Goal: Contribute content: Add original content to the website for others to see

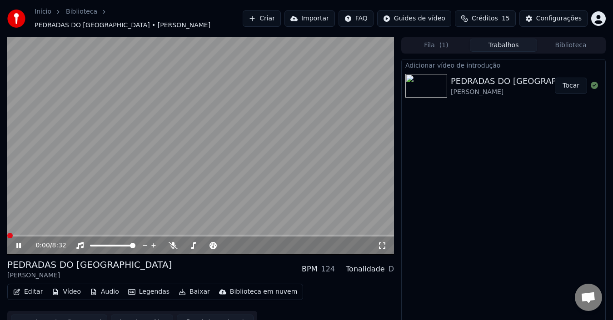
click at [7, 235] on span at bounding box center [9, 235] width 5 height 5
click at [7, 233] on span at bounding box center [9, 235] width 5 height 5
click at [17, 233] on span at bounding box center [19, 235] width 5 height 5
click at [7, 233] on span at bounding box center [9, 235] width 5 height 5
click at [14, 233] on span at bounding box center [16, 235] width 5 height 5
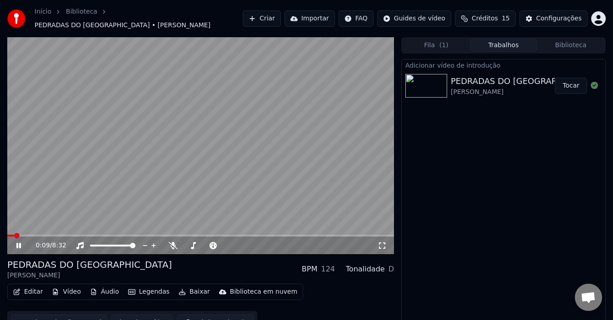
click at [16, 242] on icon at bounding box center [25, 245] width 21 height 7
click at [512, 41] on button "Trabalhos" at bounding box center [503, 45] width 67 height 13
click at [576, 41] on button "Biblioteca" at bounding box center [570, 45] width 67 height 13
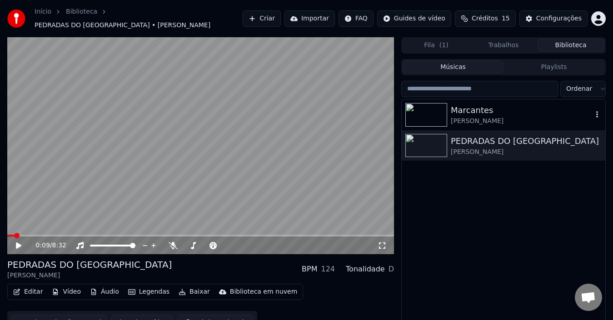
click at [483, 108] on div "Marcantes" at bounding box center [522, 110] width 142 height 13
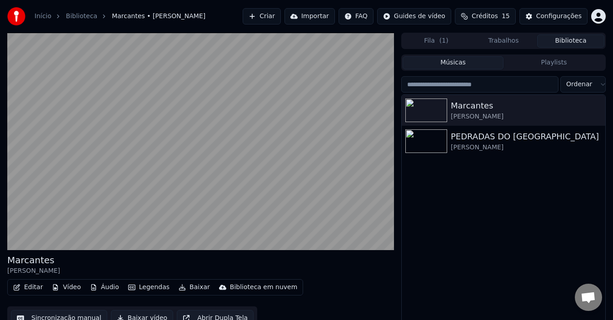
click at [33, 287] on button "Editar" at bounding box center [28, 287] width 37 height 13
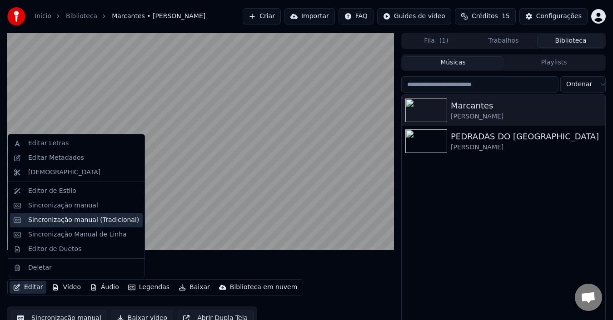
click at [81, 220] on div "Sincronização manual (Tradicional)" at bounding box center [83, 220] width 111 height 9
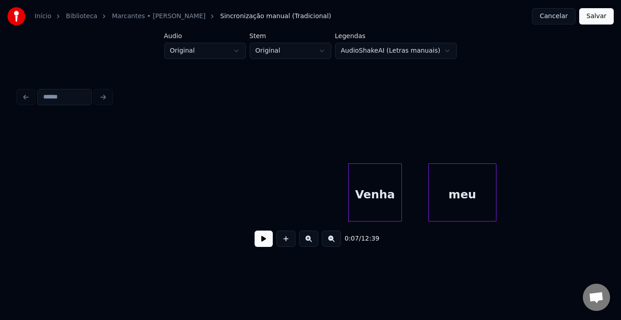
click at [263, 245] on button at bounding box center [263, 239] width 18 height 16
click at [329, 244] on button at bounding box center [331, 239] width 19 height 16
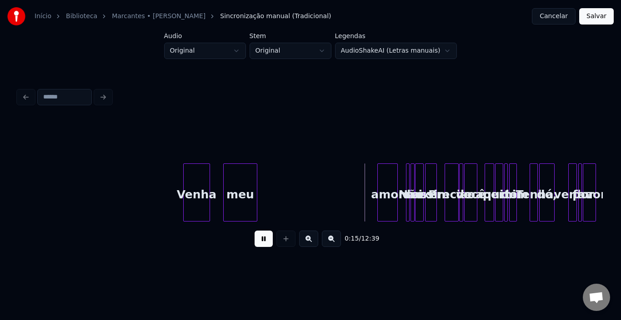
click at [266, 244] on button at bounding box center [263, 239] width 18 height 16
click at [374, 149] on div at bounding box center [310, 140] width 584 height 45
drag, startPoint x: 376, startPoint y: 147, endPoint x: 562, endPoint y: 142, distance: 185.4
click at [562, 142] on div at bounding box center [310, 140] width 584 height 45
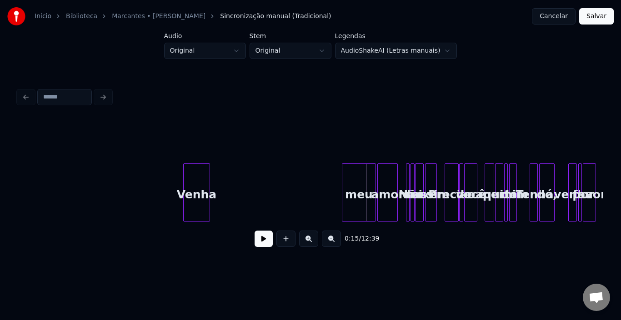
click at [362, 183] on div "meu" at bounding box center [358, 195] width 33 height 62
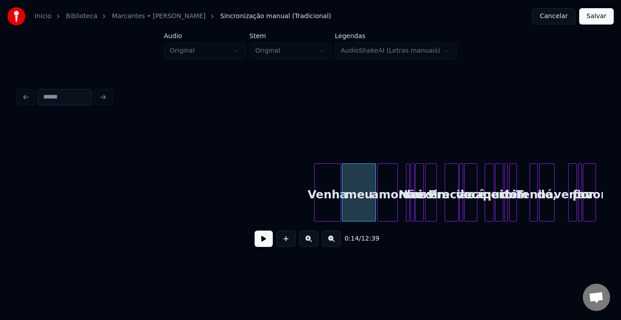
click at [326, 179] on div "Venha" at bounding box center [327, 195] width 26 height 62
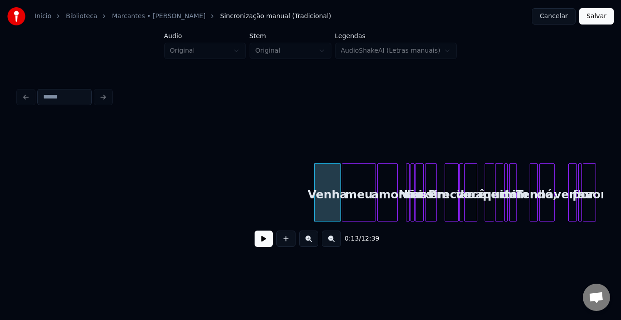
click at [258, 239] on button at bounding box center [263, 239] width 18 height 16
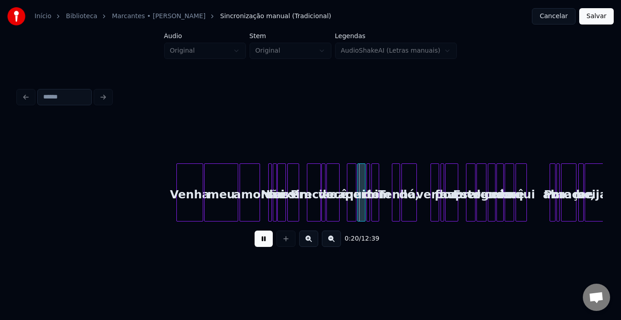
scroll to position [0, 165]
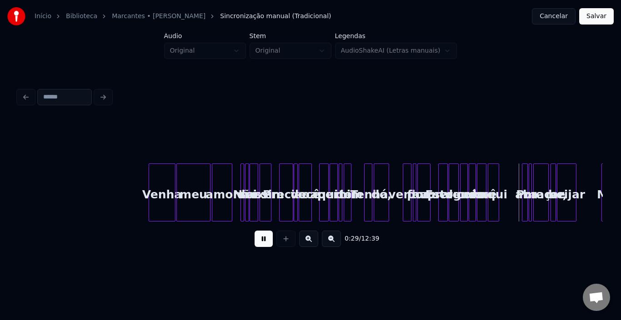
click at [264, 247] on button at bounding box center [263, 239] width 18 height 16
click at [312, 244] on button at bounding box center [308, 239] width 19 height 16
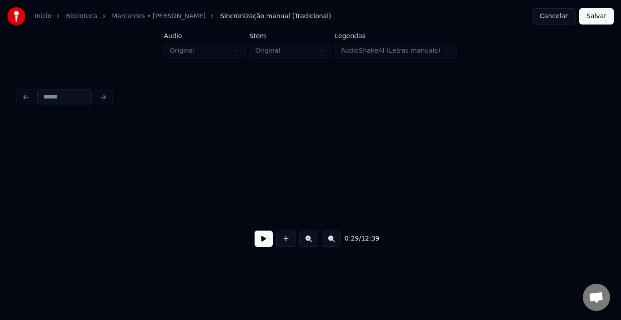
scroll to position [0, 837]
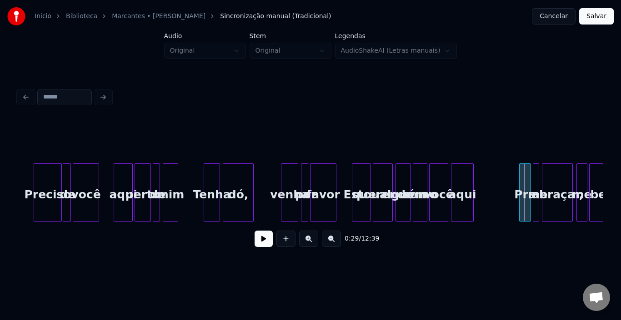
click at [312, 244] on button at bounding box center [308, 239] width 19 height 16
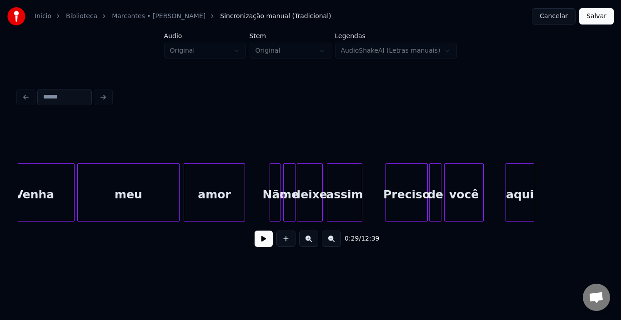
scroll to position [0, 828]
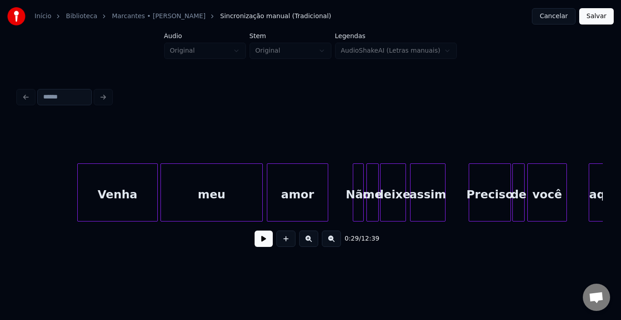
click at [256, 241] on button at bounding box center [263, 239] width 18 height 16
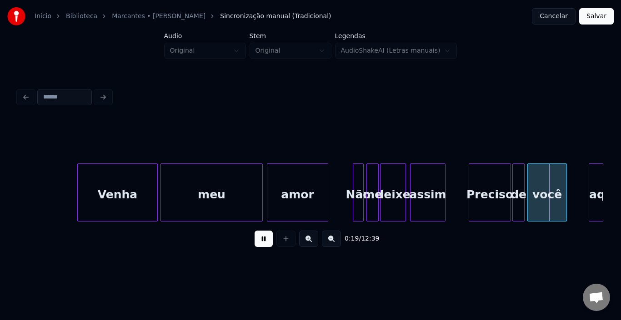
click at [197, 150] on div at bounding box center [310, 140] width 584 height 45
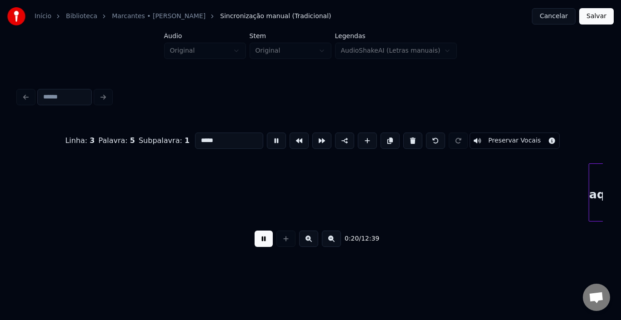
scroll to position [0, 1417]
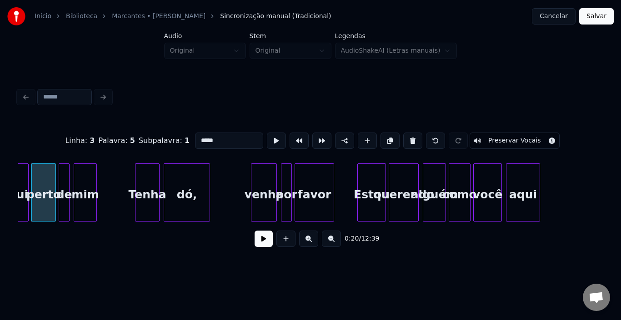
click at [264, 245] on button at bounding box center [263, 239] width 18 height 16
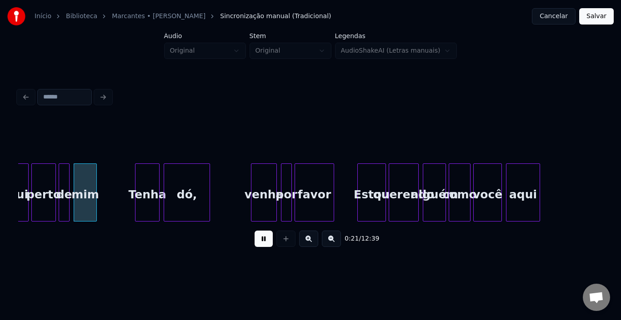
click at [264, 241] on button at bounding box center [263, 239] width 18 height 16
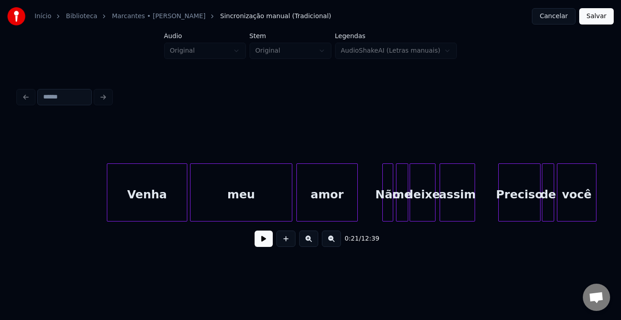
scroll to position [0, 781]
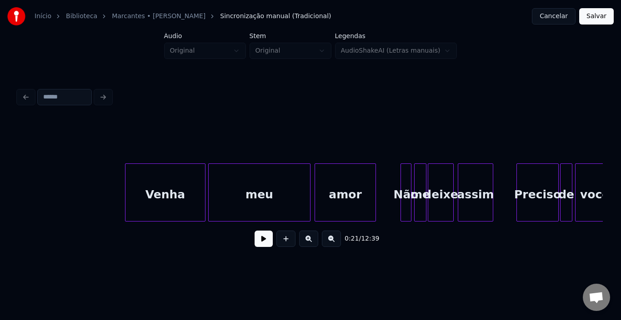
click at [264, 244] on button at bounding box center [263, 239] width 18 height 16
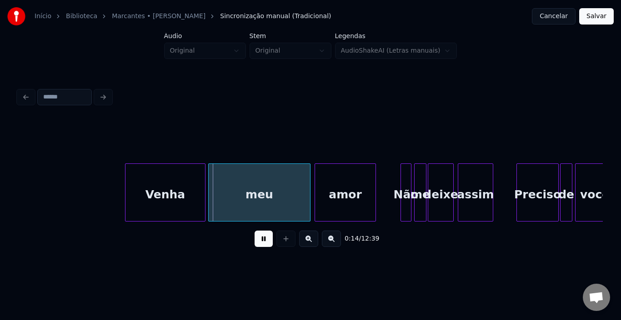
click at [266, 243] on button at bounding box center [263, 239] width 18 height 16
click at [338, 184] on div at bounding box center [339, 192] width 3 height 57
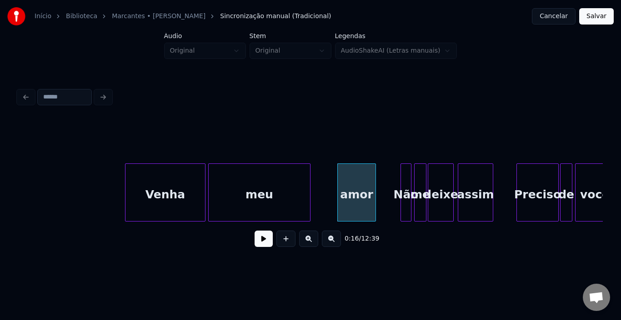
click at [214, 192] on div "meu" at bounding box center [259, 195] width 101 height 62
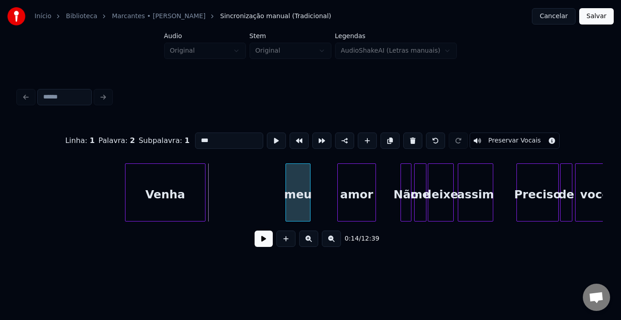
click at [286, 195] on div at bounding box center [287, 192] width 3 height 57
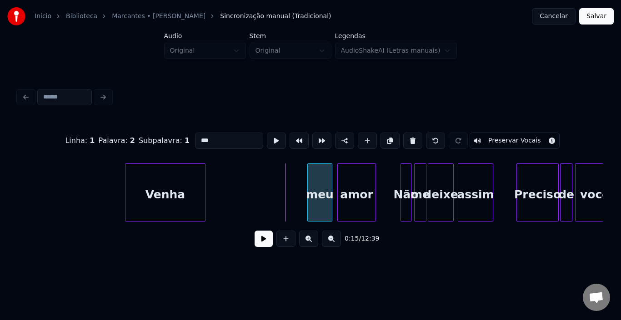
click at [318, 176] on div "meu" at bounding box center [320, 195] width 24 height 62
click at [134, 184] on div "Venha" at bounding box center [165, 195] width 80 height 62
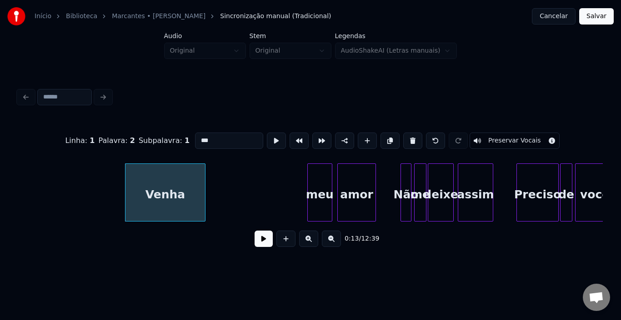
type input "*****"
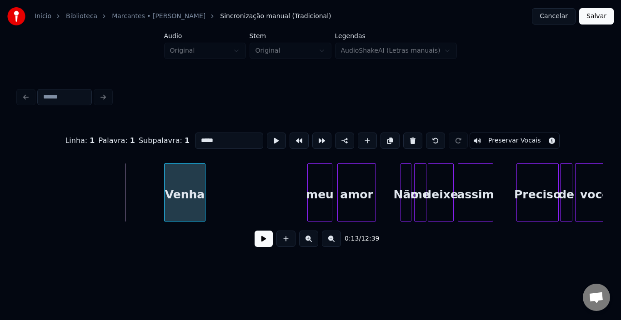
click at [164, 184] on div at bounding box center [165, 192] width 3 height 57
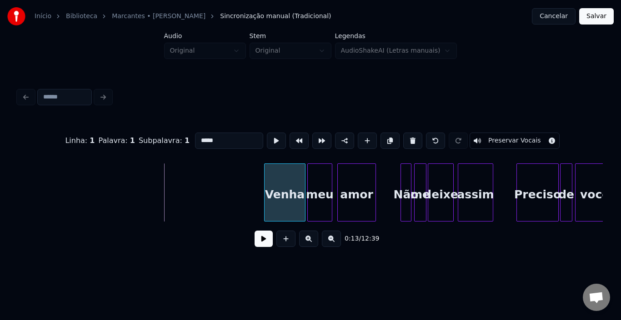
click at [274, 182] on div "Venha" at bounding box center [284, 195] width 40 height 62
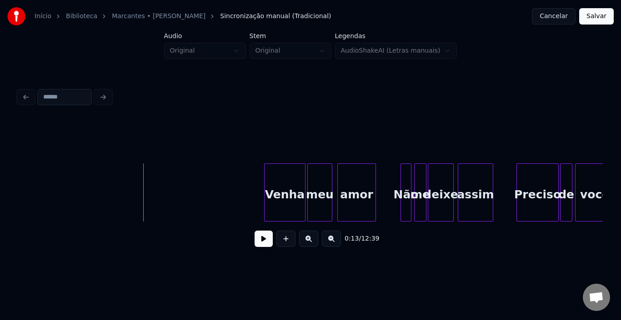
click at [264, 244] on button at bounding box center [263, 239] width 18 height 16
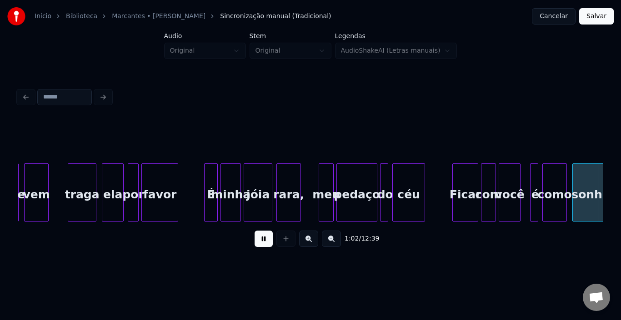
scroll to position [0, 4288]
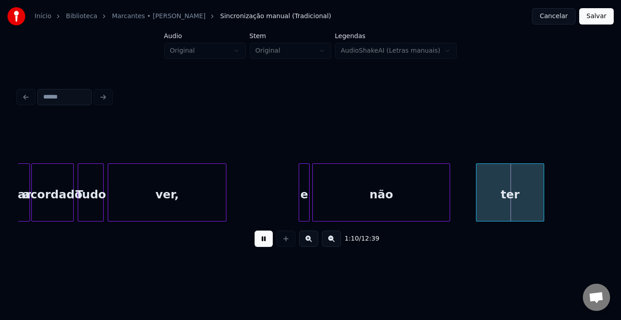
click at [262, 245] on button at bounding box center [263, 239] width 18 height 16
click at [378, 187] on div at bounding box center [378, 192] width 3 height 57
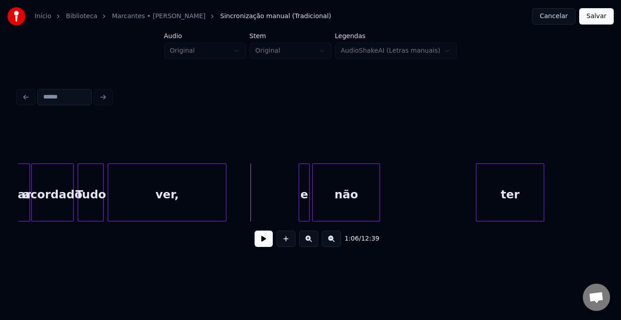
click at [263, 242] on button at bounding box center [263, 239] width 18 height 16
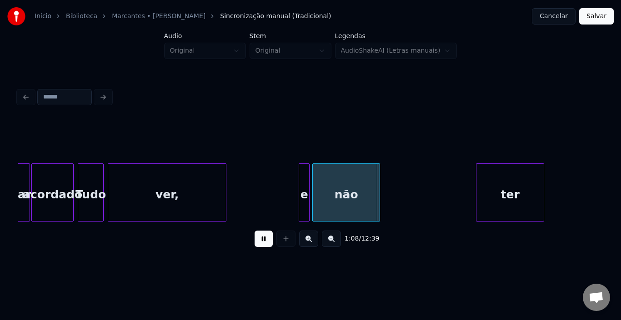
click at [263, 242] on button at bounding box center [263, 239] width 18 height 16
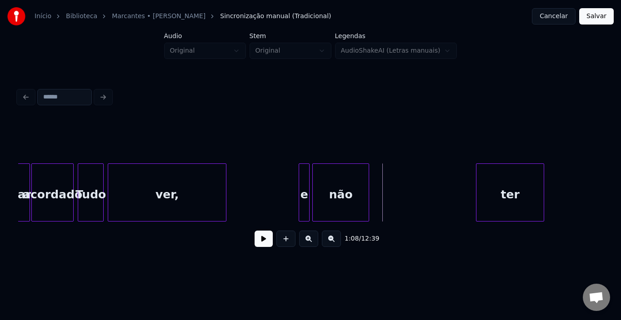
click at [366, 189] on div at bounding box center [367, 192] width 3 height 57
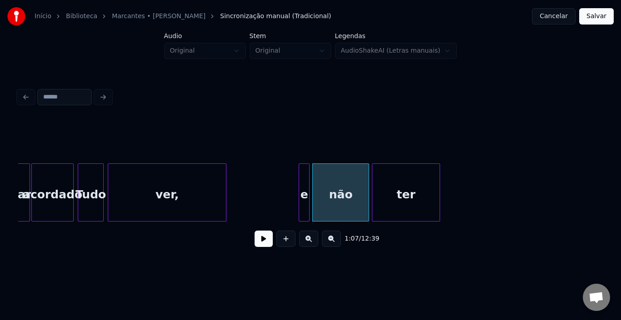
click at [382, 186] on div "ter" at bounding box center [405, 195] width 67 height 62
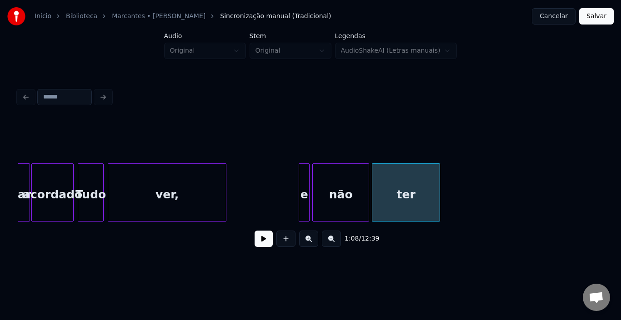
click at [354, 192] on div "não" at bounding box center [341, 195] width 56 height 62
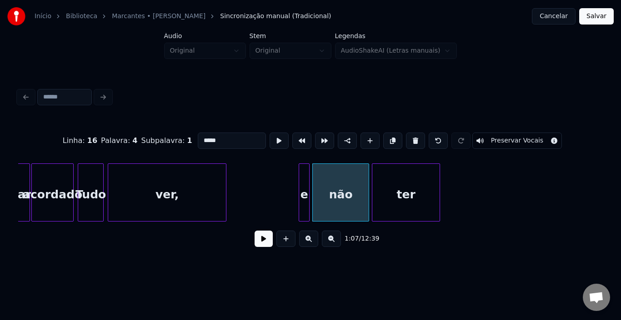
type input "***"
click at [361, 192] on div at bounding box center [360, 192] width 3 height 57
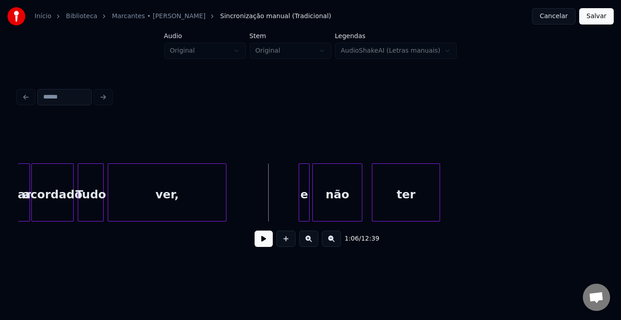
click at [264, 247] on button at bounding box center [263, 239] width 18 height 16
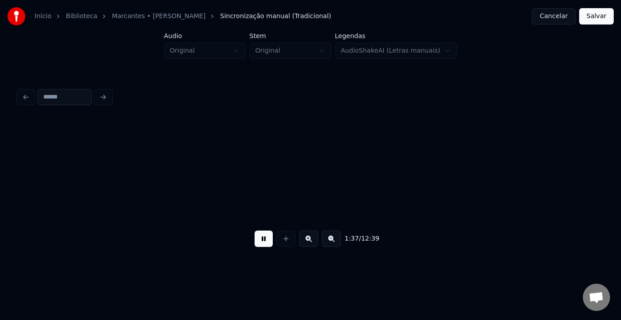
scroll to position [0, 6629]
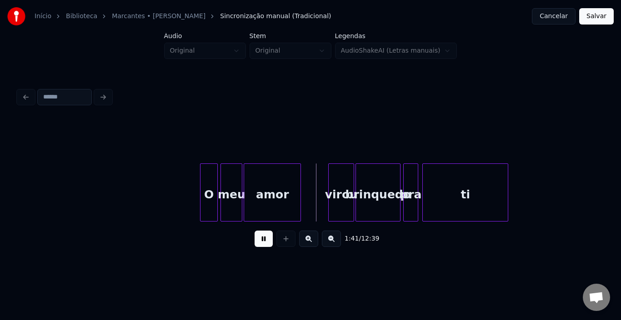
click at [264, 247] on button at bounding box center [263, 239] width 18 height 16
click at [258, 245] on button at bounding box center [263, 239] width 18 height 16
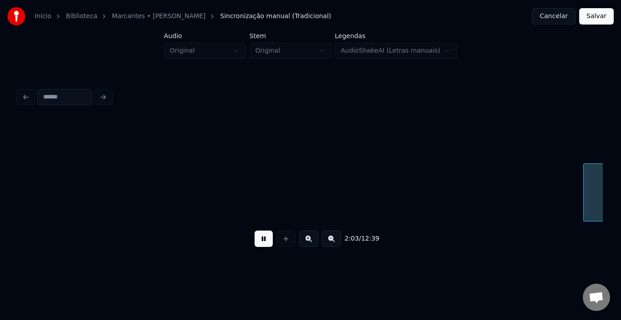
scroll to position [0, 8383]
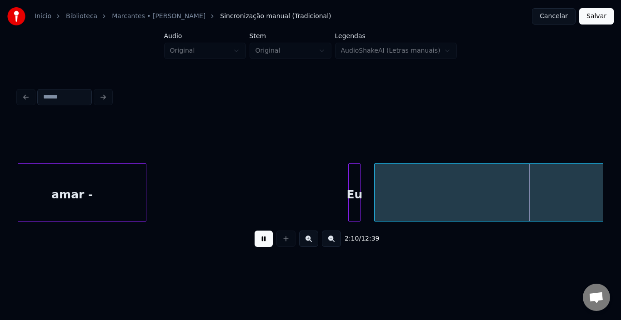
click at [258, 245] on button at bounding box center [263, 239] width 18 height 16
click at [259, 244] on button at bounding box center [263, 239] width 18 height 16
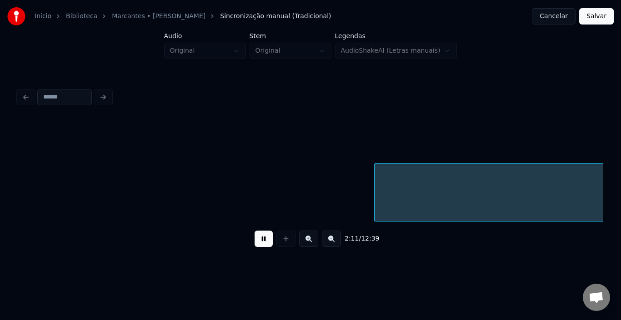
scroll to position [0, 8969]
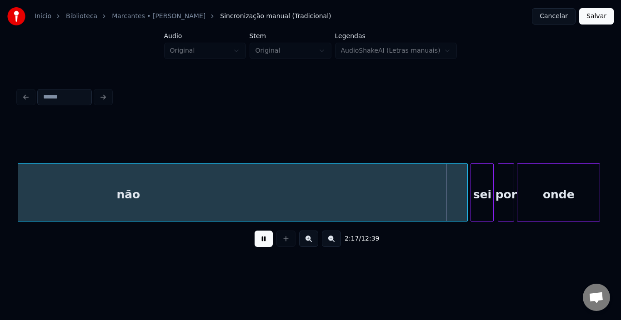
click at [259, 244] on button at bounding box center [263, 239] width 18 height 16
click at [183, 199] on div "não" at bounding box center [128, 195] width 678 height 62
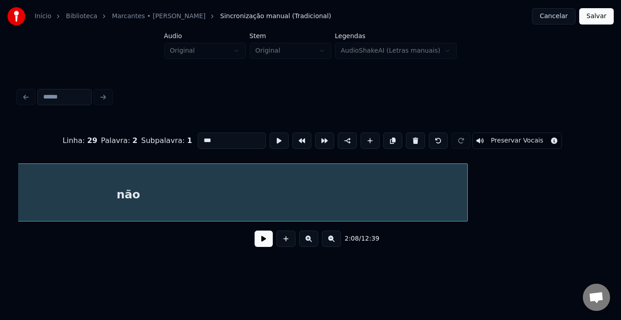
scroll to position [0, 8739]
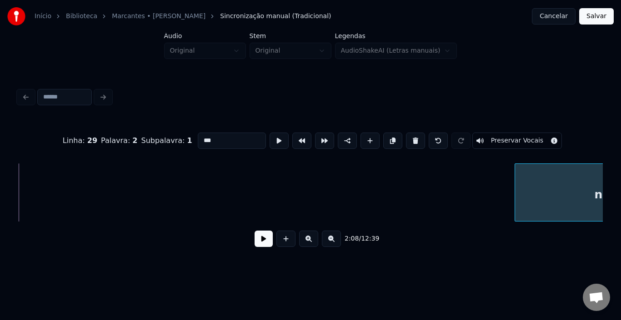
click at [517, 191] on div at bounding box center [516, 192] width 3 height 57
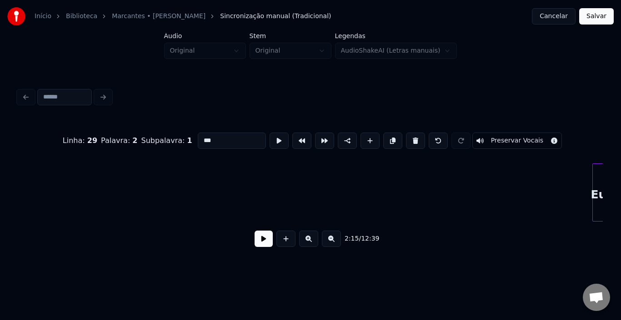
scroll to position [0, 8585]
click at [609, 184] on div "Início Biblioteca Marcantes • [PERSON_NAME] manual (Tradicional) Cancelar Salva…" at bounding box center [310, 133] width 621 height 266
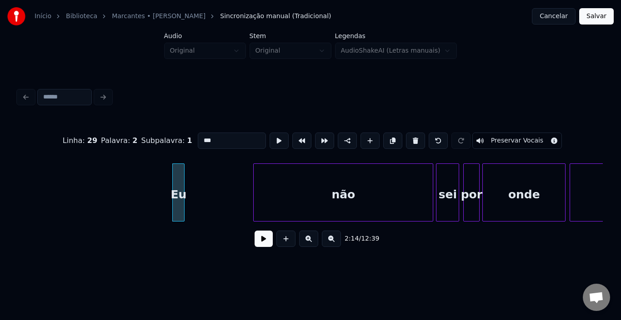
scroll to position [0, 9021]
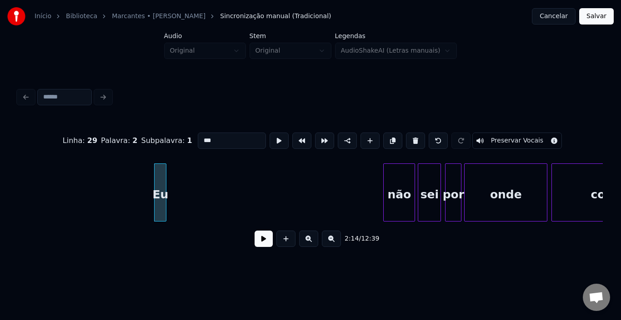
click at [383, 188] on div at bounding box center [384, 192] width 3 height 57
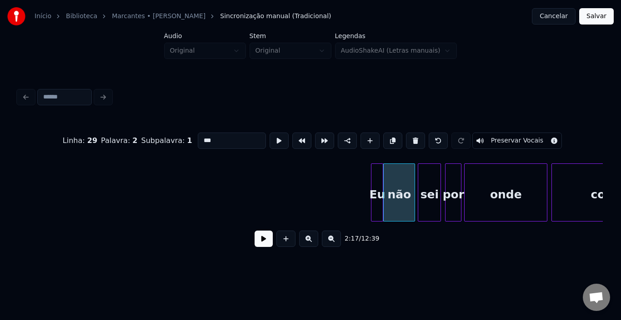
click at [376, 181] on div "Eu" at bounding box center [376, 195] width 11 height 62
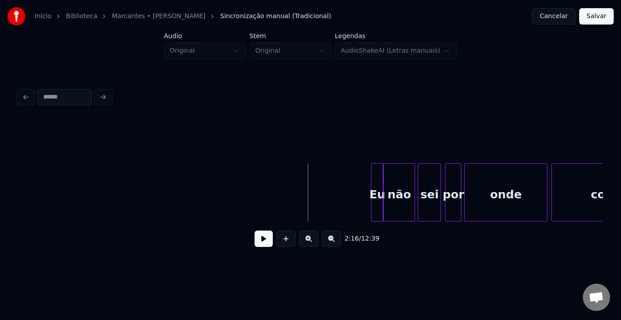
click at [265, 241] on button at bounding box center [263, 239] width 18 height 16
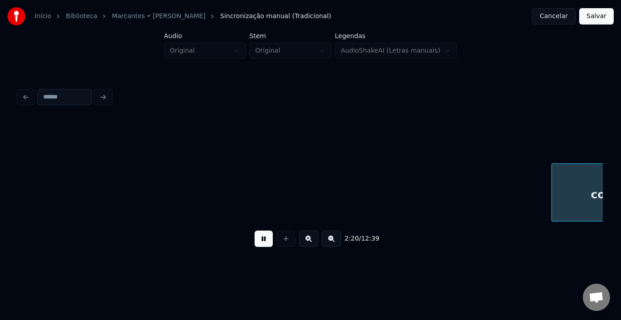
scroll to position [0, 9606]
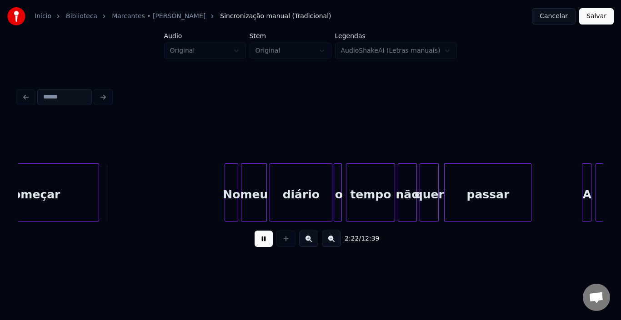
click at [265, 241] on button at bounding box center [263, 239] width 18 height 16
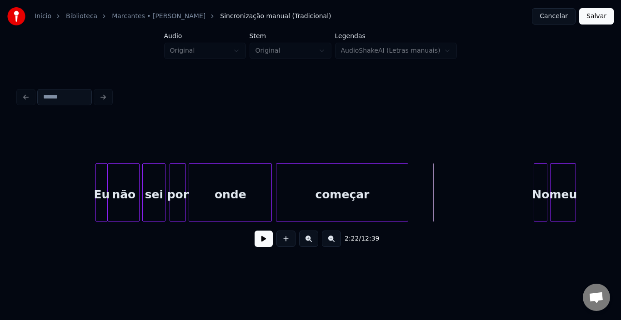
scroll to position [0, 9206]
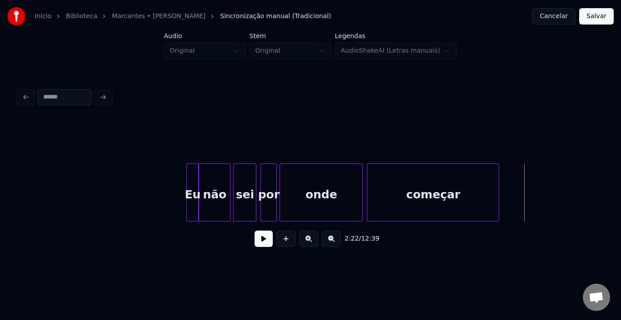
click at [207, 191] on div "não" at bounding box center [214, 195] width 31 height 62
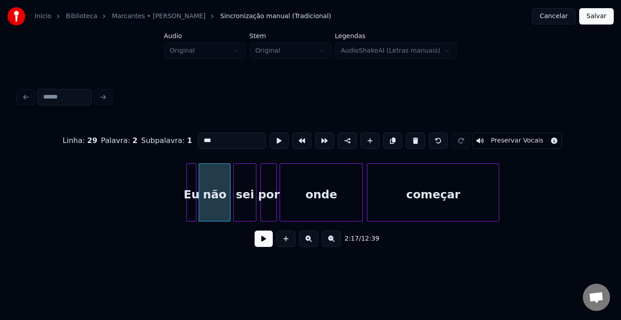
click at [195, 188] on div at bounding box center [194, 192] width 3 height 57
click at [204, 186] on div "não" at bounding box center [214, 195] width 31 height 62
click at [202, 186] on div at bounding box center [203, 192] width 3 height 57
click at [198, 184] on div at bounding box center [197, 192] width 3 height 57
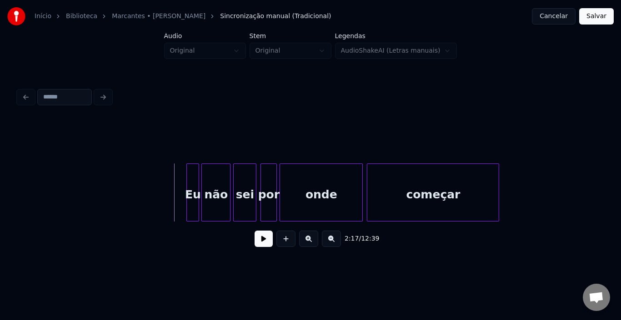
click at [264, 243] on button at bounding box center [263, 239] width 18 height 16
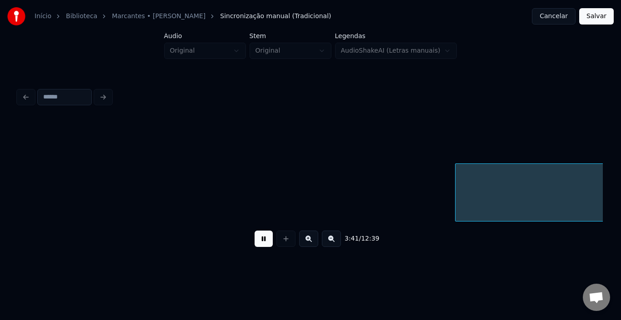
scroll to position [0, 15056]
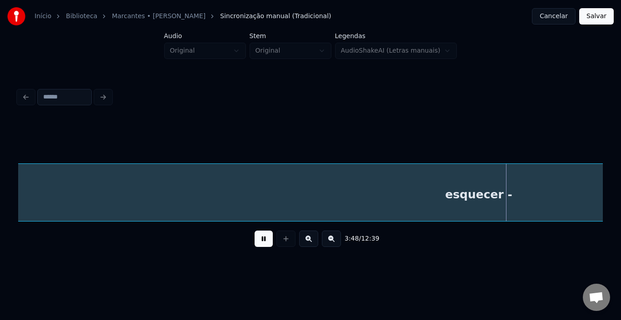
click at [259, 244] on button at bounding box center [263, 239] width 18 height 16
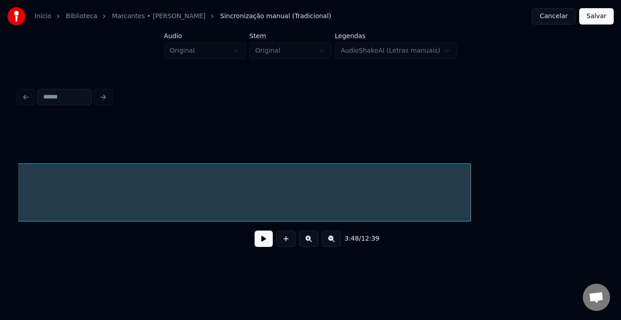
scroll to position [0, 15711]
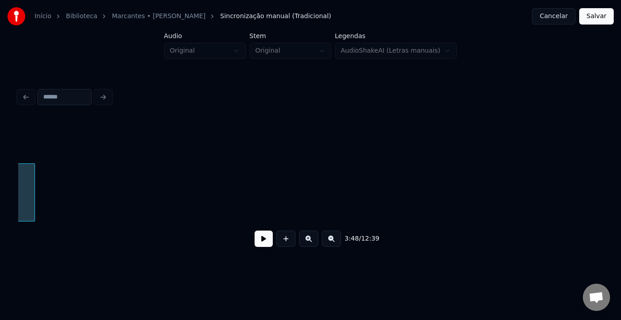
click at [34, 197] on div at bounding box center [33, 192] width 3 height 57
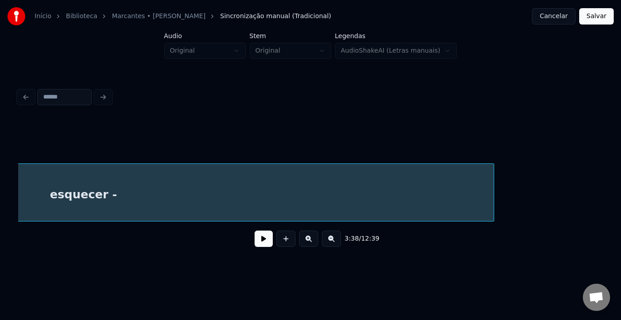
scroll to position [0, 15270]
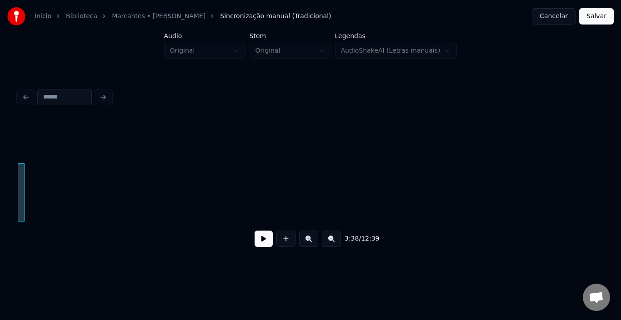
click at [23, 193] on div at bounding box center [23, 192] width 3 height 57
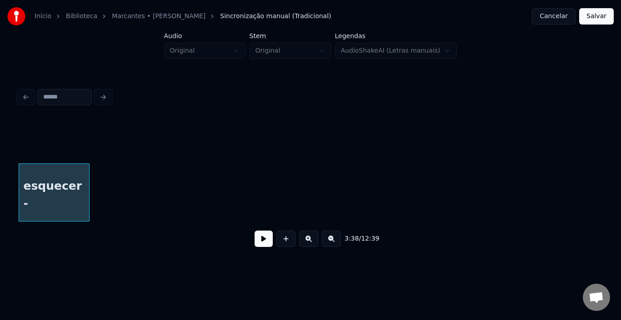
click at [87, 193] on div at bounding box center [87, 192] width 3 height 57
click at [18, 222] on div "3:38 / 12:39" at bounding box center [311, 170] width 592 height 180
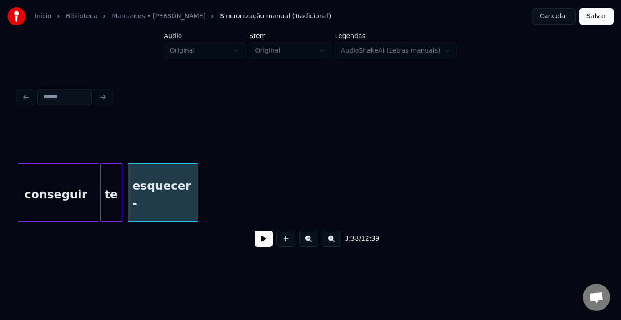
scroll to position [0, 14779]
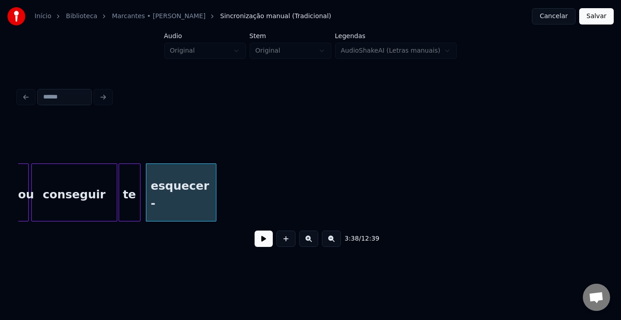
click at [114, 137] on div at bounding box center [310, 140] width 584 height 45
click at [69, 146] on div at bounding box center [310, 140] width 584 height 45
click at [63, 189] on div "conseguir" at bounding box center [74, 195] width 85 height 62
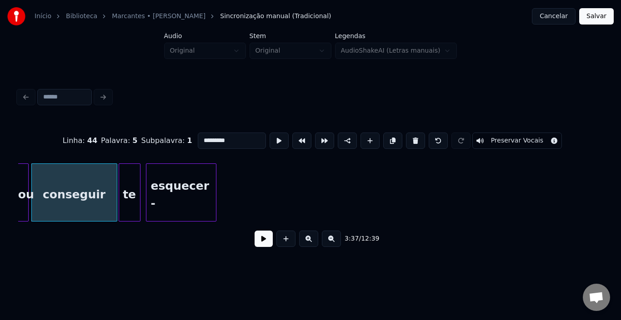
click at [265, 243] on button at bounding box center [263, 239] width 18 height 16
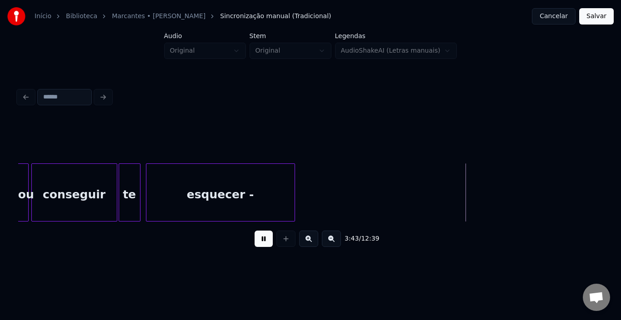
click at [294, 190] on div at bounding box center [293, 192] width 3 height 57
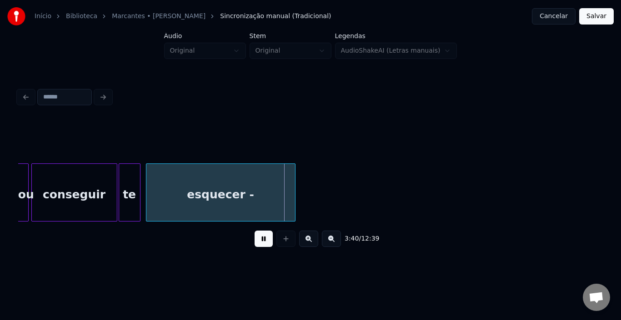
click at [249, 195] on div "esquecer -" at bounding box center [220, 195] width 149 height 62
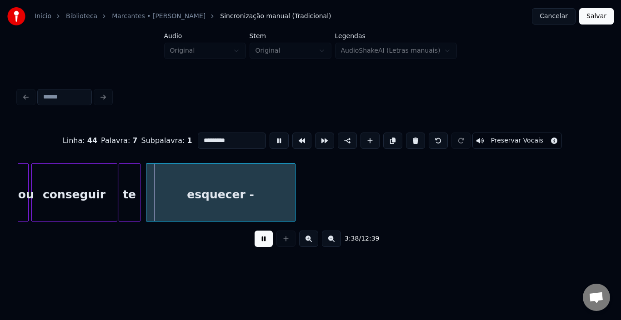
click at [249, 195] on div "esquecer -" at bounding box center [220, 195] width 149 height 62
click at [239, 137] on input "*********" at bounding box center [232, 141] width 68 height 16
type input "********"
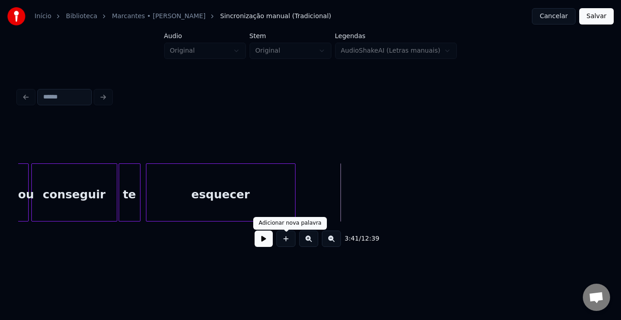
click at [268, 243] on button at bounding box center [263, 239] width 18 height 16
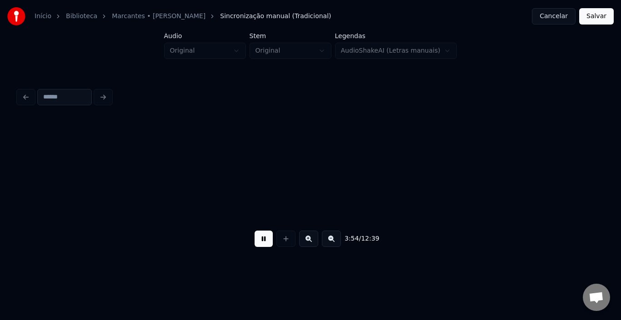
scroll to position [0, 15949]
click at [264, 243] on button at bounding box center [263, 239] width 18 height 16
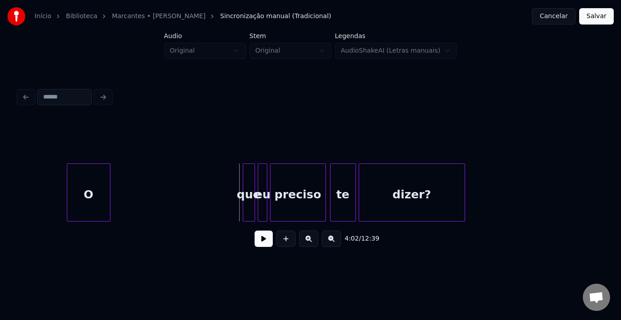
scroll to position [0, 16279]
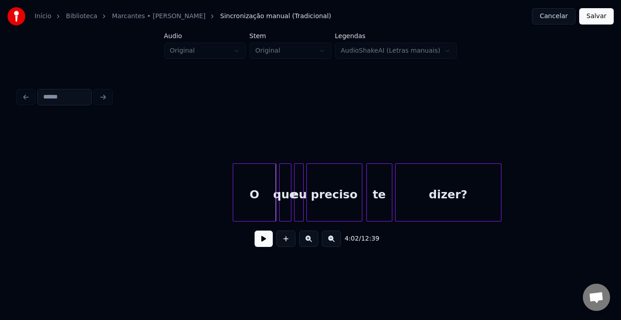
click at [245, 180] on div "O" at bounding box center [254, 195] width 43 height 62
click at [258, 182] on div at bounding box center [259, 192] width 3 height 57
click at [265, 243] on button at bounding box center [263, 239] width 18 height 16
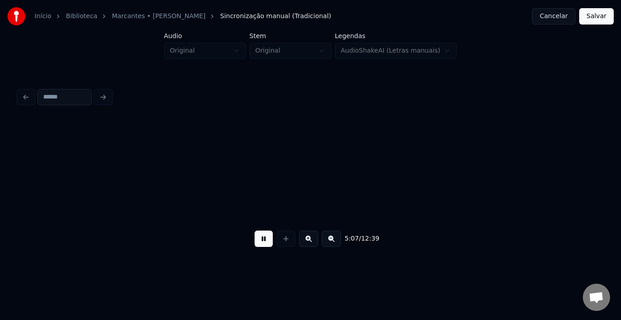
scroll to position [0, 20960]
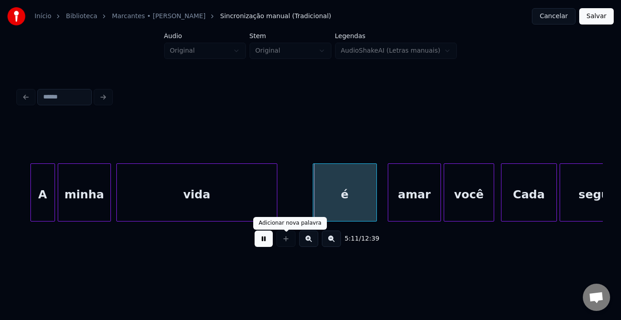
click at [270, 242] on button at bounding box center [263, 239] width 18 height 16
click at [119, 127] on div at bounding box center [310, 140] width 584 height 45
click at [125, 175] on div "vida" at bounding box center [197, 195] width 160 height 62
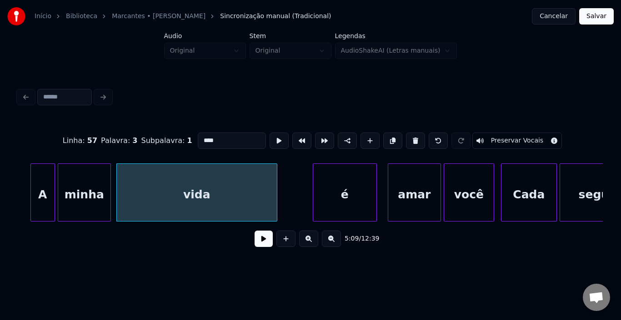
click at [258, 239] on button at bounding box center [263, 239] width 18 height 16
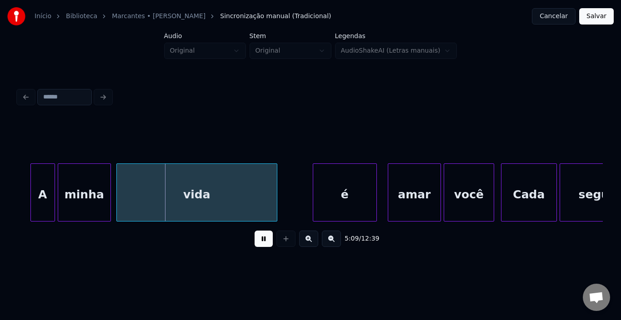
click at [258, 239] on button at bounding box center [263, 239] width 18 height 16
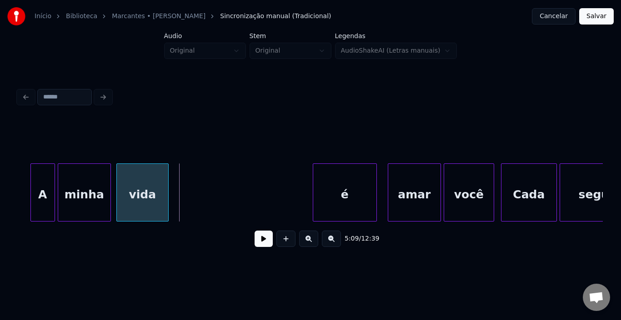
click at [166, 189] on div at bounding box center [166, 192] width 3 height 57
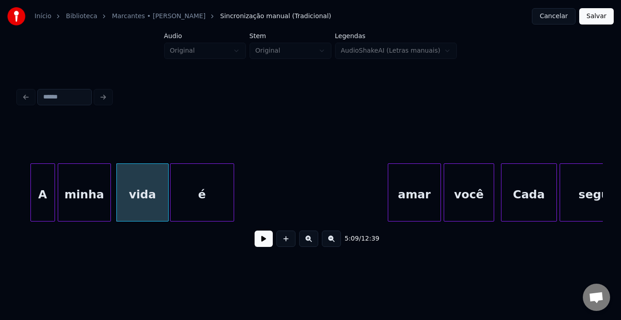
click at [185, 182] on div "é" at bounding box center [201, 195] width 63 height 62
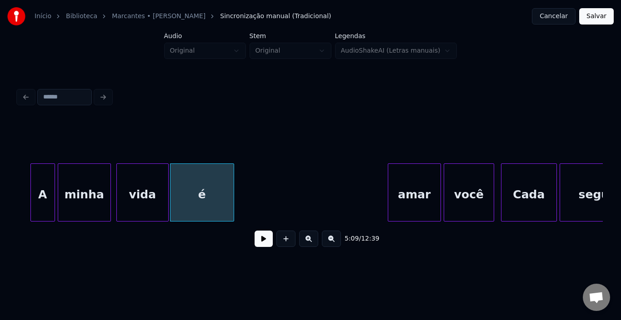
click at [124, 174] on div "vida" at bounding box center [142, 195] width 51 height 62
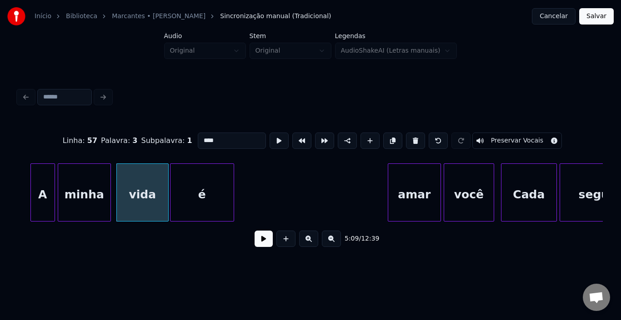
click at [264, 240] on button at bounding box center [263, 239] width 18 height 16
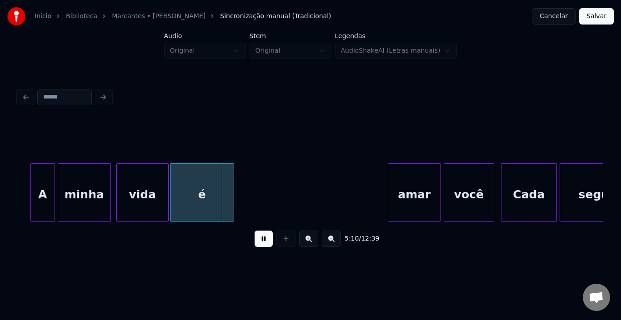
click at [264, 240] on button at bounding box center [263, 239] width 18 height 16
click at [201, 184] on div at bounding box center [202, 192] width 3 height 57
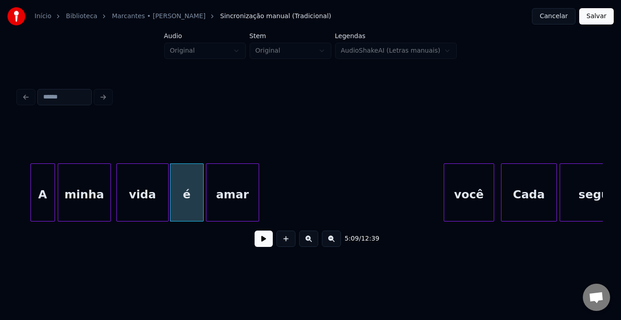
click at [218, 181] on div "amar" at bounding box center [232, 195] width 52 height 62
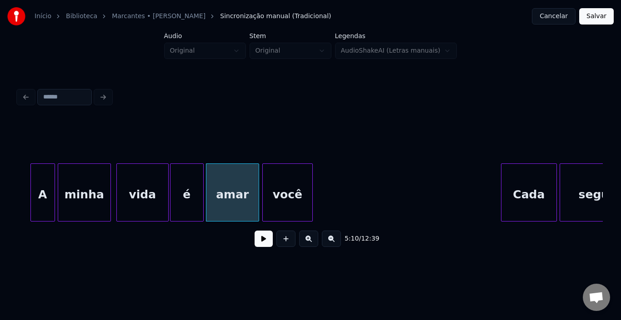
click at [292, 192] on div "você" at bounding box center [288, 195] width 50 height 62
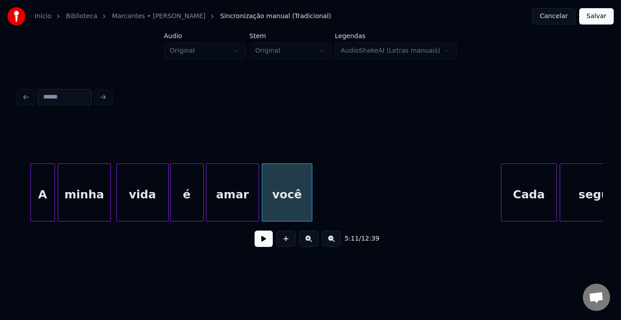
click at [105, 139] on div at bounding box center [310, 140] width 584 height 45
click at [119, 179] on div "vida" at bounding box center [142, 195] width 51 height 62
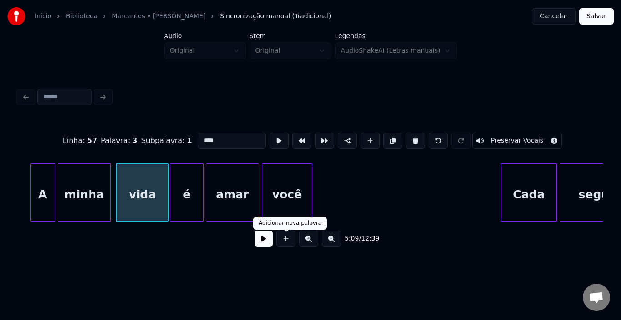
click at [268, 244] on button at bounding box center [263, 239] width 18 height 16
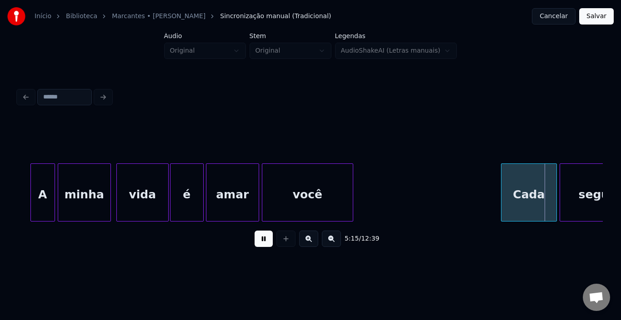
click at [352, 189] on div at bounding box center [351, 192] width 3 height 57
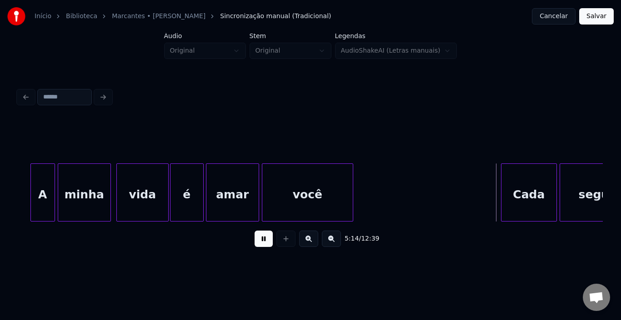
click at [154, 181] on div "vida" at bounding box center [142, 195] width 51 height 62
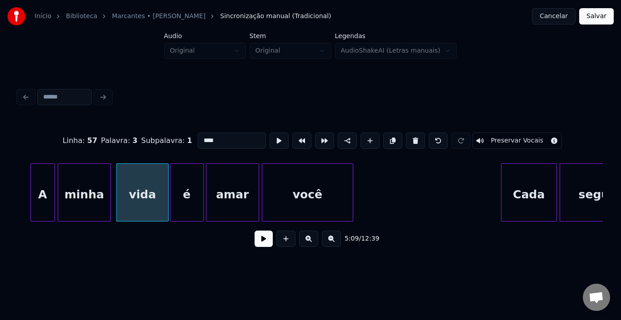
click at [139, 180] on div "vida" at bounding box center [142, 195] width 51 height 62
click at [260, 237] on button at bounding box center [263, 239] width 18 height 16
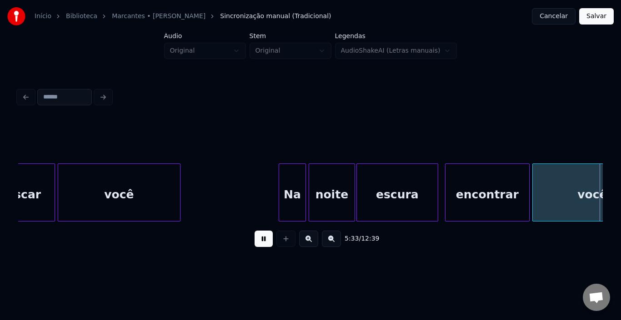
scroll to position [0, 22715]
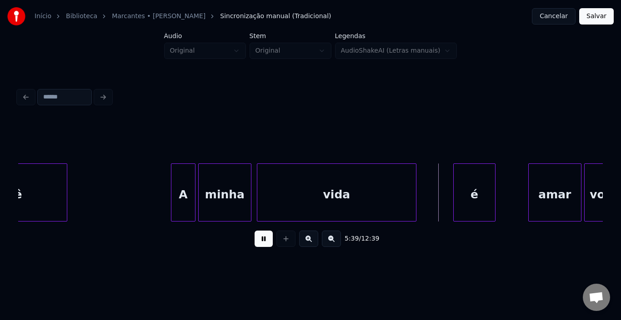
click at [264, 243] on button at bounding box center [263, 239] width 18 height 16
click at [385, 195] on div "vida" at bounding box center [336, 195] width 159 height 62
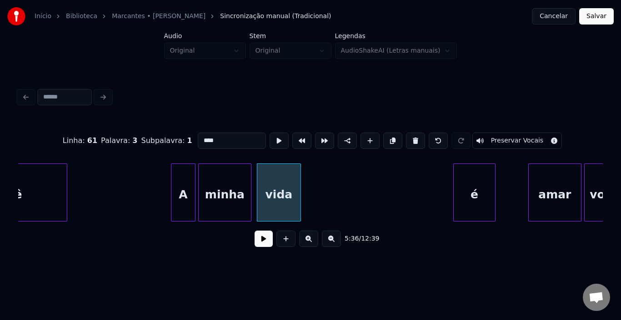
click at [298, 194] on div at bounding box center [299, 192] width 3 height 57
click at [327, 185] on div "é" at bounding box center [323, 195] width 41 height 62
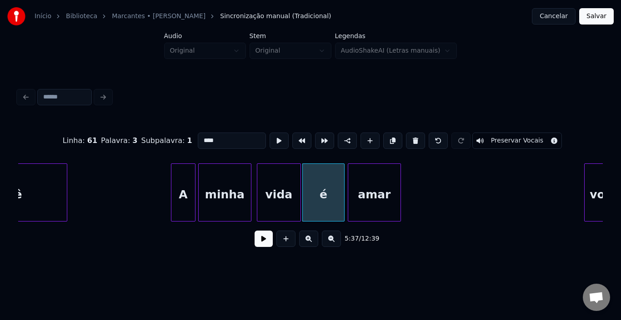
click at [373, 189] on div "amar" at bounding box center [374, 195] width 52 height 62
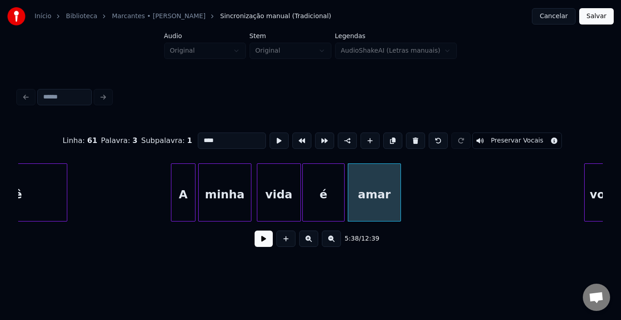
scroll to position [0, 22735]
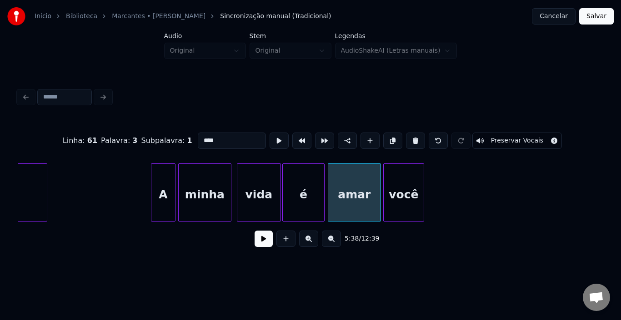
click at [408, 189] on div "você" at bounding box center [403, 195] width 40 height 62
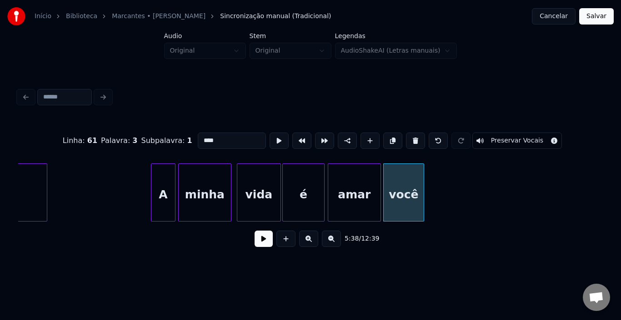
click at [202, 180] on div "minha" at bounding box center [205, 195] width 52 height 62
type input "*****"
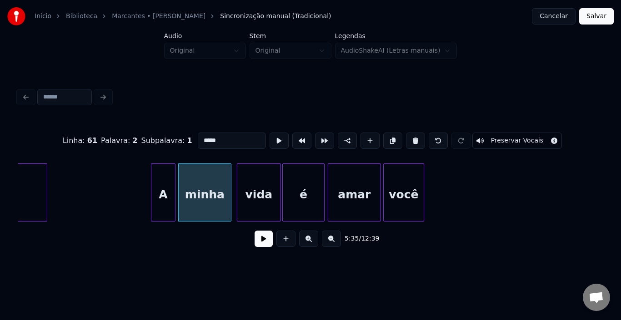
click at [259, 239] on button at bounding box center [263, 239] width 18 height 16
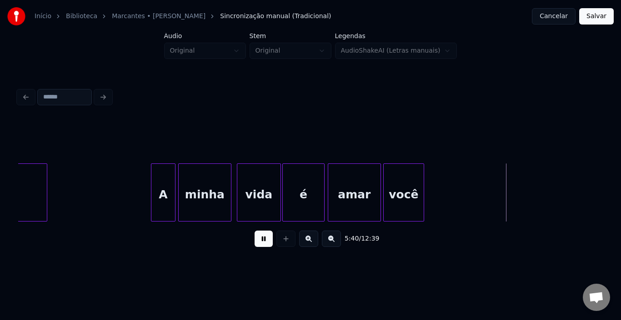
click at [418, 194] on div "você" at bounding box center [403, 195] width 40 height 62
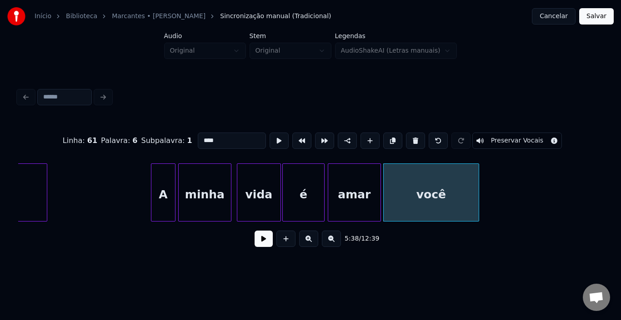
click at [477, 191] on div at bounding box center [477, 192] width 3 height 57
click at [165, 184] on div "A" at bounding box center [163, 195] width 24 height 62
type input "*"
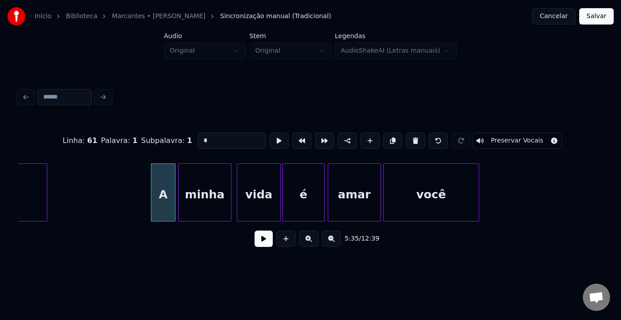
click at [271, 244] on button at bounding box center [263, 239] width 18 height 16
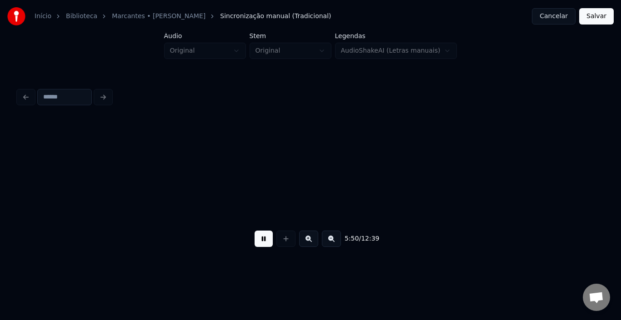
scroll to position [0, 23906]
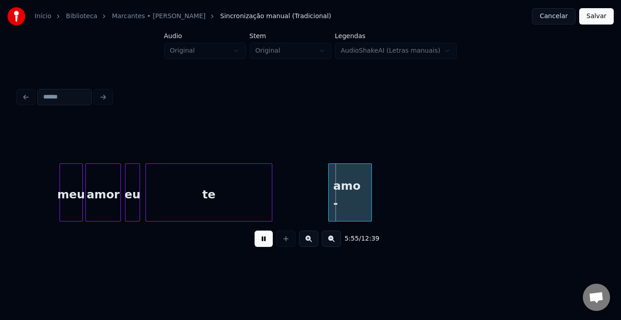
click at [263, 238] on button at bounding box center [263, 239] width 18 height 16
click at [196, 187] on div at bounding box center [196, 192] width 3 height 57
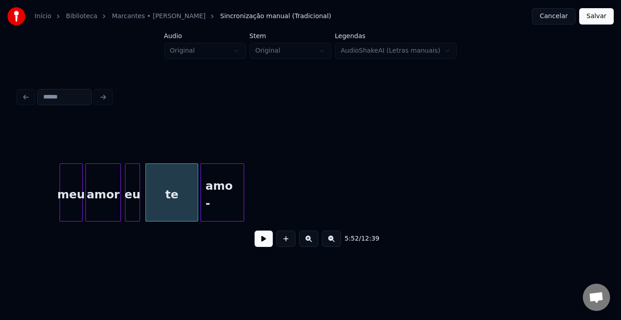
click at [213, 187] on div "amo -" at bounding box center [222, 195] width 43 height 62
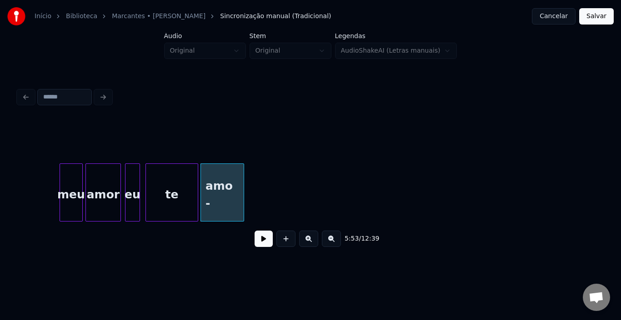
click at [229, 186] on div "amo -" at bounding box center [222, 195] width 43 height 62
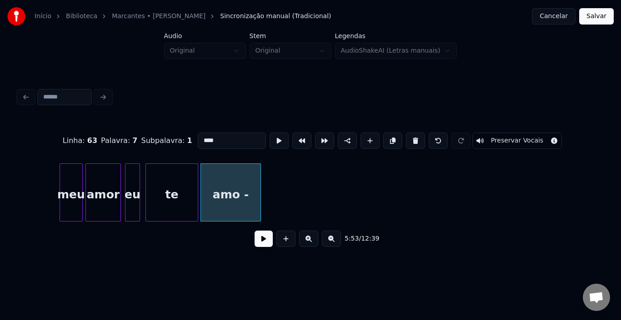
click at [259, 190] on div at bounding box center [259, 192] width 3 height 57
click at [221, 139] on input "****" at bounding box center [232, 141] width 68 height 16
click at [76, 181] on div "meu" at bounding box center [71, 195] width 22 height 62
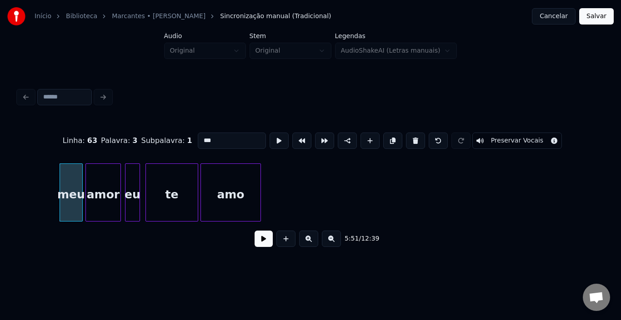
type input "***"
click at [259, 243] on button at bounding box center [263, 239] width 18 height 16
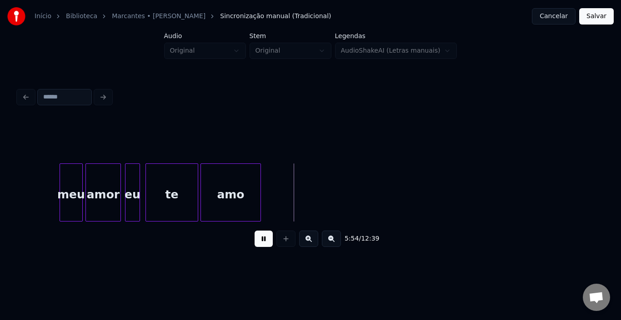
click at [264, 240] on button at bounding box center [263, 239] width 18 height 16
click at [185, 185] on div "te" at bounding box center [172, 195] width 52 height 62
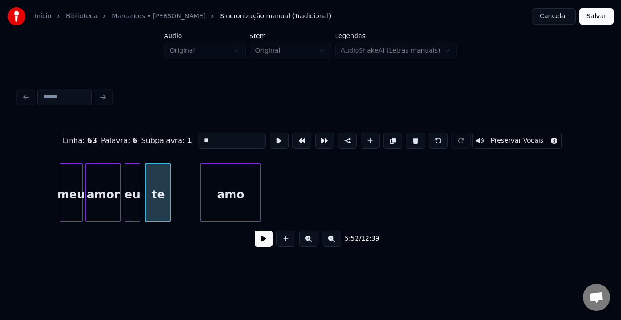
click at [169, 189] on div at bounding box center [169, 192] width 3 height 57
click at [174, 187] on div at bounding box center [175, 192] width 3 height 57
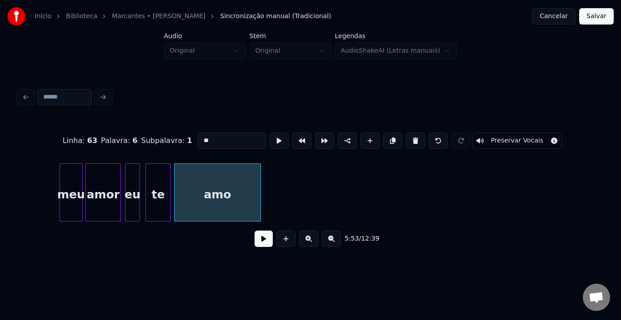
click at [71, 189] on div "meu" at bounding box center [71, 195] width 22 height 62
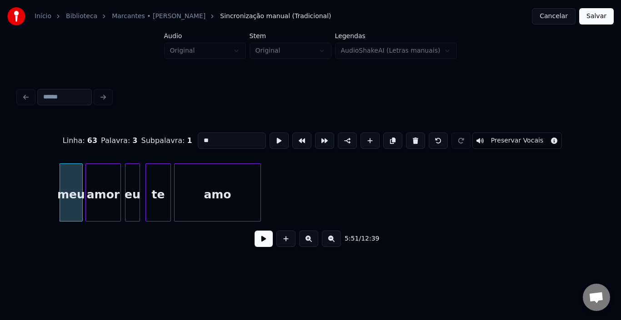
type input "***"
click at [261, 246] on button at bounding box center [263, 239] width 18 height 16
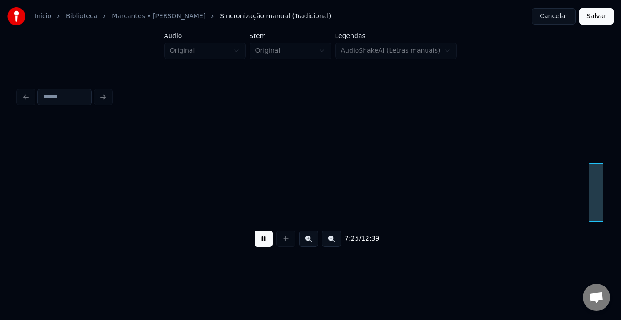
scroll to position [0, 30337]
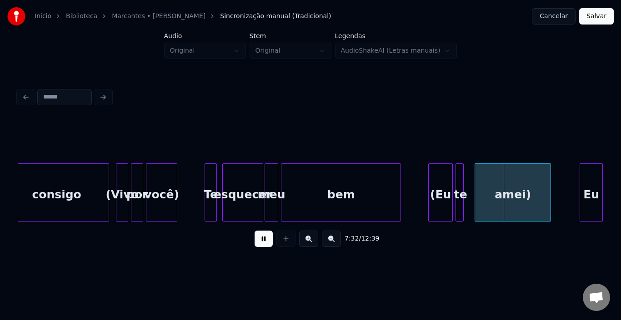
click at [259, 244] on button at bounding box center [263, 239] width 18 height 16
click at [236, 180] on div "esquecer" at bounding box center [243, 195] width 40 height 62
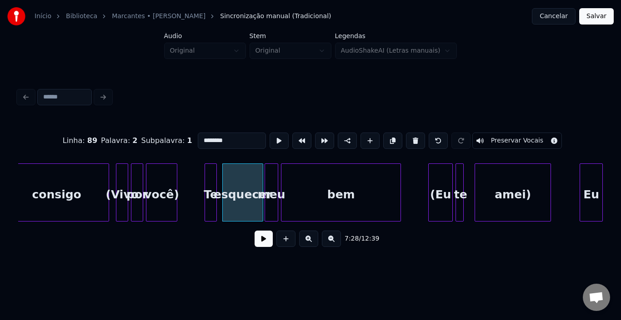
click at [261, 245] on button at bounding box center [263, 239] width 18 height 16
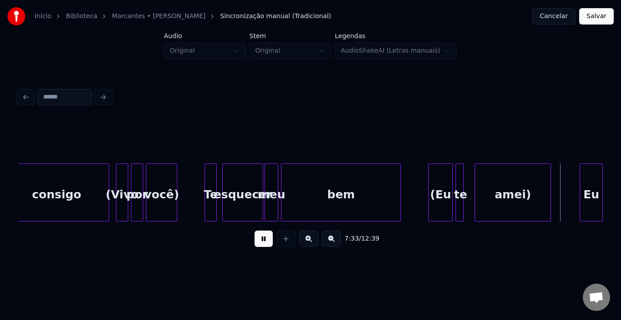
click at [261, 245] on button at bounding box center [263, 239] width 18 height 16
click at [266, 244] on button at bounding box center [263, 239] width 18 height 16
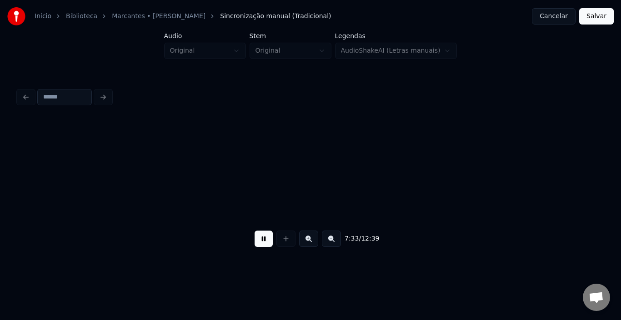
scroll to position [0, 30922]
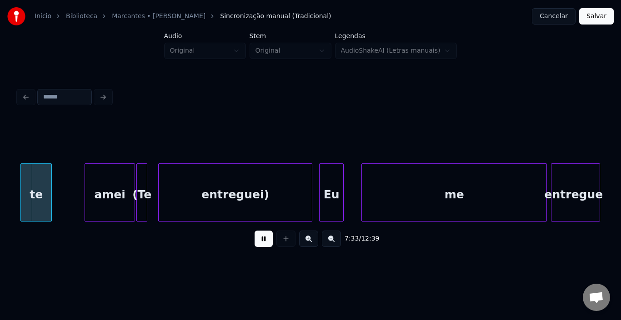
click at [260, 244] on button at bounding box center [263, 239] width 18 height 16
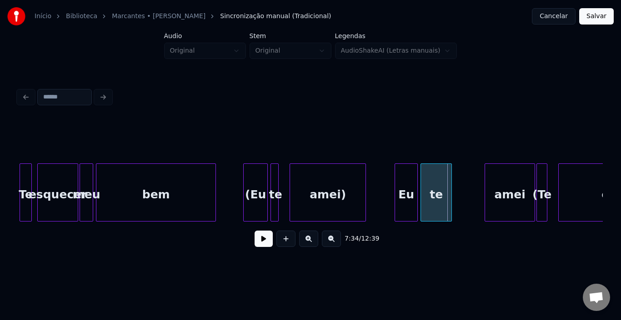
scroll to position [0, 30504]
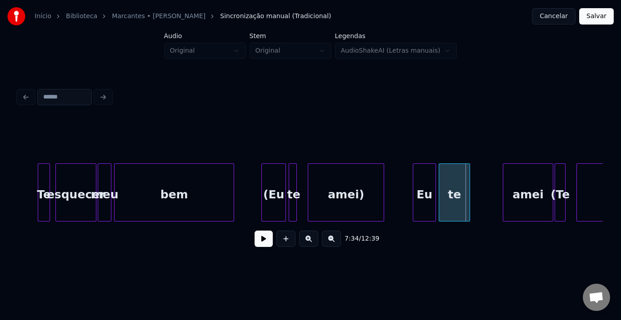
click at [45, 185] on div "Te" at bounding box center [43, 195] width 11 height 62
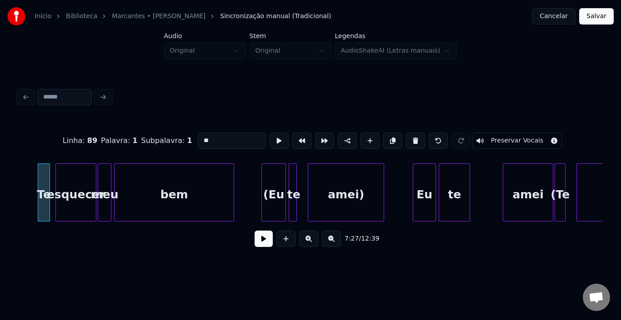
click at [260, 243] on button at bounding box center [263, 239] width 18 height 16
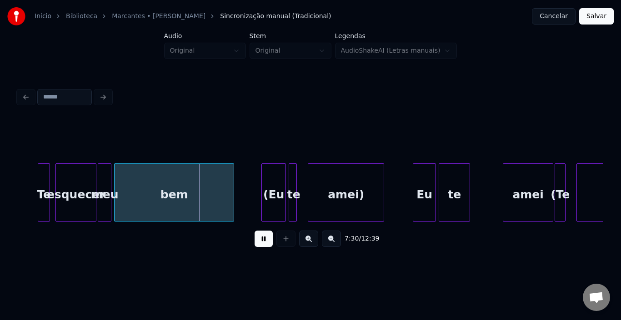
click at [256, 246] on button at bounding box center [263, 239] width 18 height 16
click at [154, 192] on div "bem" at bounding box center [173, 195] width 119 height 62
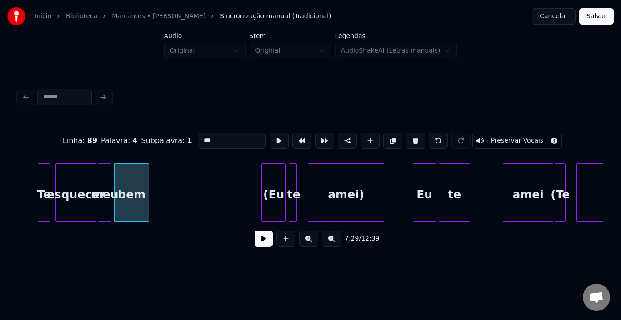
click at [148, 187] on div at bounding box center [147, 192] width 3 height 57
click at [159, 183] on div "(Eu" at bounding box center [166, 195] width 24 height 62
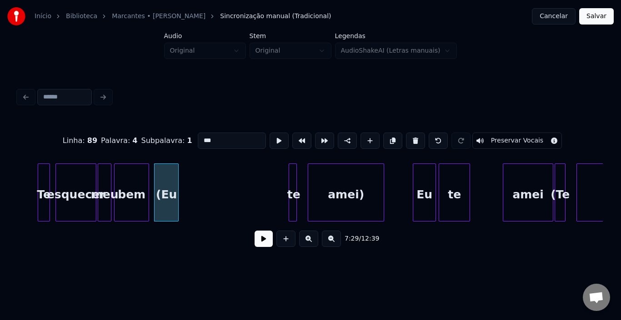
click at [289, 174] on div at bounding box center [290, 192] width 3 height 57
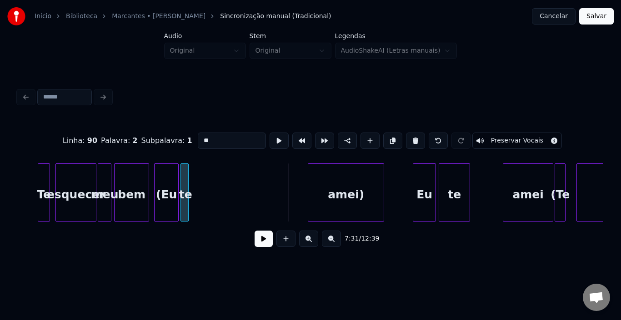
click at [184, 181] on div "te" at bounding box center [185, 195] width 9 height 62
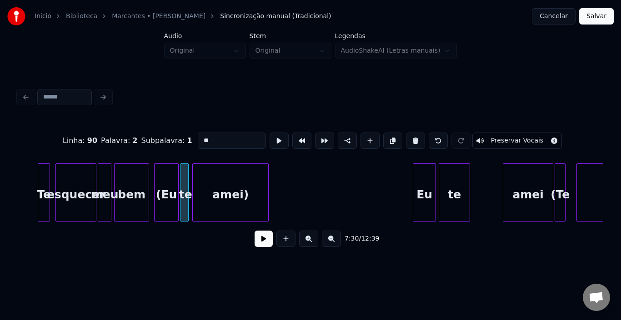
click at [228, 184] on div "amei)" at bounding box center [230, 195] width 75 height 62
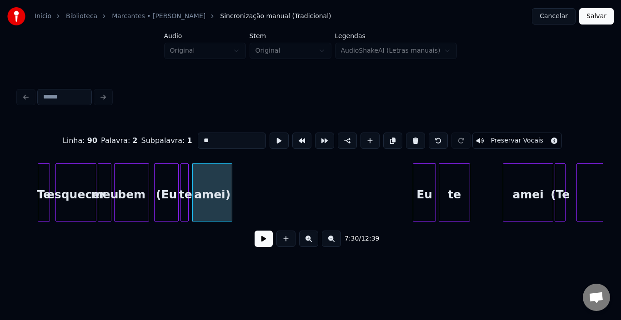
click at [230, 190] on div at bounding box center [230, 192] width 3 height 57
click at [70, 182] on div "esquecer" at bounding box center [76, 195] width 40 height 62
type input "********"
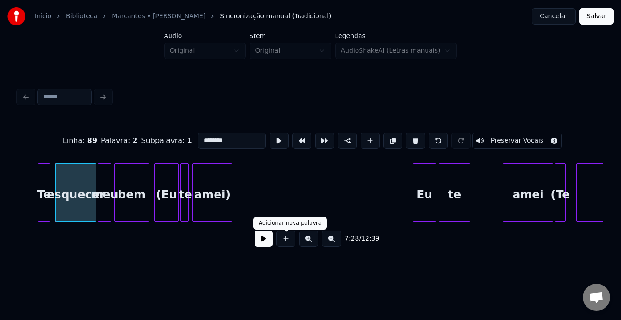
click at [262, 241] on button at bounding box center [263, 239] width 18 height 16
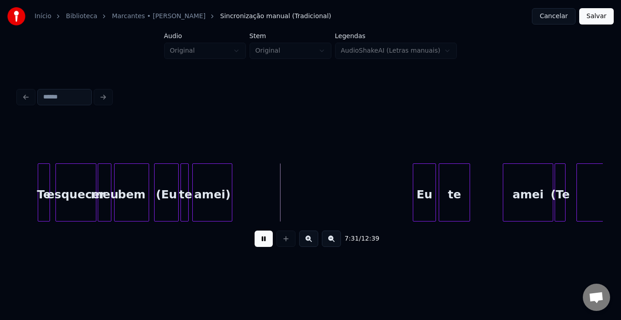
click at [262, 241] on button at bounding box center [263, 239] width 18 height 16
click at [69, 179] on div "esquecer" at bounding box center [76, 195] width 40 height 62
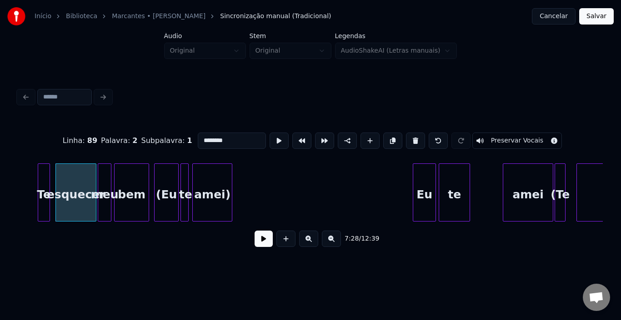
click at [77, 186] on div "esquecer" at bounding box center [76, 195] width 40 height 62
click at [44, 176] on div "Te" at bounding box center [43, 195] width 11 height 62
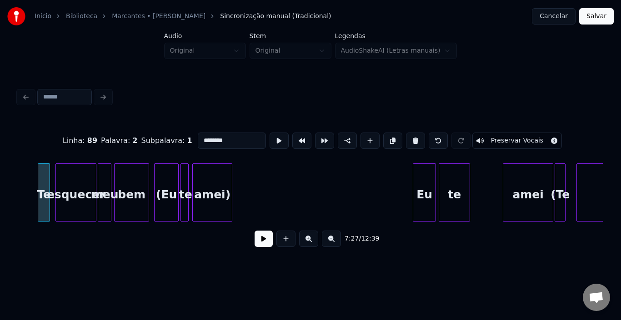
type input "**"
click at [269, 239] on button at bounding box center [263, 239] width 18 height 16
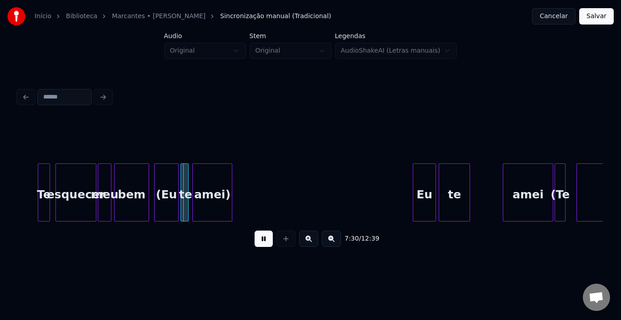
click at [269, 239] on button at bounding box center [263, 239] width 18 height 16
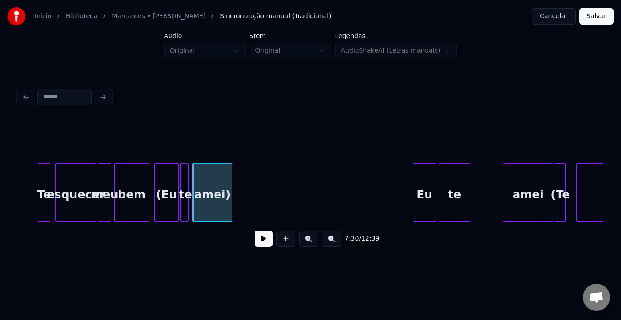
click at [74, 191] on div "esquecer" at bounding box center [76, 195] width 40 height 62
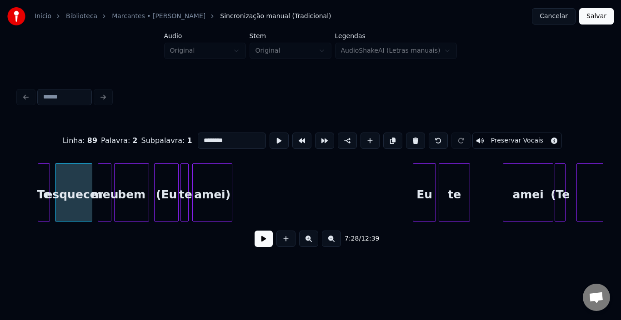
click at [92, 184] on div at bounding box center [90, 192] width 3 height 57
click at [101, 180] on div "meu" at bounding box center [100, 195] width 13 height 62
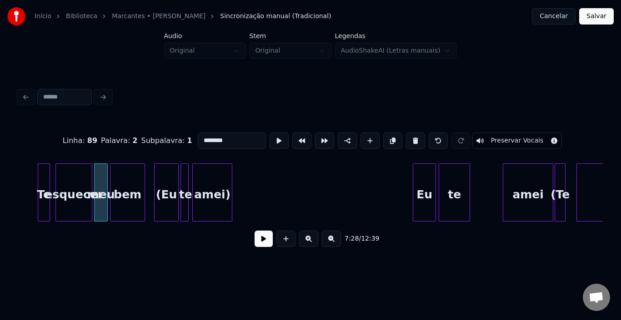
click at [117, 180] on div "bem" at bounding box center [127, 195] width 34 height 62
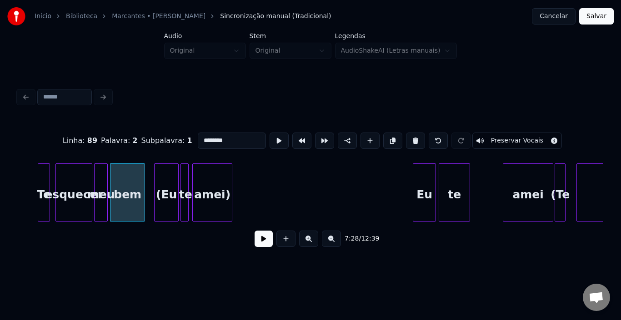
click at [41, 177] on div at bounding box center [39, 192] width 3 height 57
type input "**"
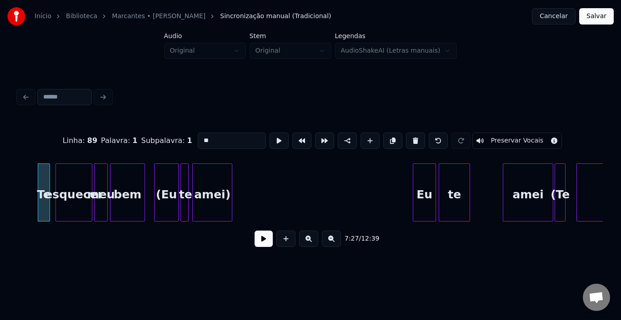
click at [263, 242] on button at bounding box center [263, 239] width 18 height 16
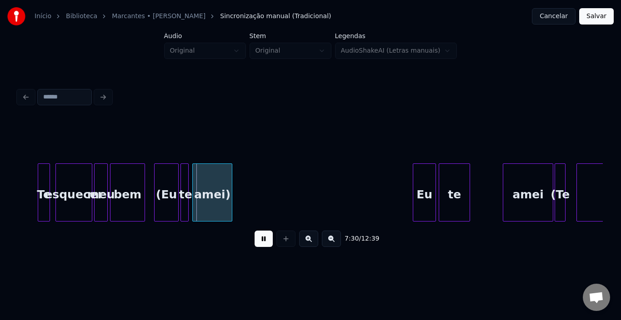
click at [268, 243] on button at bounding box center [263, 239] width 18 height 16
click at [162, 195] on div "(Eu" at bounding box center [160, 195] width 24 height 62
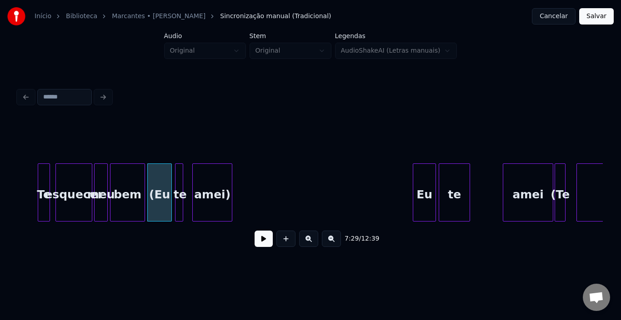
click at [179, 190] on div "te" at bounding box center [179, 195] width 9 height 62
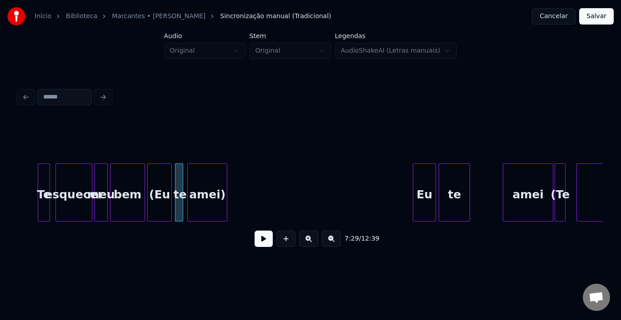
click at [203, 190] on div "amei)" at bounding box center [207, 195] width 39 height 62
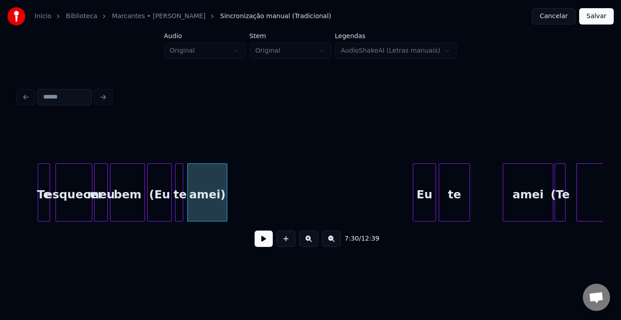
click at [267, 246] on button at bounding box center [263, 239] width 18 height 16
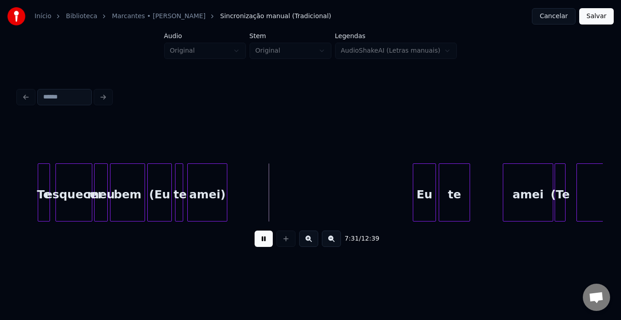
click at [267, 246] on button at bounding box center [263, 239] width 18 height 16
click at [261, 181] on div "Eu" at bounding box center [265, 195] width 22 height 62
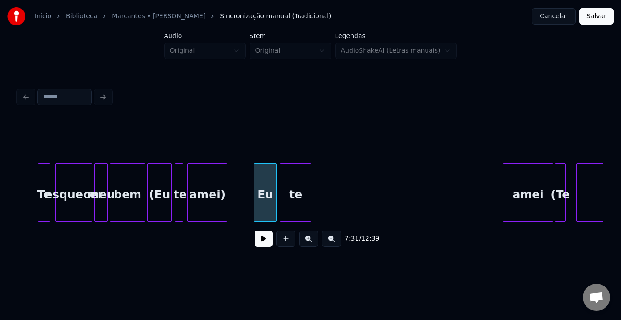
click at [291, 185] on div "te" at bounding box center [295, 195] width 30 height 62
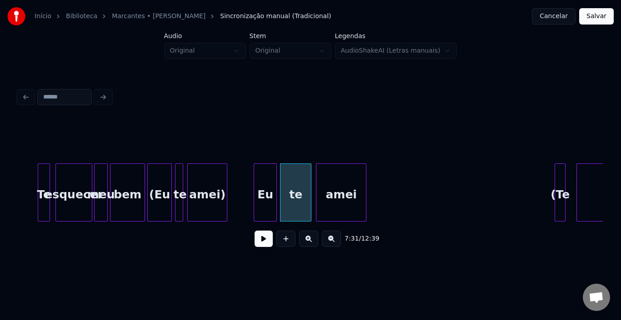
click at [345, 184] on div "amei" at bounding box center [341, 195] width 50 height 62
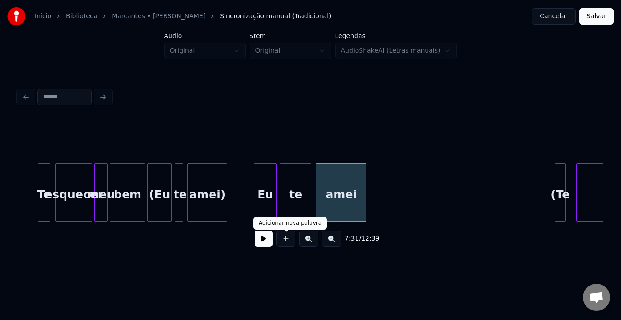
click at [264, 242] on button at bounding box center [263, 239] width 18 height 16
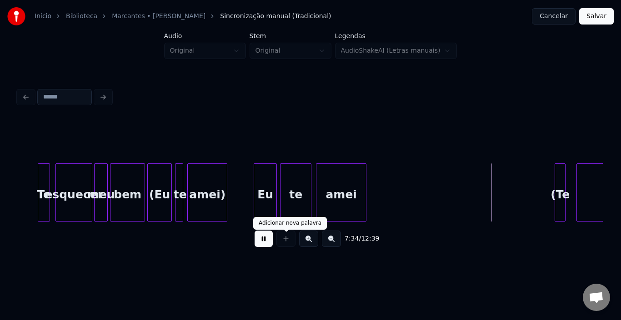
click at [264, 242] on button at bounding box center [263, 239] width 18 height 16
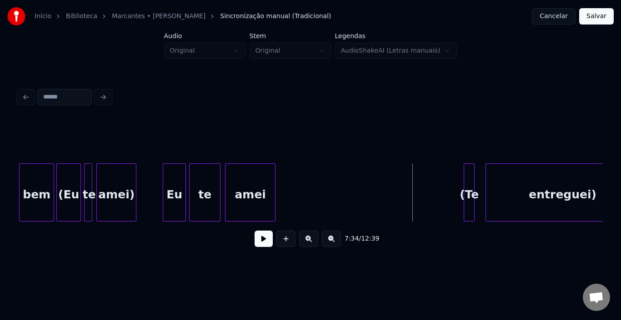
scroll to position [0, 30613]
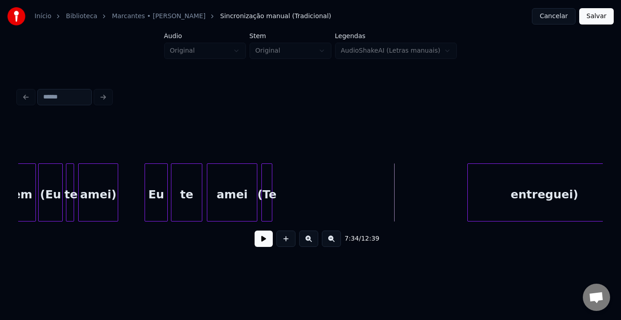
click at [267, 180] on div "(Te" at bounding box center [267, 195] width 10 height 62
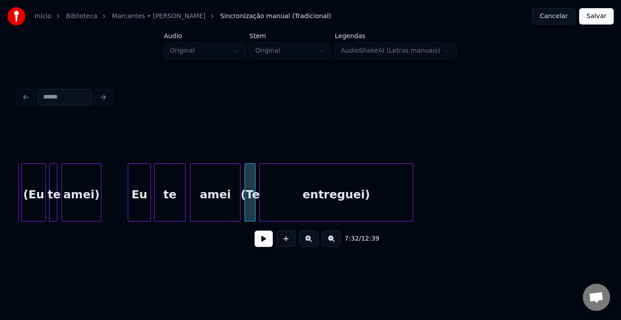
click at [341, 188] on div "entreguei)" at bounding box center [335, 195] width 153 height 62
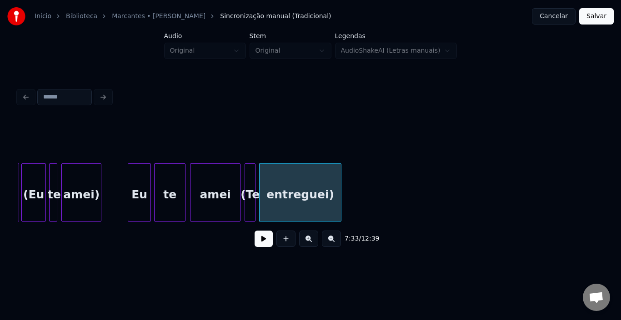
click at [339, 191] on div at bounding box center [339, 192] width 3 height 57
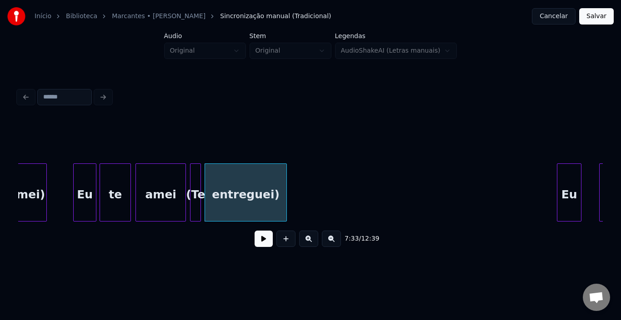
scroll to position [0, 30702]
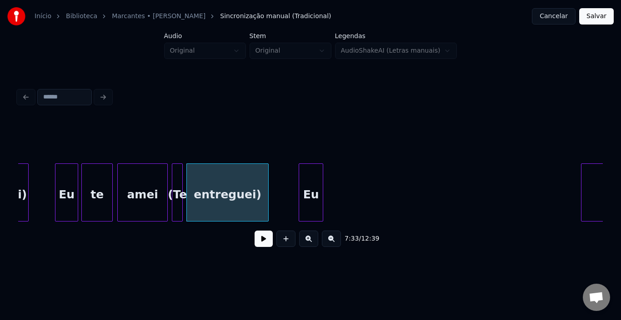
click at [304, 174] on div "Eu" at bounding box center [311, 195] width 24 height 62
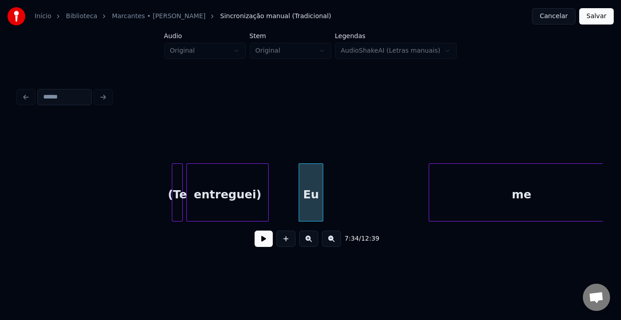
scroll to position [0, 30863]
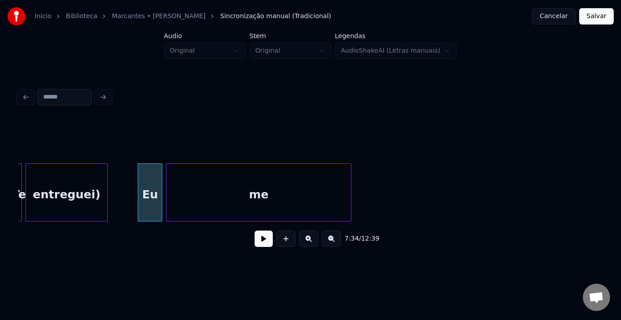
click at [337, 182] on div "me" at bounding box center [258, 195] width 184 height 62
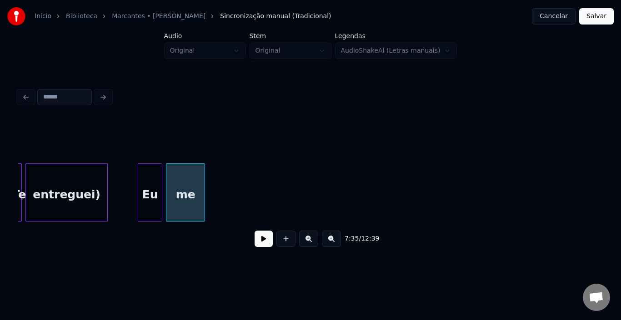
click at [204, 184] on div at bounding box center [203, 192] width 3 height 57
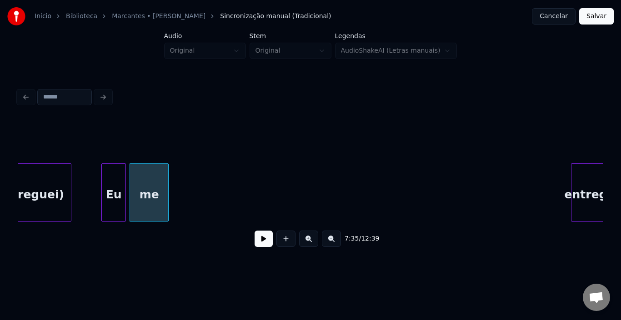
scroll to position [0, 30917]
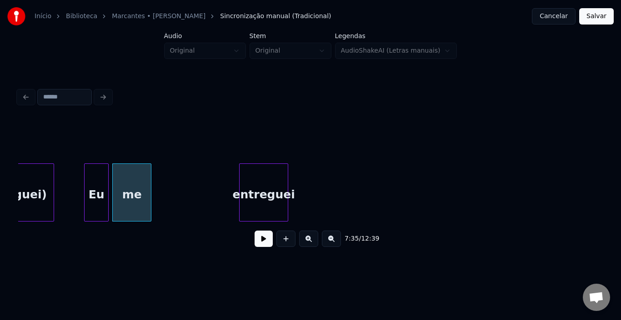
click at [265, 184] on div "entreguei" at bounding box center [263, 195] width 48 height 62
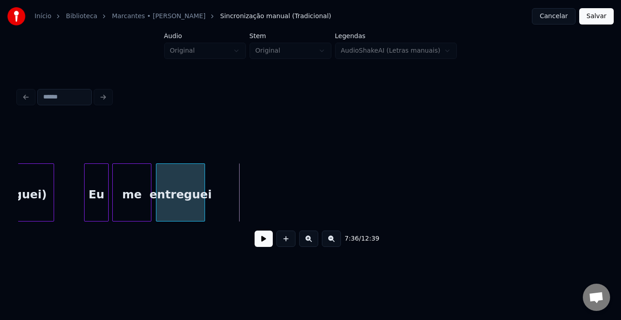
click at [175, 178] on div "entreguei" at bounding box center [180, 195] width 48 height 62
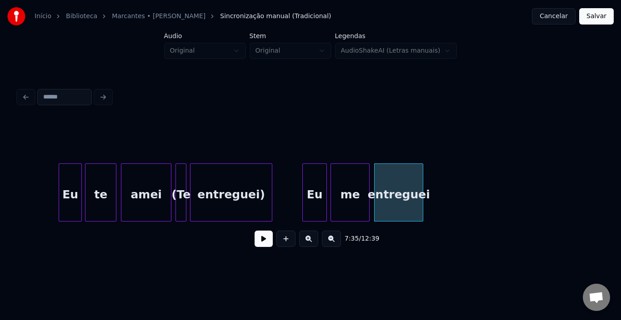
scroll to position [0, 30662]
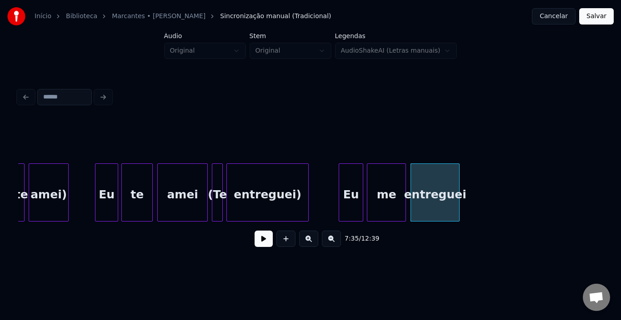
click at [109, 191] on div "Eu" at bounding box center [106, 195] width 22 height 62
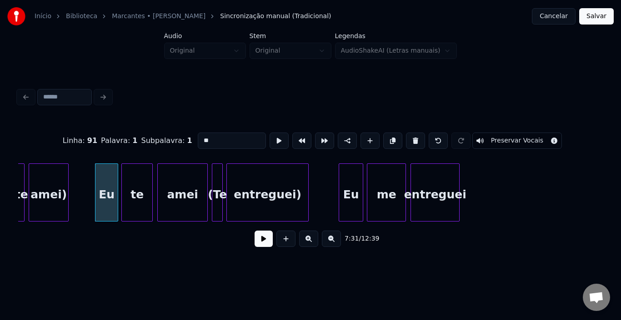
type input "**"
click at [260, 245] on button at bounding box center [263, 239] width 18 height 16
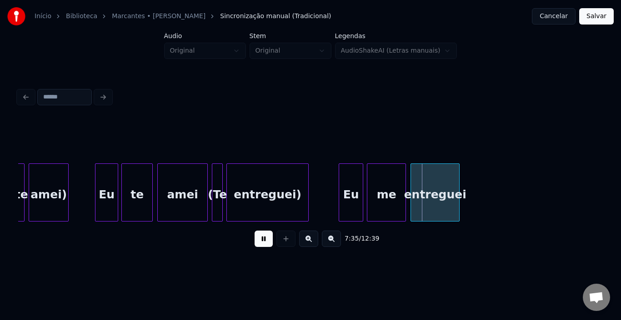
click at [260, 245] on button at bounding box center [263, 239] width 18 height 16
click at [218, 199] on div "(Te" at bounding box center [217, 195] width 10 height 62
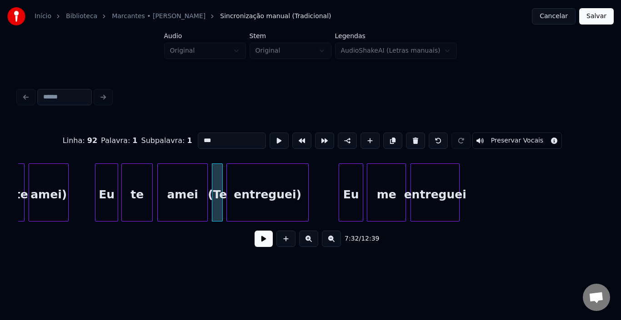
drag, startPoint x: 209, startPoint y: 136, endPoint x: 199, endPoint y: 136, distance: 10.0
click at [199, 136] on input "***" at bounding box center [232, 141] width 68 height 16
click at [183, 184] on div "amei" at bounding box center [183, 195] width 50 height 62
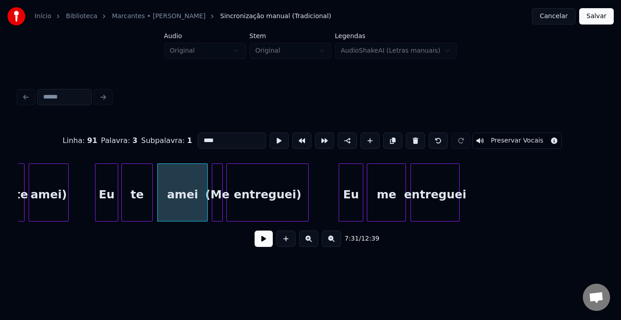
type input "****"
click at [262, 243] on button at bounding box center [263, 239] width 18 height 16
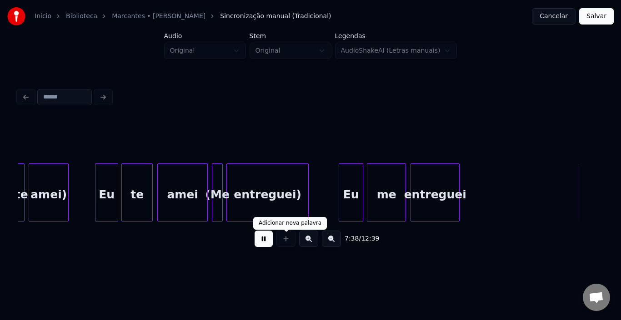
click at [262, 244] on button at bounding box center [263, 239] width 18 height 16
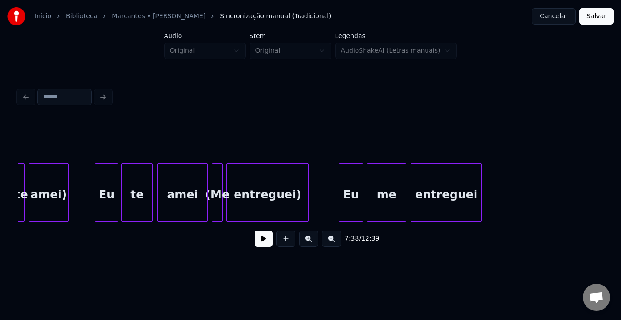
click at [480, 184] on div at bounding box center [479, 192] width 3 height 57
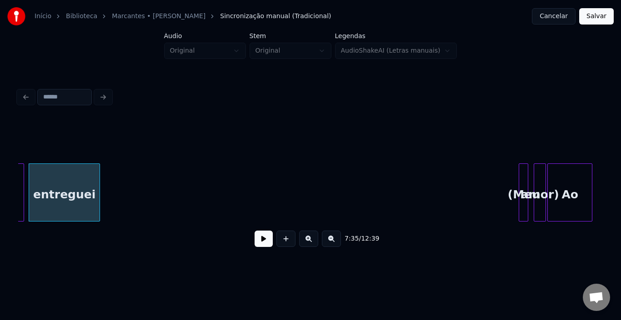
scroll to position [0, 31099]
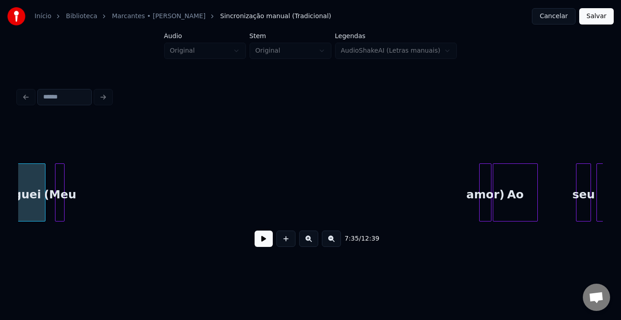
click at [60, 173] on div "(Meu" at bounding box center [59, 195] width 9 height 62
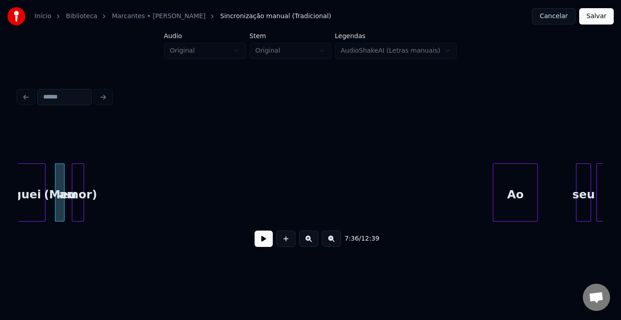
click at [76, 180] on div "amor)" at bounding box center [77, 195] width 11 height 62
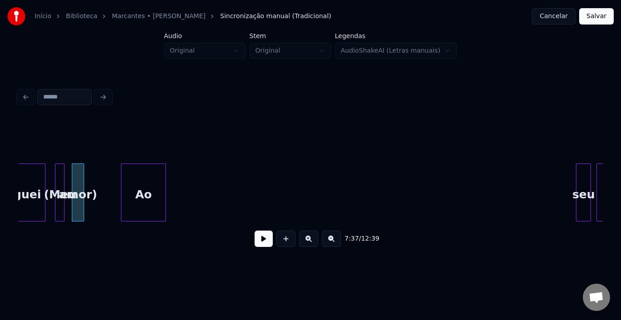
click at [156, 186] on div "Ao" at bounding box center [143, 195] width 44 height 62
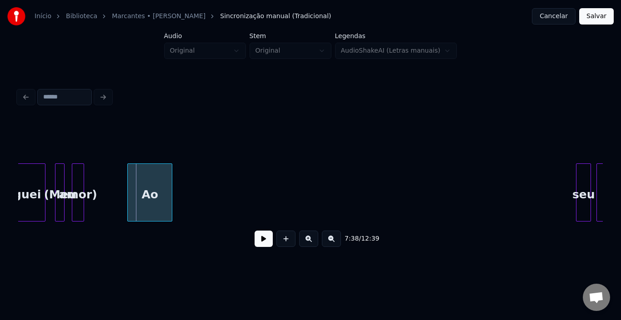
click at [135, 182] on div "Ao" at bounding box center [150, 195] width 44 height 62
click at [23, 176] on div "entreguei" at bounding box center [10, 195] width 70 height 62
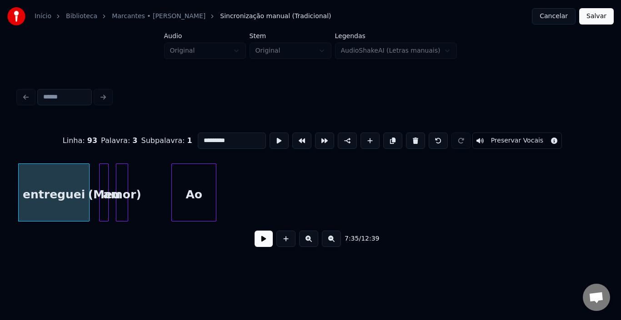
click at [264, 244] on button at bounding box center [263, 239] width 18 height 16
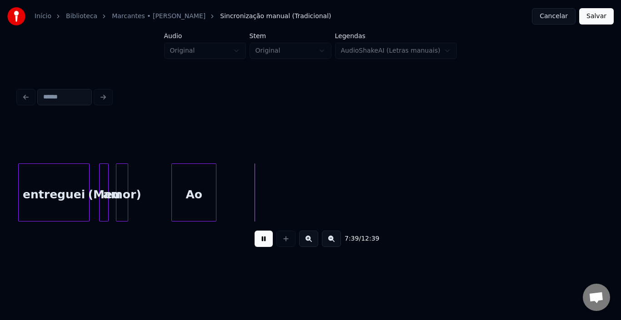
click at [257, 246] on button at bounding box center [263, 239] width 18 height 16
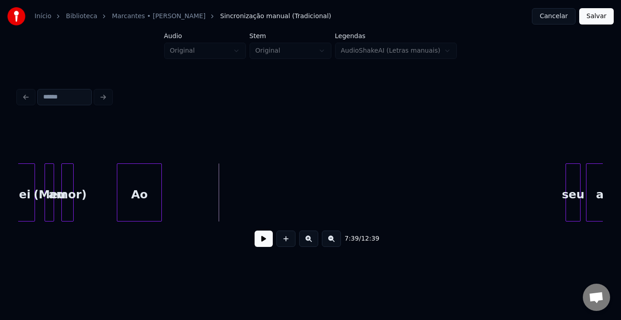
scroll to position [0, 31164]
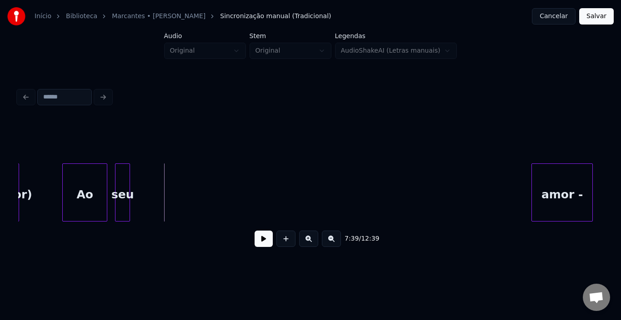
click at [120, 178] on div "seu" at bounding box center [122, 195] width 14 height 62
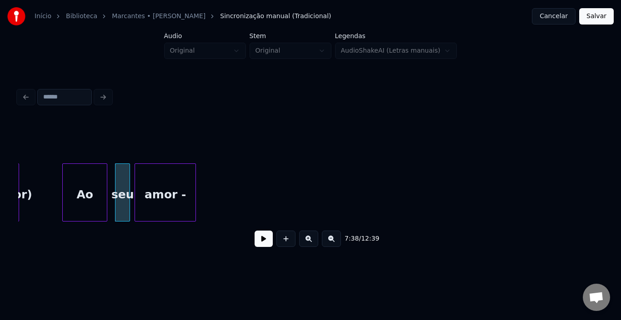
click at [158, 178] on div "amor -" at bounding box center [165, 195] width 60 height 62
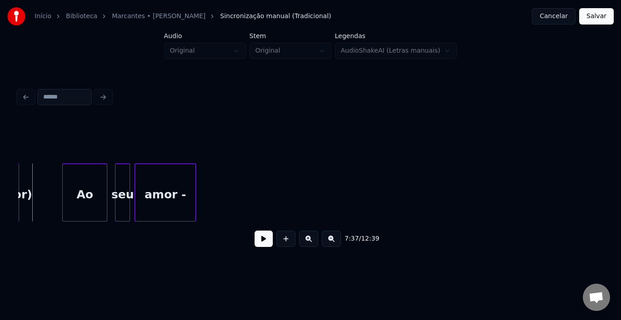
click at [263, 242] on button at bounding box center [263, 239] width 18 height 16
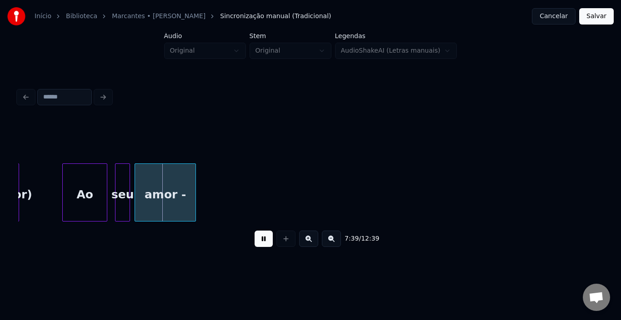
click at [256, 245] on button at bounding box center [263, 239] width 18 height 16
click at [90, 189] on div at bounding box center [90, 192] width 3 height 57
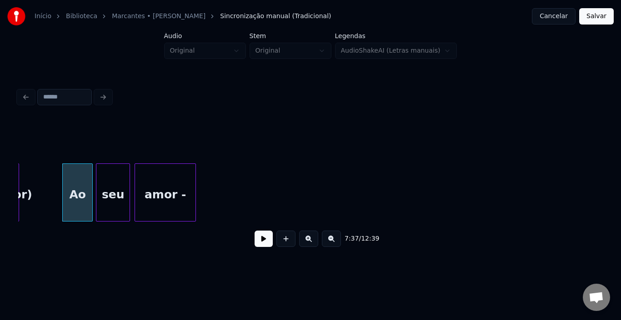
click at [98, 181] on div at bounding box center [97, 192] width 3 height 57
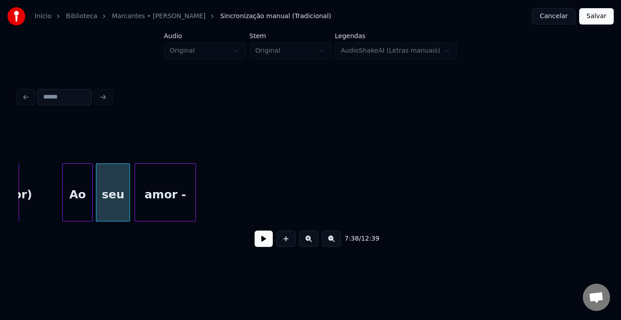
click at [257, 238] on button at bounding box center [263, 239] width 18 height 16
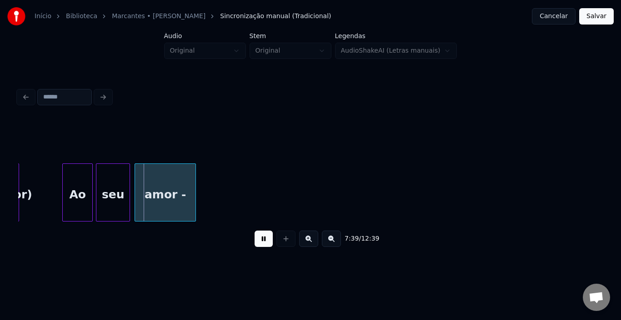
click at [266, 247] on button at bounding box center [263, 239] width 18 height 16
click at [77, 184] on div at bounding box center [77, 192] width 3 height 57
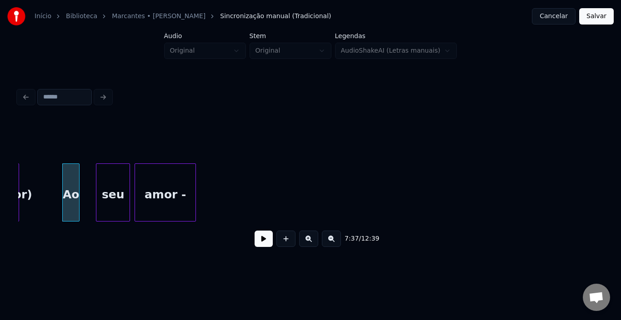
click at [270, 242] on button at bounding box center [263, 239] width 18 height 16
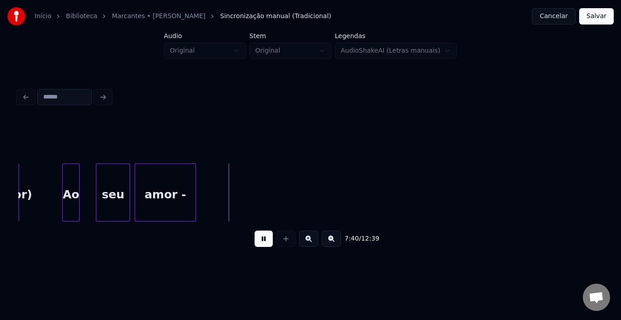
click at [259, 242] on button at bounding box center [263, 239] width 18 height 16
click at [88, 183] on div "seu" at bounding box center [99, 195] width 33 height 62
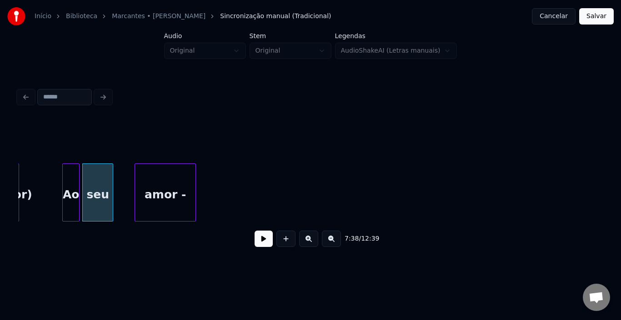
click at [111, 186] on div at bounding box center [111, 192] width 3 height 57
click at [132, 189] on div "amor -" at bounding box center [148, 195] width 60 height 62
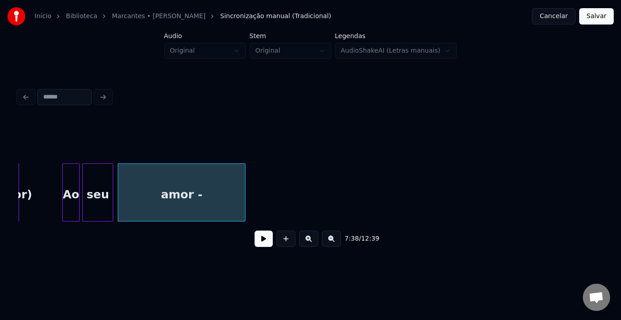
click at [245, 186] on div at bounding box center [243, 192] width 3 height 57
click at [204, 195] on div "amor -" at bounding box center [181, 195] width 127 height 62
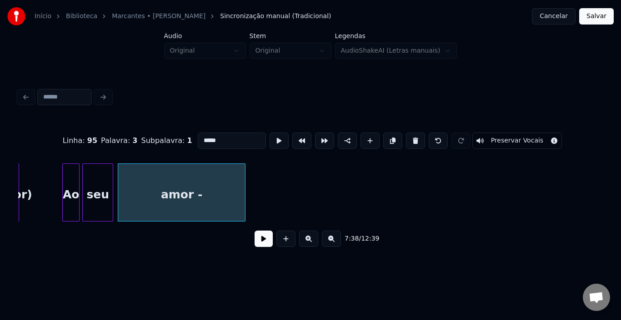
click at [239, 135] on input "*****" at bounding box center [232, 141] width 68 height 16
type input "****"
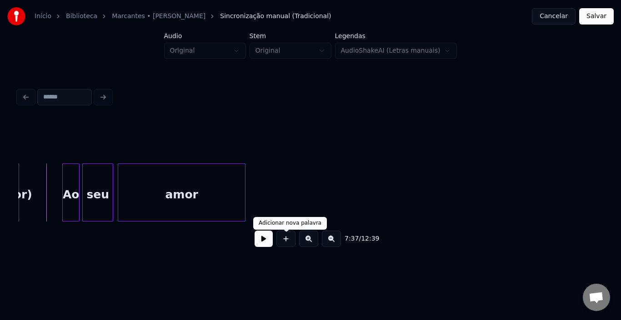
click at [272, 239] on button at bounding box center [263, 239] width 18 height 16
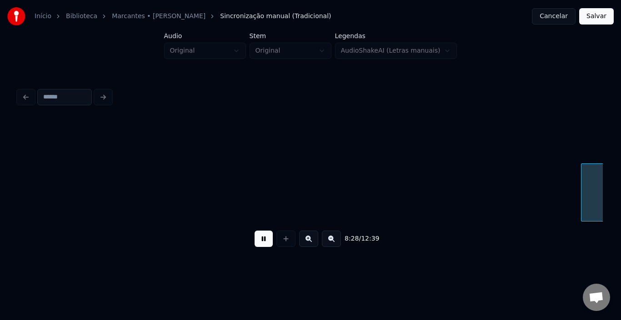
scroll to position [0, 34677]
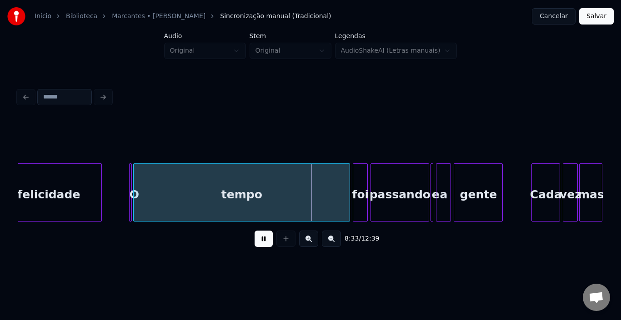
click at [264, 242] on button at bounding box center [263, 239] width 18 height 16
click at [139, 186] on div "tempo" at bounding box center [242, 195] width 216 height 62
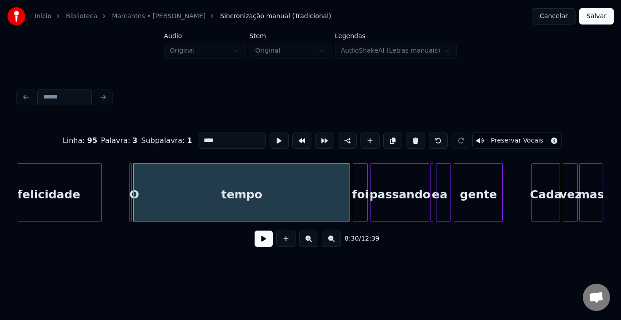
type input "*****"
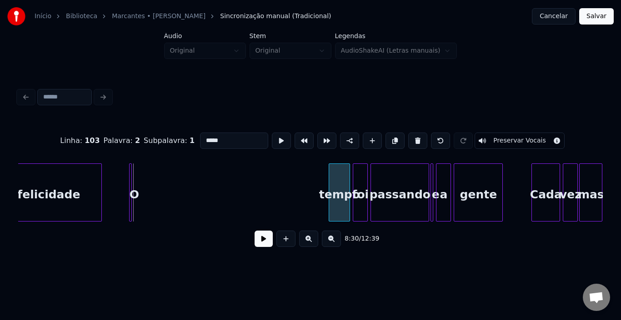
click at [329, 180] on div at bounding box center [330, 192] width 3 height 57
click at [122, 179] on div "O" at bounding box center [122, 193] width 20 height 58
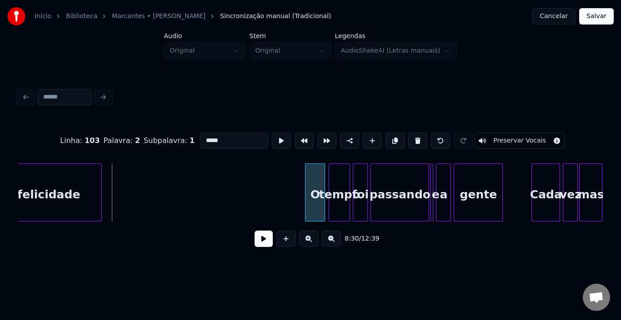
click at [314, 174] on div "O" at bounding box center [314, 195] width 19 height 62
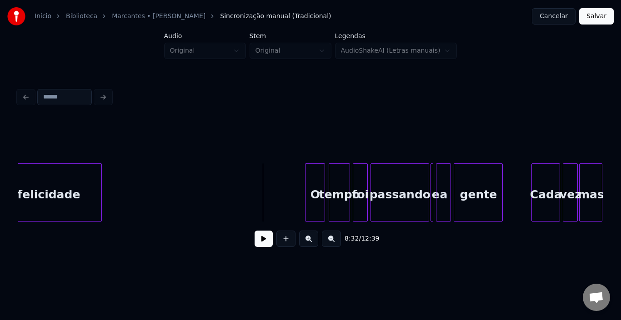
click at [267, 244] on button at bounding box center [263, 239] width 18 height 16
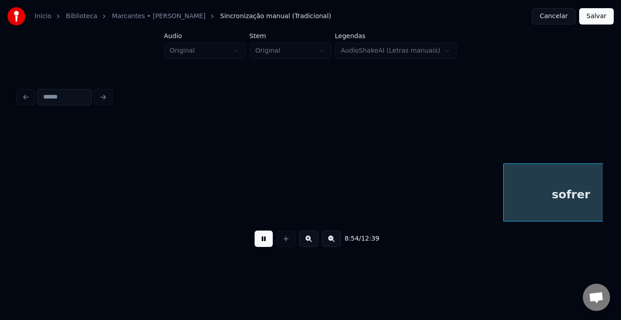
scroll to position [0, 36432]
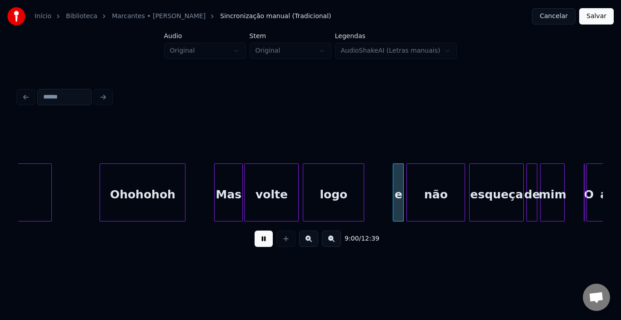
click at [264, 239] on button at bounding box center [263, 239] width 18 height 16
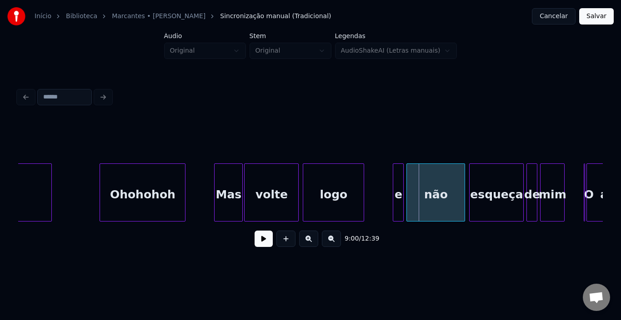
click at [283, 193] on div "volte" at bounding box center [271, 195] width 54 height 62
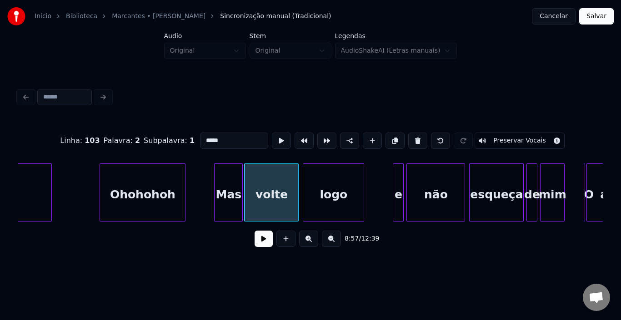
type input "*****"
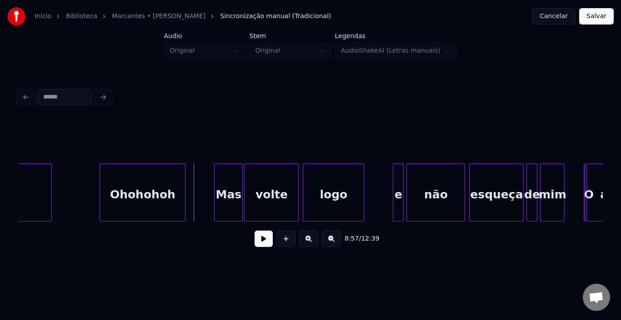
click at [257, 237] on button at bounding box center [263, 239] width 18 height 16
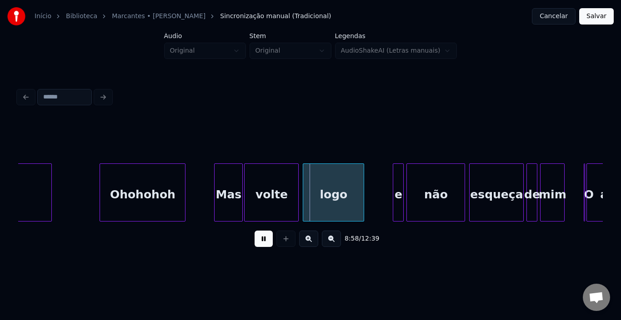
click at [257, 237] on button at bounding box center [263, 239] width 18 height 16
click at [280, 185] on div at bounding box center [281, 192] width 3 height 57
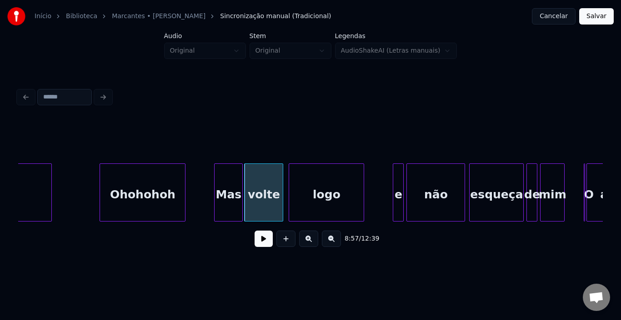
click at [290, 188] on div at bounding box center [290, 192] width 3 height 57
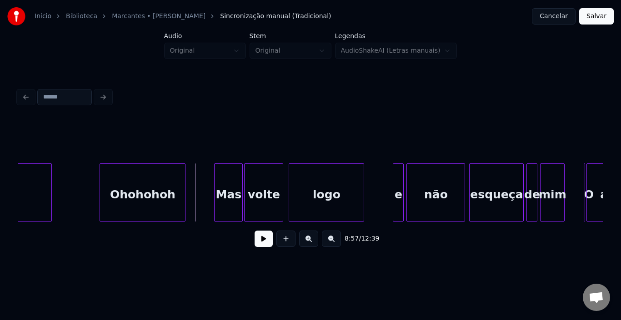
click at [266, 239] on button at bounding box center [263, 239] width 18 height 16
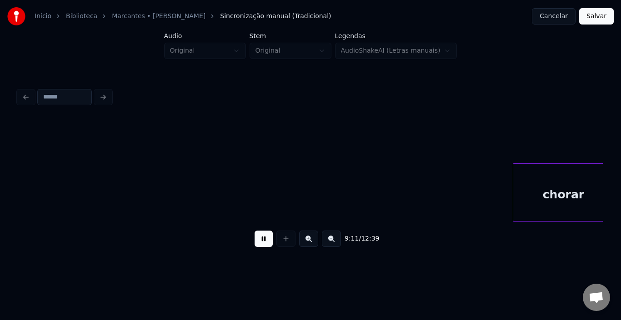
scroll to position [0, 37604]
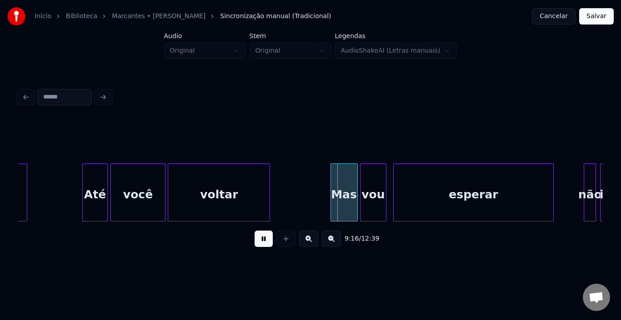
click at [266, 245] on button at bounding box center [263, 239] width 18 height 16
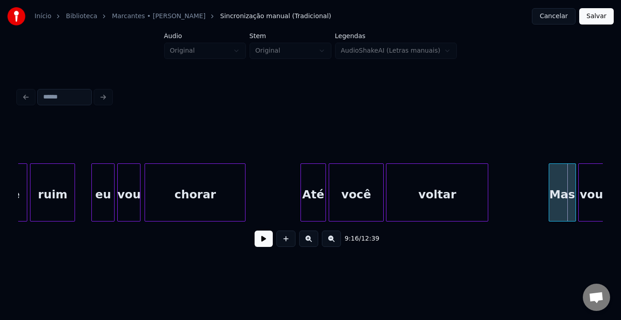
scroll to position [0, 37368]
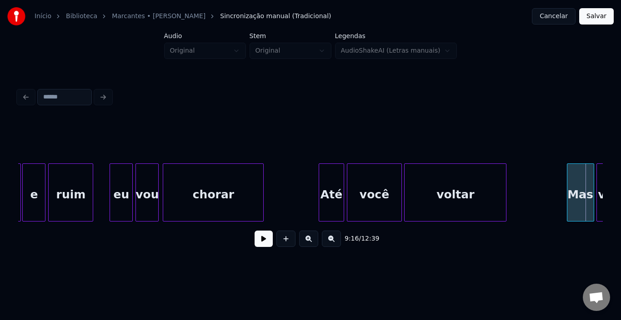
click at [39, 197] on div "e" at bounding box center [34, 195] width 22 height 62
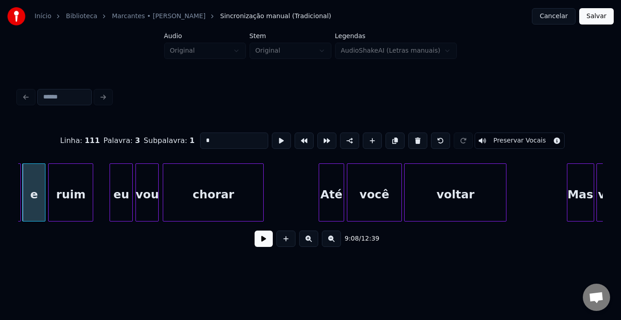
click at [200, 138] on input "*" at bounding box center [234, 141] width 68 height 16
type input "*"
click at [268, 247] on button at bounding box center [263, 239] width 18 height 16
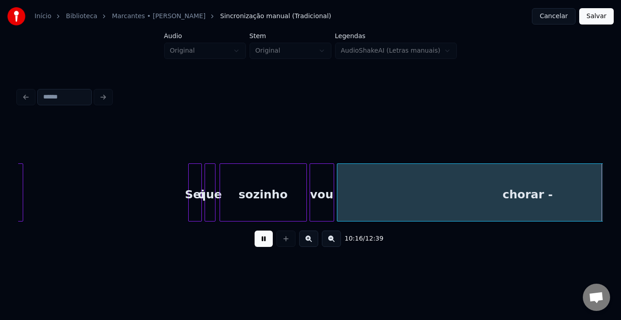
scroll to position [0, 42048]
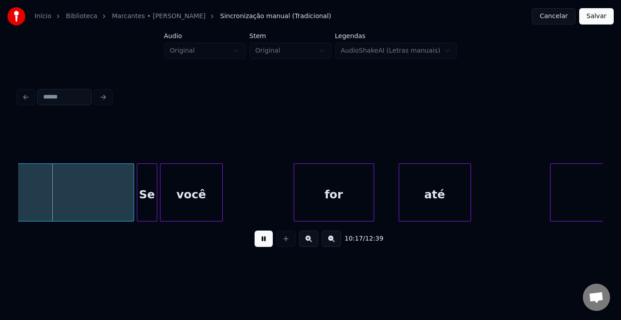
click at [267, 246] on button at bounding box center [263, 239] width 18 height 16
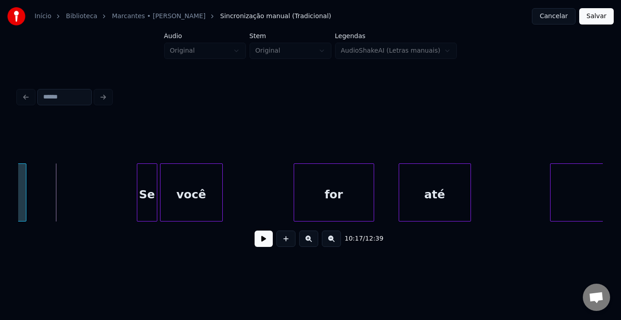
click at [25, 194] on div at bounding box center [24, 192] width 3 height 57
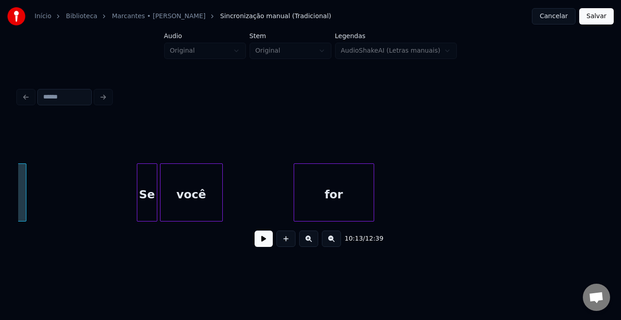
scroll to position [0, 41781]
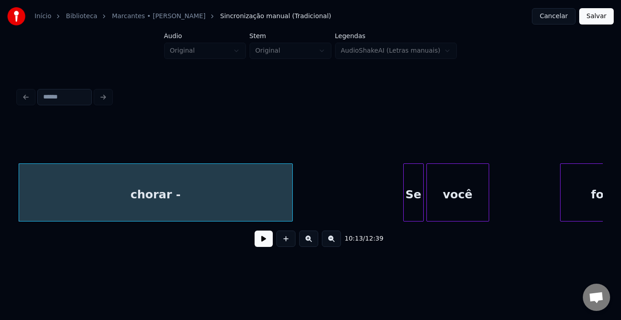
click at [267, 244] on button at bounding box center [263, 239] width 18 height 16
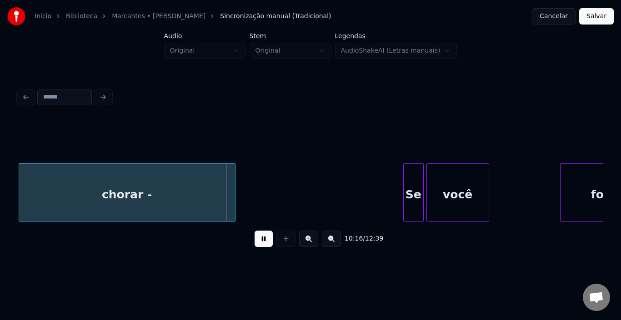
click at [234, 196] on div at bounding box center [233, 192] width 3 height 57
click at [142, 193] on div "chorar -" at bounding box center [127, 195] width 216 height 62
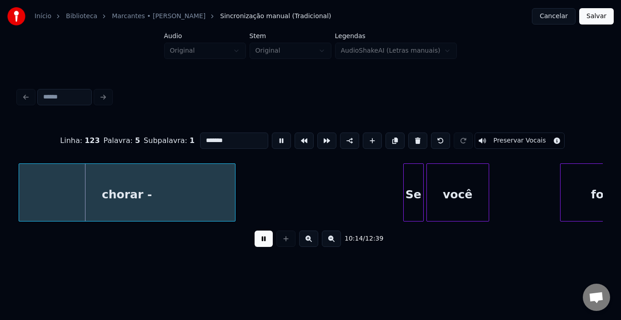
click at [231, 143] on input "*******" at bounding box center [234, 141] width 68 height 16
type input "******"
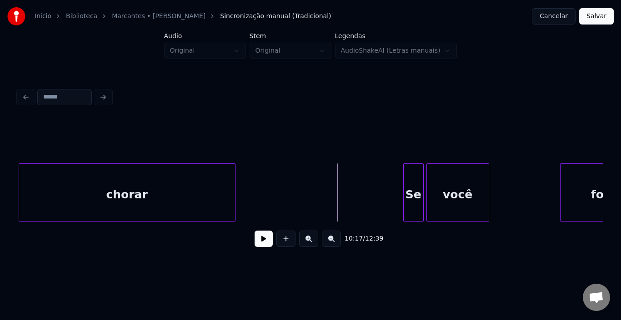
click at [261, 245] on button at bounding box center [263, 239] width 18 height 16
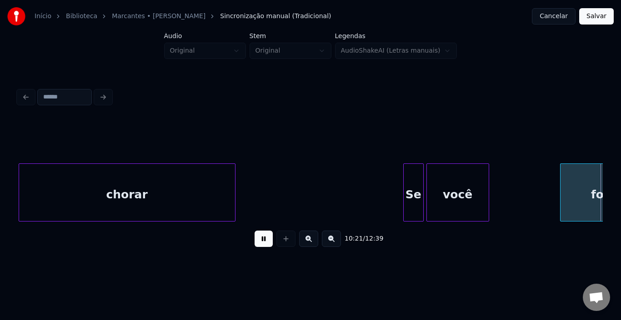
scroll to position [0, 42366]
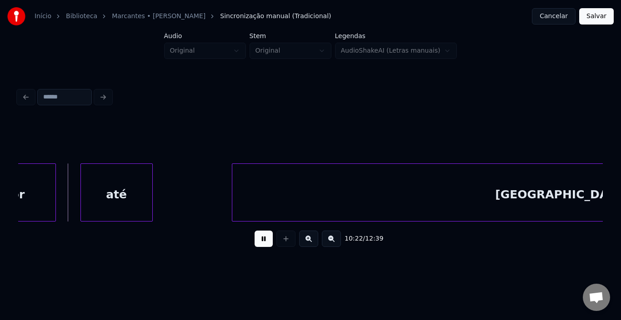
click at [259, 247] on button at bounding box center [263, 239] width 18 height 16
click at [262, 245] on button at bounding box center [263, 239] width 18 height 16
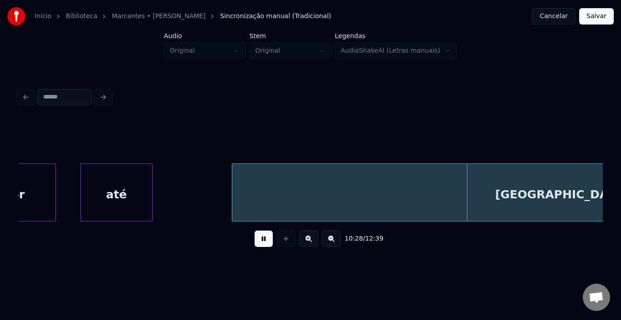
click at [263, 245] on button at bounding box center [263, 239] width 18 height 16
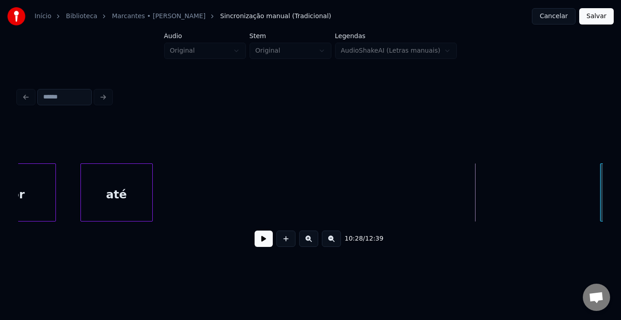
click at [600, 187] on div at bounding box center [601, 192] width 3 height 57
click at [128, 188] on div at bounding box center [128, 192] width 3 height 57
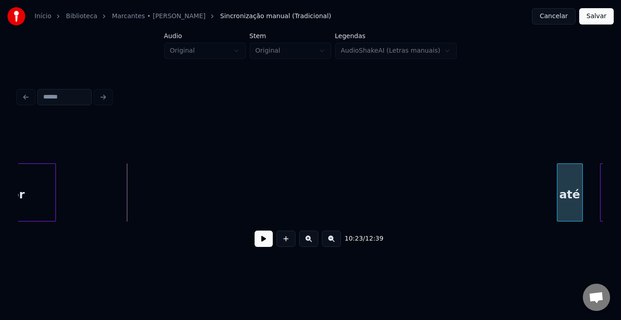
click at [569, 184] on div "até" at bounding box center [569, 195] width 25 height 62
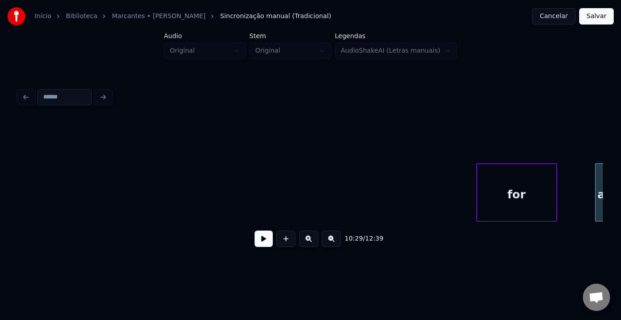
click at [501, 183] on div "for" at bounding box center [517, 195] width 80 height 62
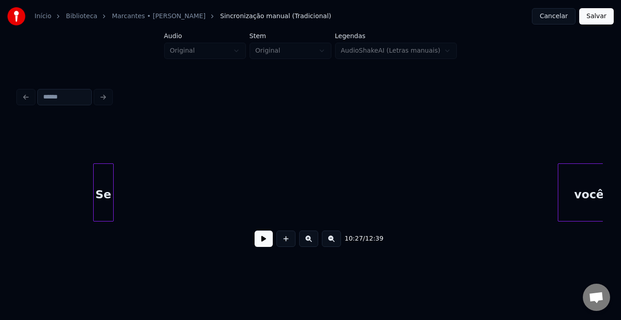
scroll to position [0, 42122]
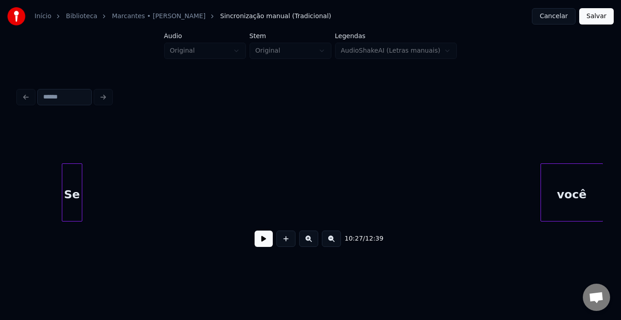
click at [607, 189] on div "Início Biblioteca Marcantes • [PERSON_NAME] manual (Tradicional) Cancelar Salva…" at bounding box center [310, 133] width 621 height 266
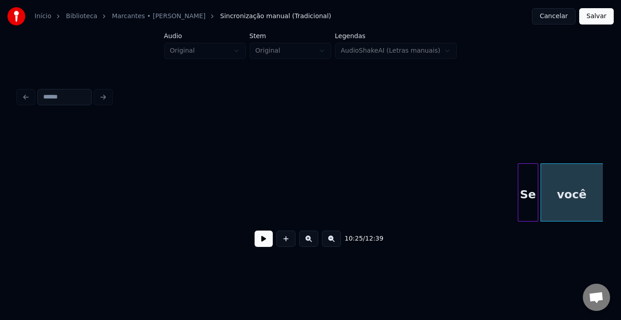
click at [526, 187] on div "Se" at bounding box center [528, 195] width 20 height 62
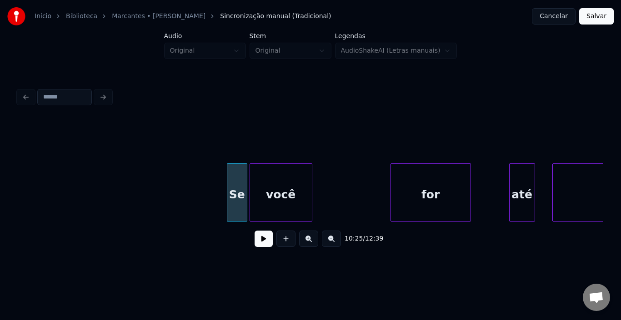
scroll to position [0, 42504]
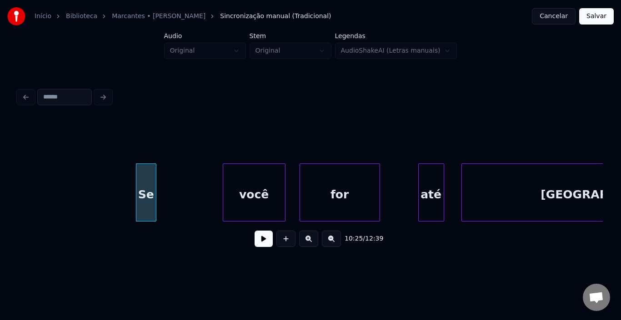
click at [265, 197] on div "você" at bounding box center [254, 195] width 62 height 62
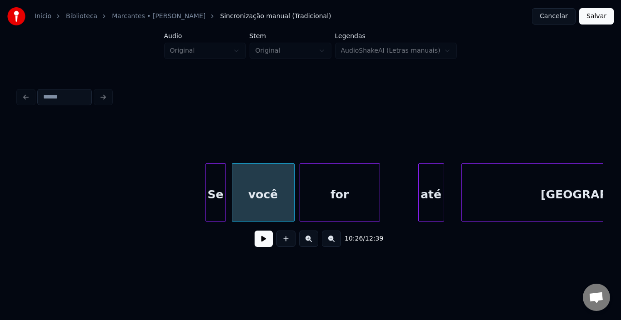
click at [214, 189] on div "Se" at bounding box center [216, 195] width 20 height 62
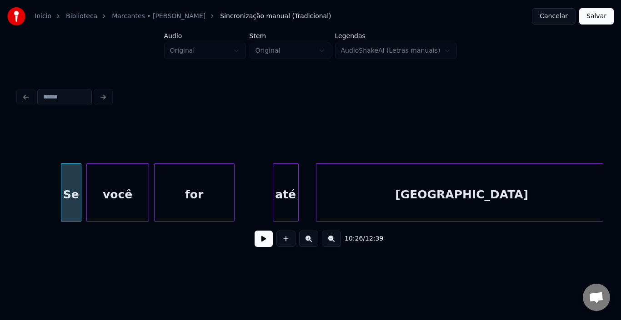
scroll to position [0, 42668]
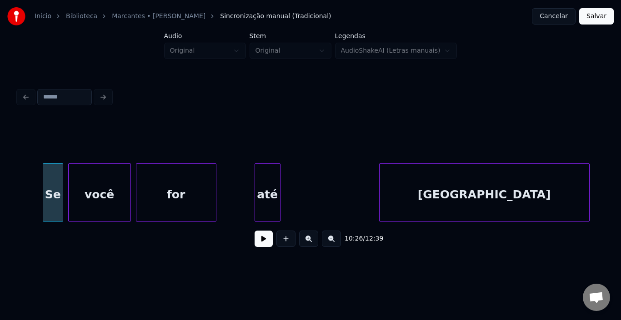
click at [380, 184] on div at bounding box center [380, 192] width 3 height 57
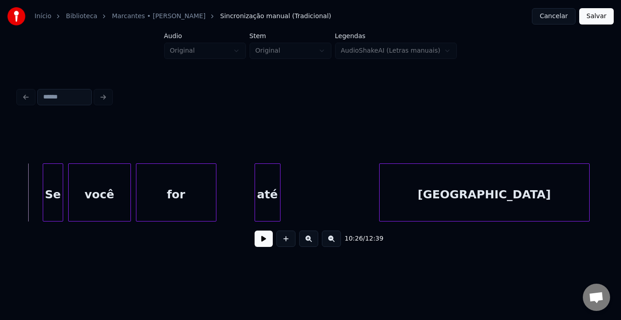
click at [261, 243] on button at bounding box center [263, 239] width 18 height 16
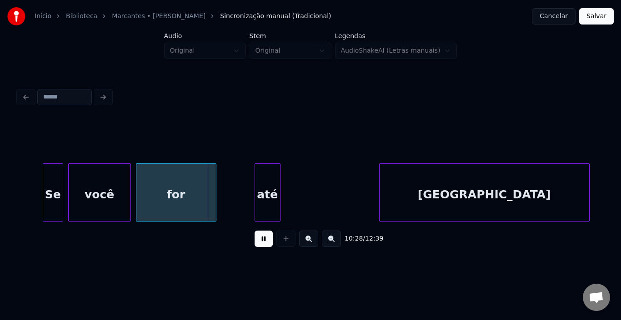
click at [261, 243] on button at bounding box center [263, 239] width 18 height 16
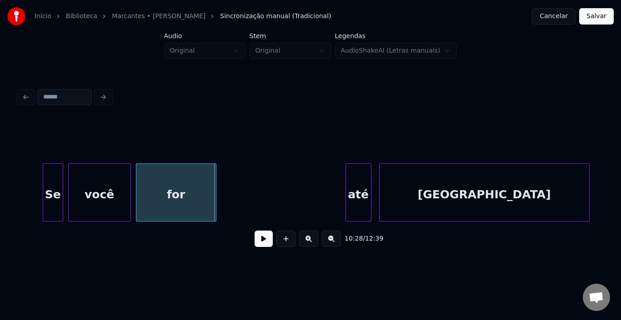
click at [357, 198] on div "até" at bounding box center [358, 195] width 25 height 62
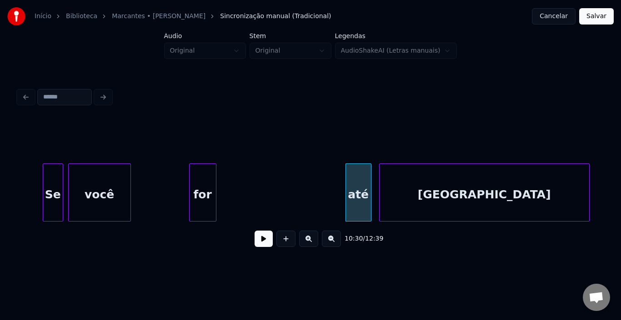
click at [194, 191] on div "for" at bounding box center [202, 193] width 27 height 58
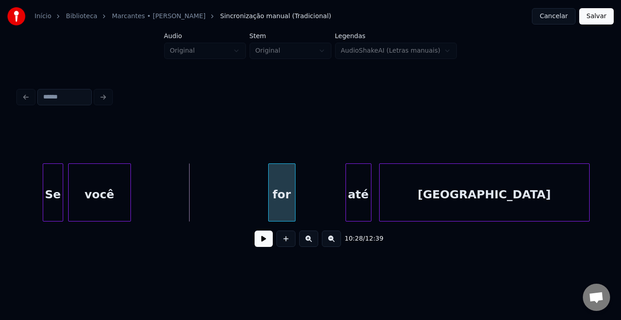
click at [275, 185] on div "for" at bounding box center [281, 195] width 26 height 62
click at [108, 184] on div at bounding box center [107, 192] width 3 height 57
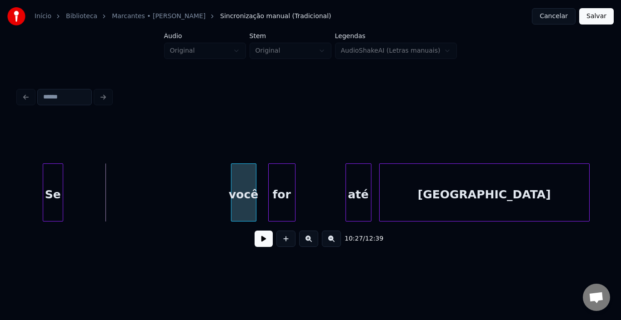
click at [245, 185] on div "você" at bounding box center [243, 195] width 25 height 62
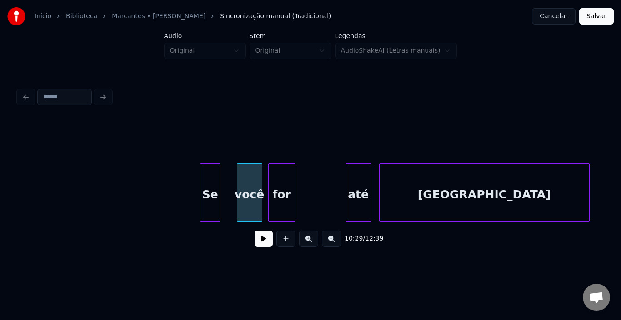
click at [208, 185] on div "Se" at bounding box center [210, 195] width 20 height 62
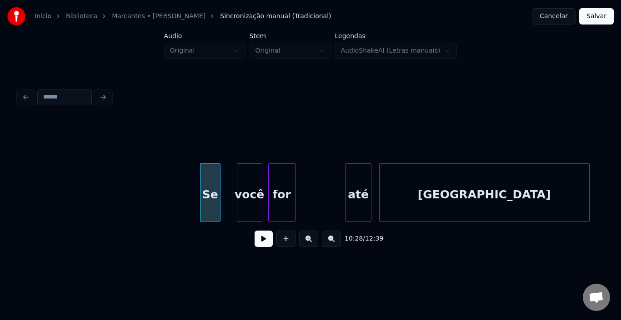
click at [267, 244] on button at bounding box center [263, 239] width 18 height 16
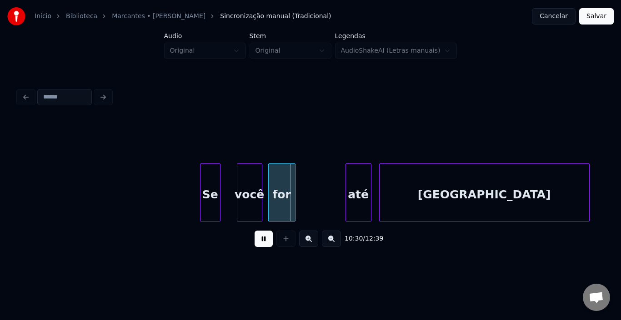
click at [267, 244] on button at bounding box center [263, 239] width 18 height 16
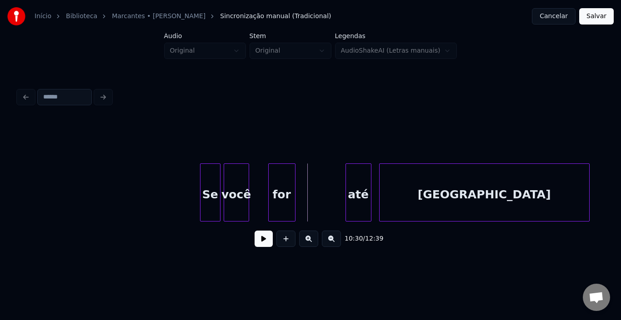
click at [234, 187] on div "você" at bounding box center [236, 195] width 25 height 62
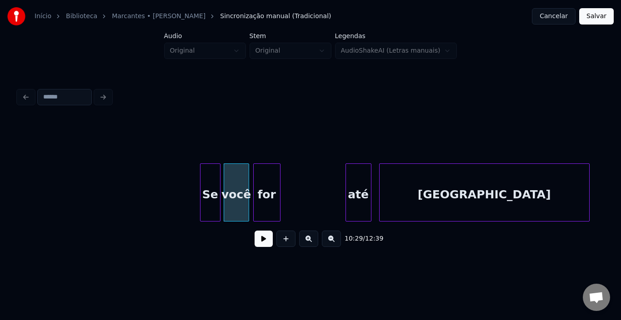
click at [262, 190] on div "for" at bounding box center [267, 195] width 26 height 62
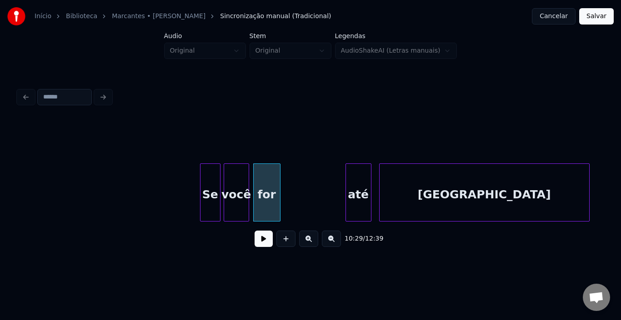
click at [268, 185] on div "for" at bounding box center [267, 195] width 26 height 62
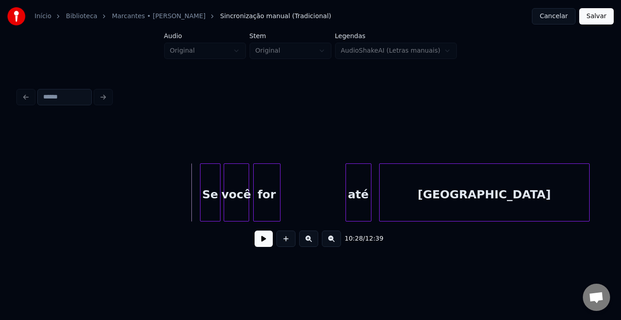
click at [257, 242] on button at bounding box center [263, 239] width 18 height 16
click at [260, 244] on button at bounding box center [263, 239] width 18 height 16
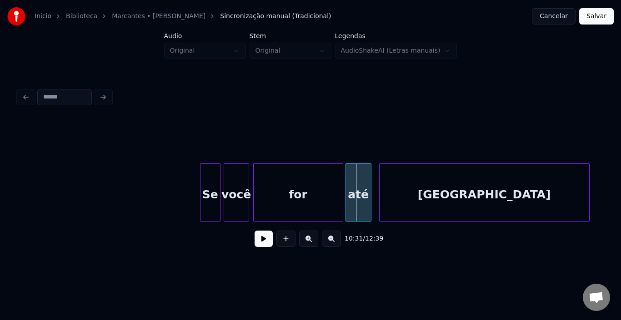
click at [341, 188] on div at bounding box center [341, 192] width 3 height 57
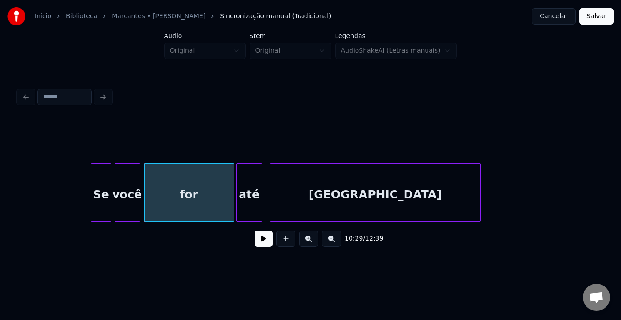
scroll to position [0, 42795]
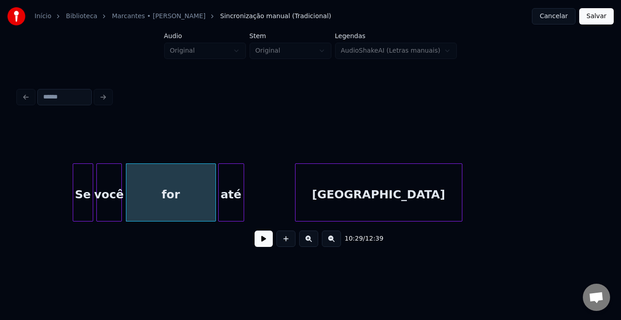
click at [295, 185] on div at bounding box center [296, 192] width 3 height 57
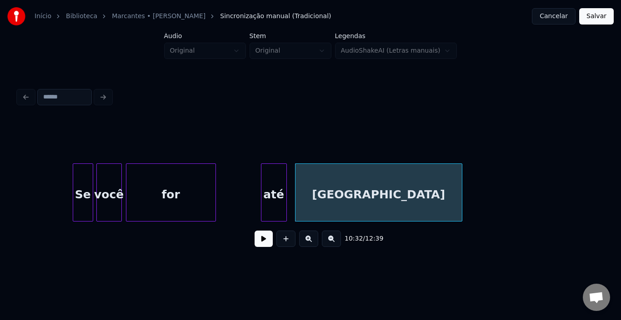
click at [273, 177] on div "até" at bounding box center [273, 195] width 25 height 62
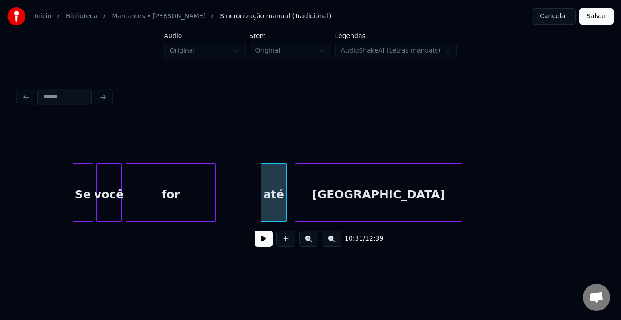
click at [62, 149] on div at bounding box center [310, 140] width 584 height 45
click at [266, 242] on button at bounding box center [263, 239] width 18 height 16
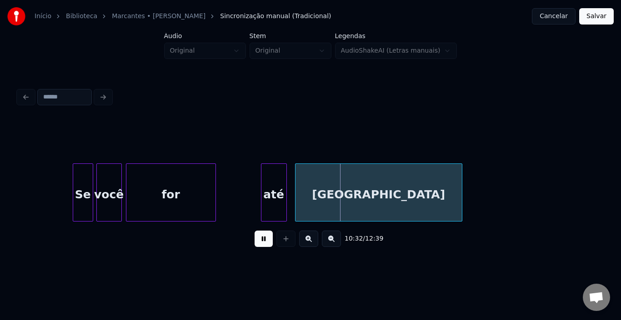
click at [62, 144] on div at bounding box center [310, 140] width 584 height 45
click at [235, 185] on div at bounding box center [235, 192] width 3 height 57
click at [218, 184] on div at bounding box center [218, 192] width 3 height 57
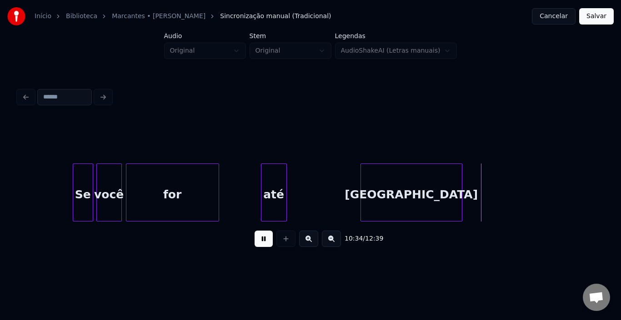
click at [363, 180] on div at bounding box center [362, 192] width 3 height 57
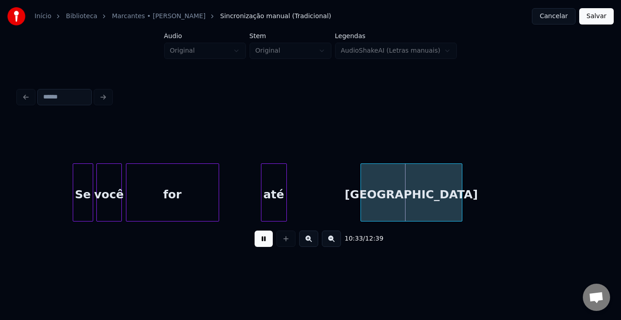
click at [276, 180] on div "até" at bounding box center [273, 195] width 25 height 62
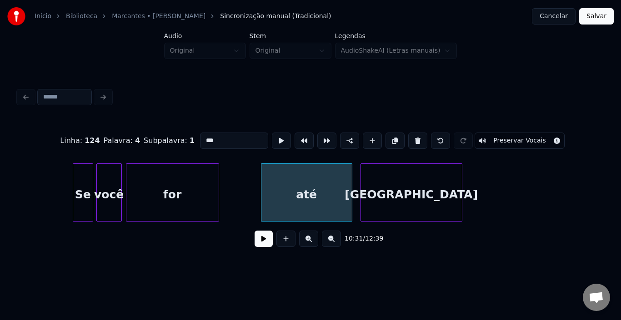
click at [350, 176] on div at bounding box center [350, 192] width 3 height 57
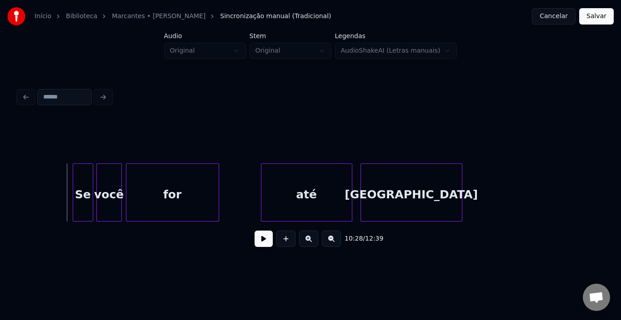
click at [265, 245] on button at bounding box center [263, 239] width 18 height 16
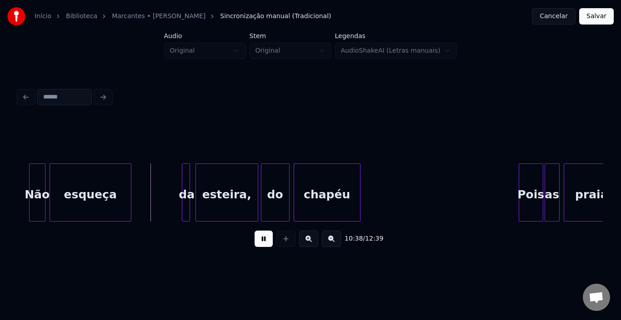
click at [267, 243] on button at bounding box center [263, 239] width 18 height 16
click at [20, 184] on div at bounding box center [21, 192] width 3 height 57
click at [264, 242] on button at bounding box center [263, 239] width 18 height 16
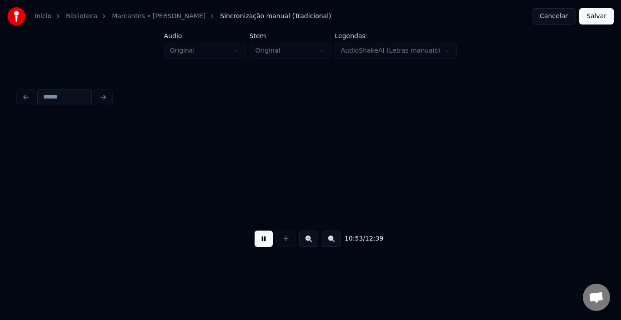
scroll to position [0, 44551]
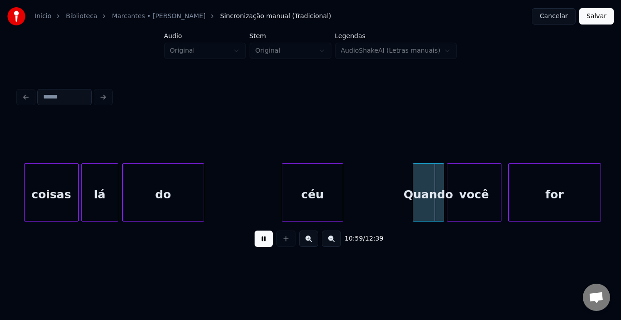
click at [264, 245] on button at bounding box center [263, 239] width 18 height 16
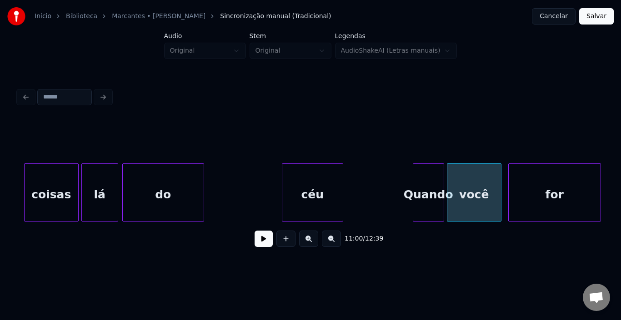
click at [32, 182] on div "coisas" at bounding box center [52, 195] width 54 height 62
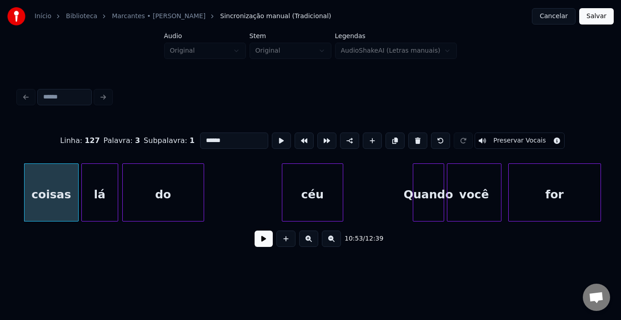
click at [263, 243] on button at bounding box center [263, 239] width 18 height 16
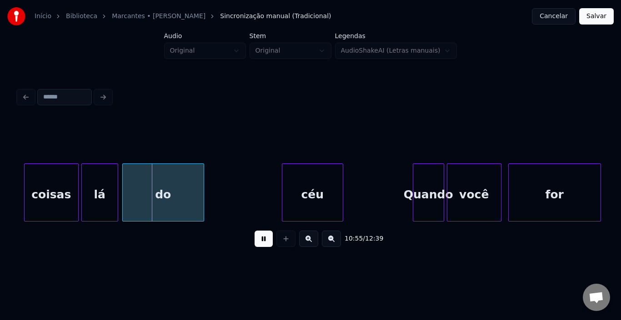
click at [263, 243] on button at bounding box center [263, 239] width 18 height 16
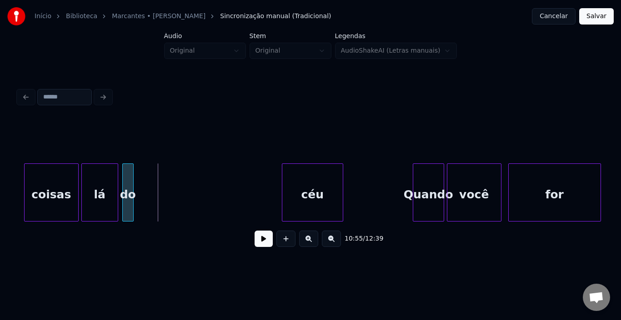
click at [132, 186] on div at bounding box center [131, 192] width 3 height 57
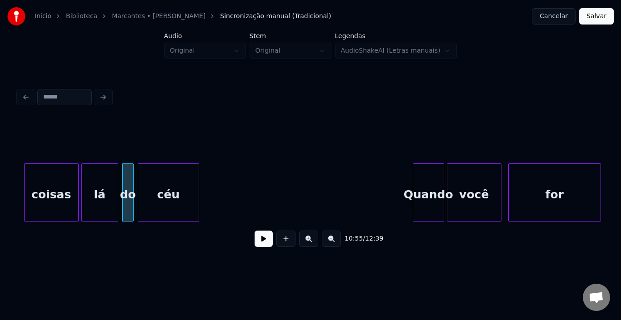
click at [169, 187] on div "céu" at bounding box center [168, 195] width 60 height 62
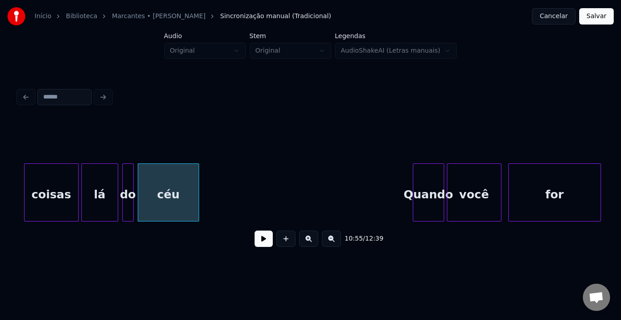
click at [38, 176] on div "coisas" at bounding box center [52, 195] width 54 height 62
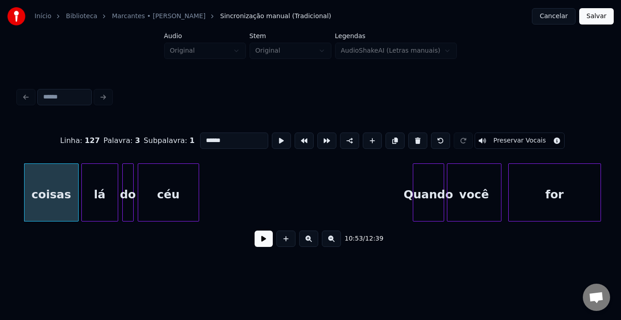
click at [264, 241] on button at bounding box center [263, 239] width 18 height 16
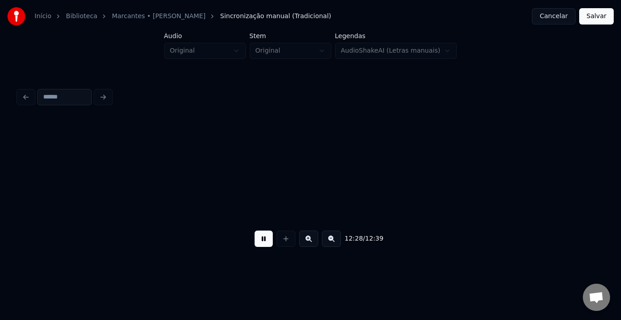
scroll to position [0, 50985]
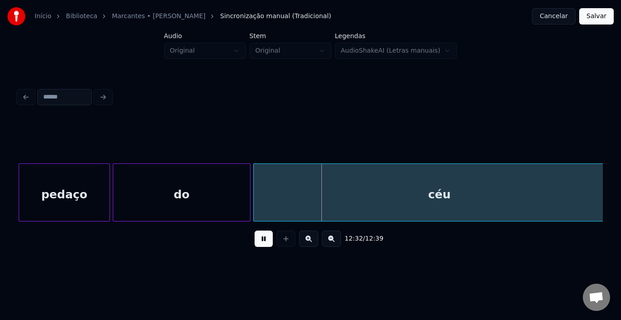
click at [269, 246] on button at bounding box center [263, 239] width 18 height 16
click at [150, 184] on div "do" at bounding box center [181, 195] width 137 height 62
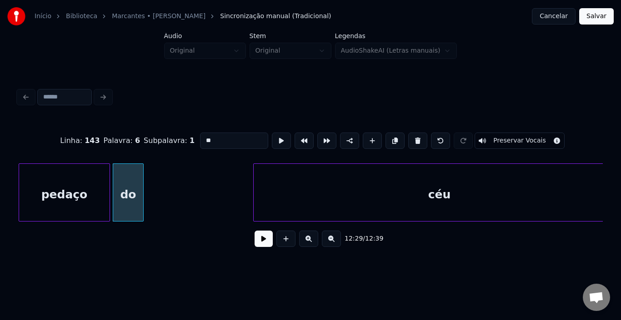
click at [143, 195] on div at bounding box center [141, 192] width 3 height 57
click at [65, 193] on div "pedaço" at bounding box center [64, 195] width 90 height 62
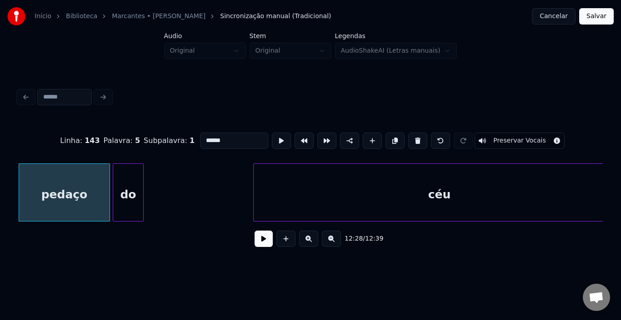
type input "******"
click at [257, 241] on button at bounding box center [263, 239] width 18 height 16
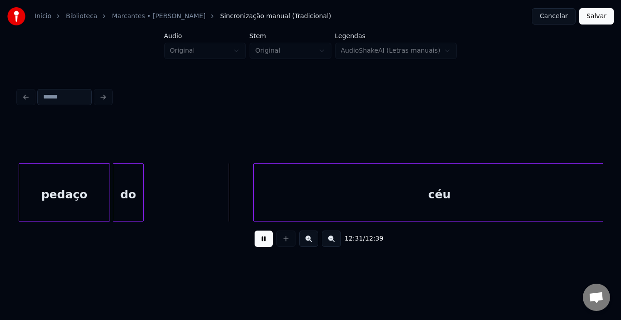
click at [265, 244] on button at bounding box center [263, 239] width 18 height 16
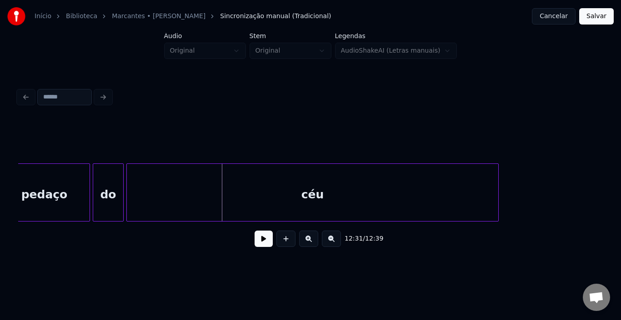
click at [179, 183] on div "céu" at bounding box center [312, 195] width 371 height 62
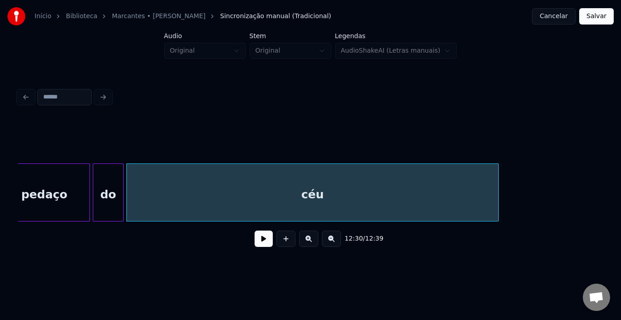
click at [35, 180] on div "pedaço" at bounding box center [44, 195] width 90 height 62
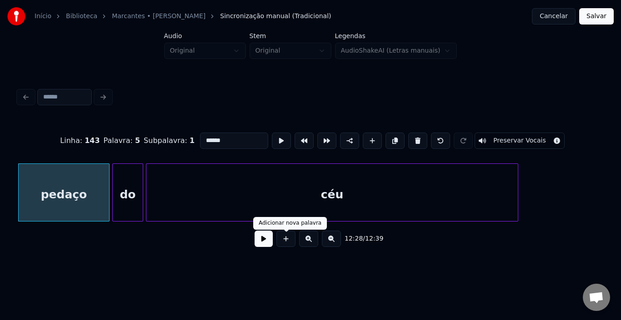
click at [264, 244] on button at bounding box center [263, 239] width 18 height 16
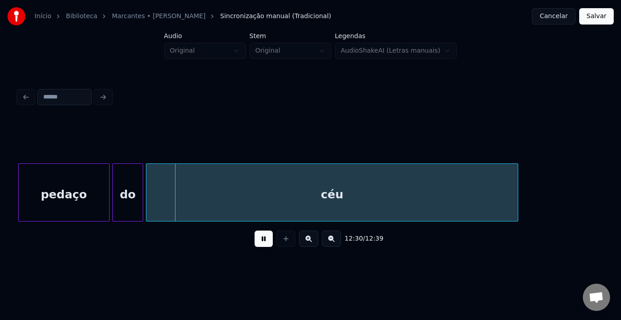
click at [264, 244] on button at bounding box center [263, 239] width 18 height 16
click at [105, 192] on div at bounding box center [104, 192] width 3 height 57
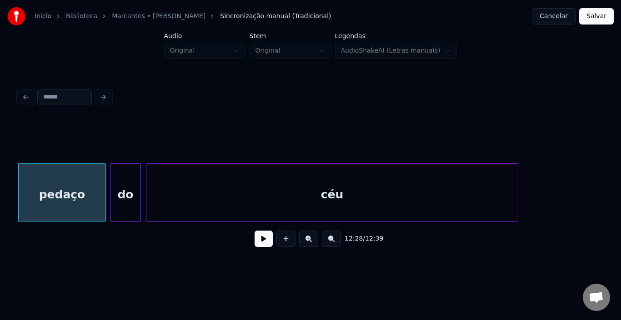
click at [114, 190] on div "do" at bounding box center [125, 195] width 30 height 62
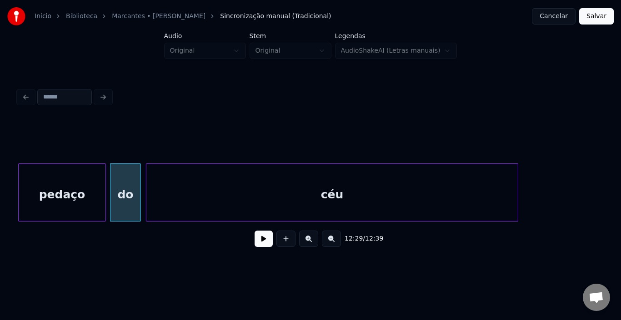
click at [156, 192] on div "céu" at bounding box center [331, 195] width 371 height 62
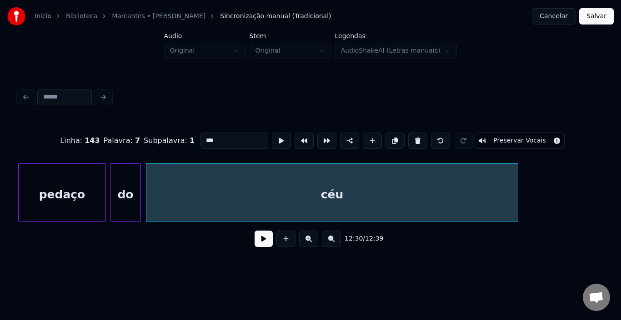
click at [56, 186] on div "pedaço" at bounding box center [62, 195] width 87 height 62
type input "******"
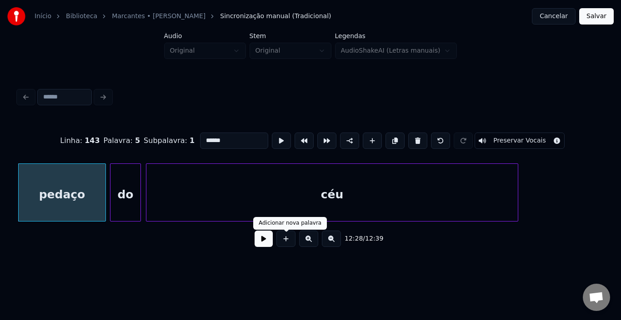
click at [264, 245] on button at bounding box center [263, 239] width 18 height 16
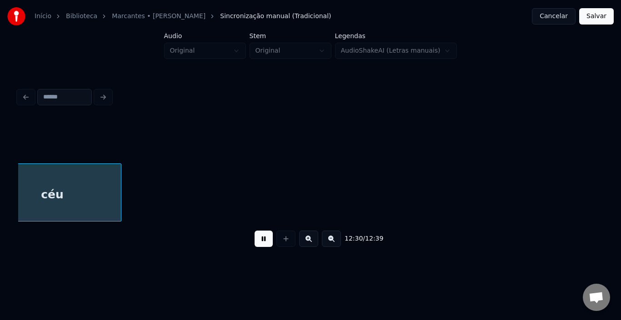
scroll to position [0, 51113]
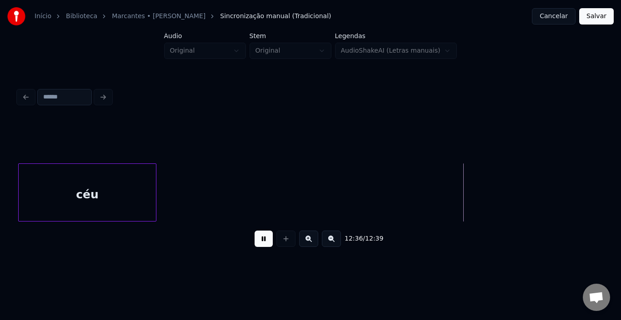
click at [591, 18] on button "Salvar" at bounding box center [596, 16] width 35 height 16
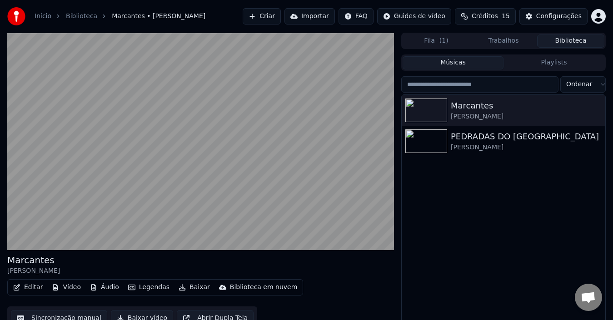
click at [71, 288] on button "Vídeo" at bounding box center [66, 287] width 36 height 13
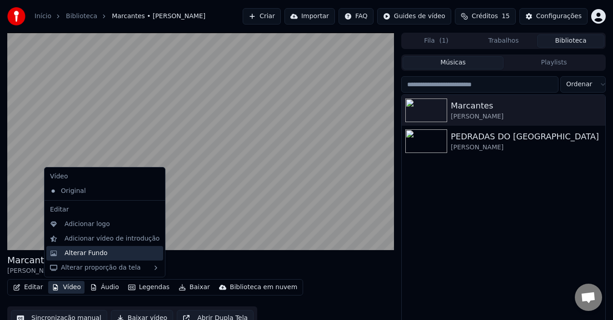
click at [93, 254] on div "Alterar Fundo" at bounding box center [86, 253] width 43 height 9
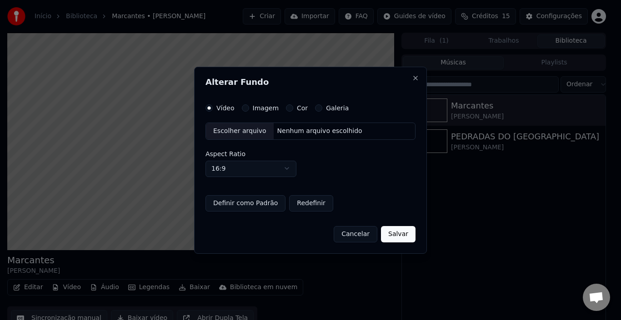
click at [315, 104] on div "Galeria" at bounding box center [332, 107] width 34 height 7
click at [315, 107] on button "Galeria" at bounding box center [318, 107] width 7 height 7
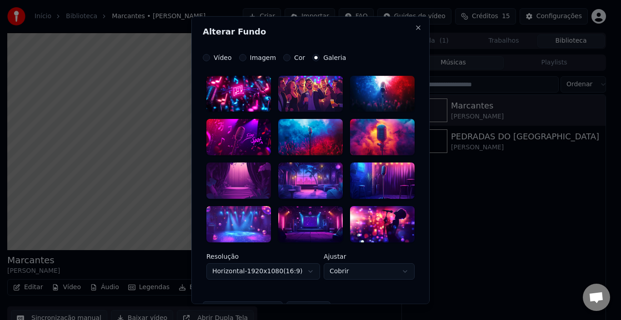
click at [366, 179] on div at bounding box center [382, 181] width 65 height 36
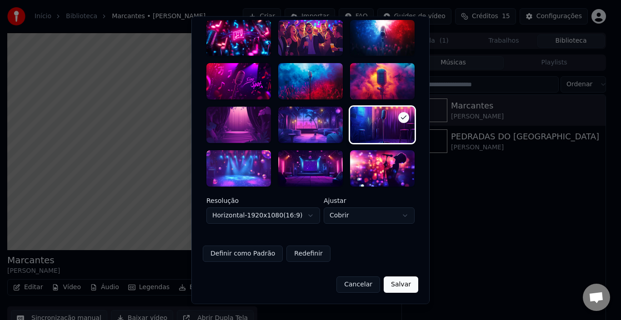
click at [400, 216] on button "Cobrir" at bounding box center [368, 216] width 91 height 16
click at [400, 216] on div at bounding box center [310, 160] width 621 height 320
click at [234, 258] on button "Definir como Padrão" at bounding box center [243, 254] width 80 height 16
click at [400, 287] on button "Salvar" at bounding box center [400, 285] width 35 height 16
click at [400, 285] on div "Cancelar Salvar" at bounding box center [310, 281] width 215 height 24
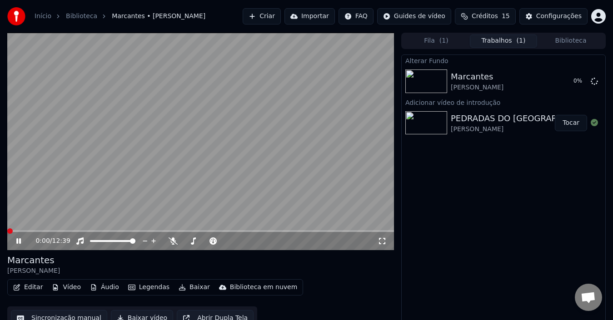
click at [7, 231] on span at bounding box center [9, 231] width 5 height 5
click at [20, 240] on icon at bounding box center [18, 241] width 5 height 5
click at [562, 19] on div "Configurações" at bounding box center [558, 16] width 45 height 9
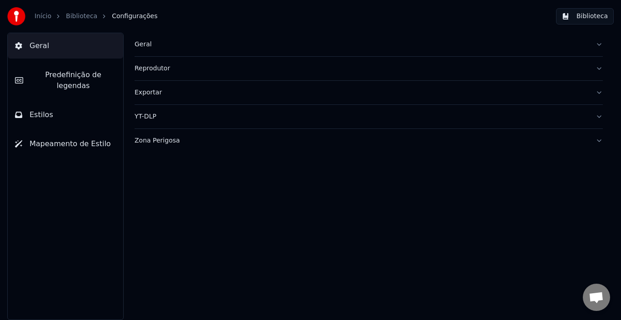
click at [204, 49] on div "Geral" at bounding box center [360, 44] width 453 height 9
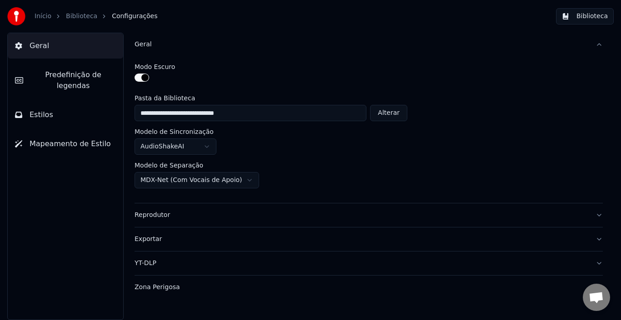
click at [360, 224] on button "Reprodutor" at bounding box center [368, 216] width 468 height 24
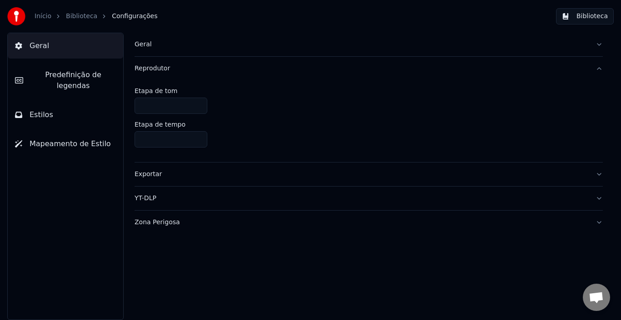
click at [293, 205] on button "YT-DLP" at bounding box center [368, 199] width 468 height 24
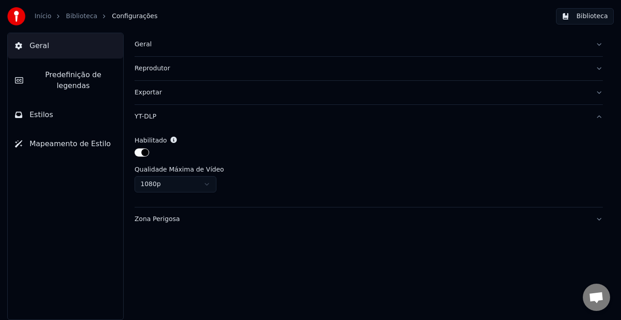
click at [226, 224] on div "Zona Perigosa" at bounding box center [360, 219] width 453 height 9
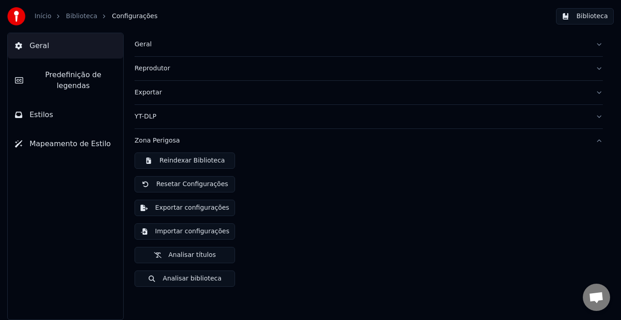
click at [458, 174] on div "Reindexar Biblioteca Resetar Configurações Exportar configurações Importar conf…" at bounding box center [368, 224] width 468 height 142
click at [296, 50] on button "Geral" at bounding box center [368, 45] width 468 height 24
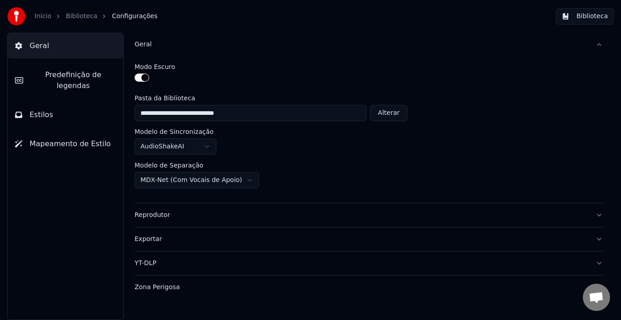
click at [370, 216] on div "Reprodutor" at bounding box center [360, 215] width 453 height 9
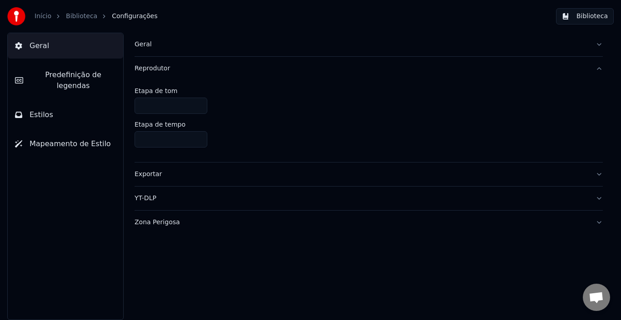
click at [53, 79] on span "Predefinição de legendas" at bounding box center [72, 81] width 85 height 22
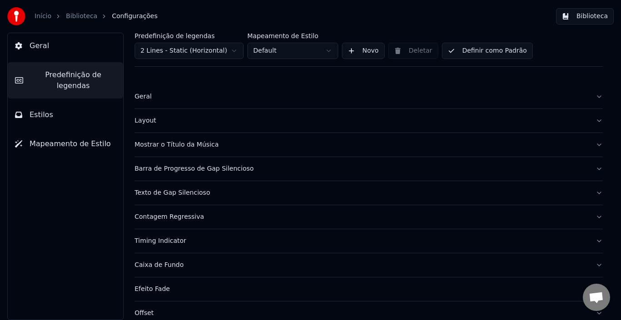
click at [247, 99] on div "Geral" at bounding box center [360, 96] width 453 height 9
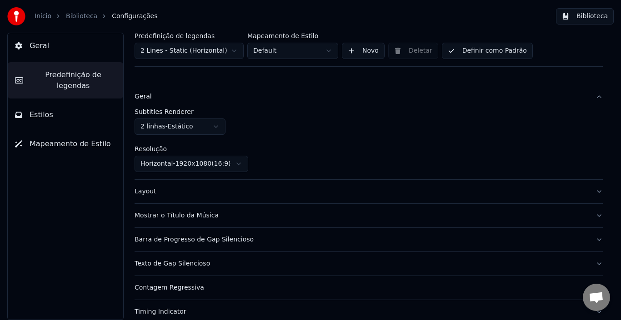
click at [409, 194] on div "Layout" at bounding box center [360, 191] width 453 height 9
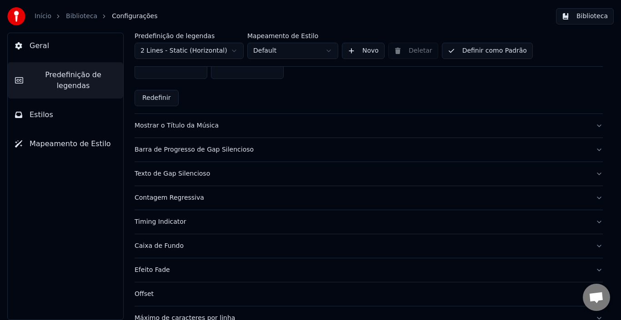
scroll to position [273, 0]
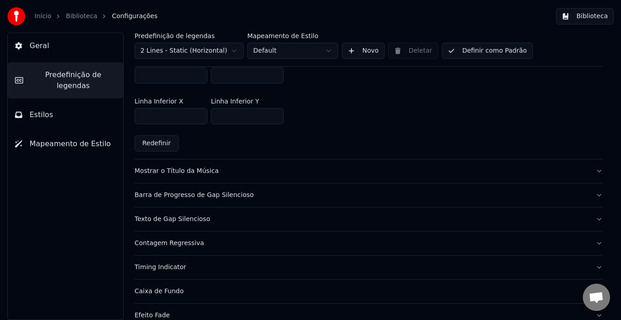
click at [332, 166] on button "Mostrar o Título da Música" at bounding box center [368, 171] width 468 height 24
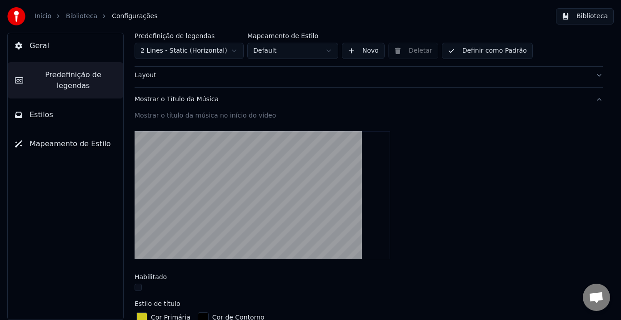
scroll to position [91, 0]
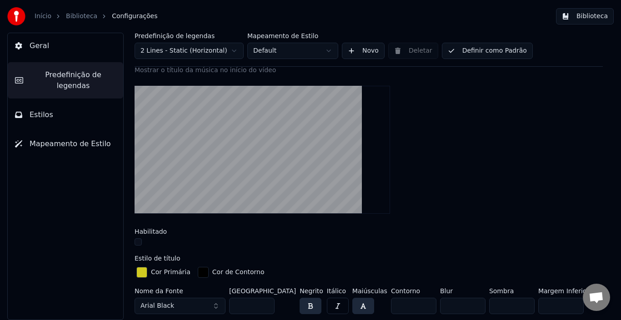
click at [135, 244] on button "button" at bounding box center [137, 242] width 7 height 7
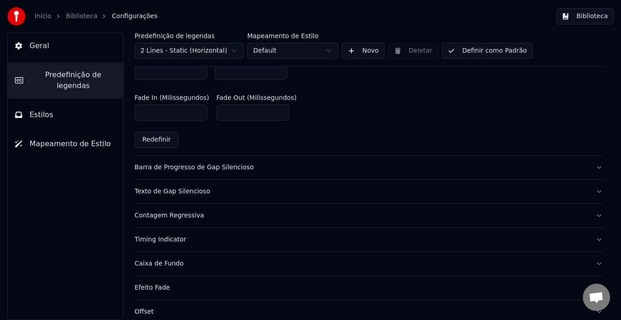
scroll to position [545, 0]
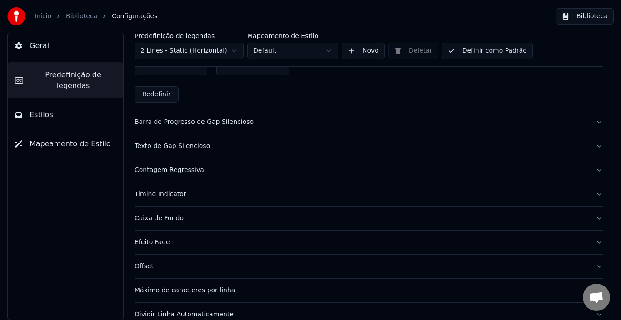
click at [311, 222] on button "Caixa de Fundo" at bounding box center [368, 219] width 468 height 24
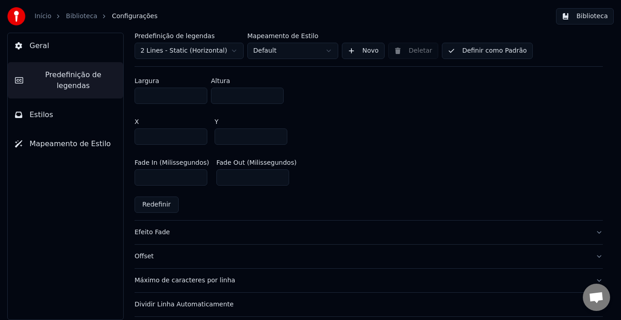
scroll to position [572, 0]
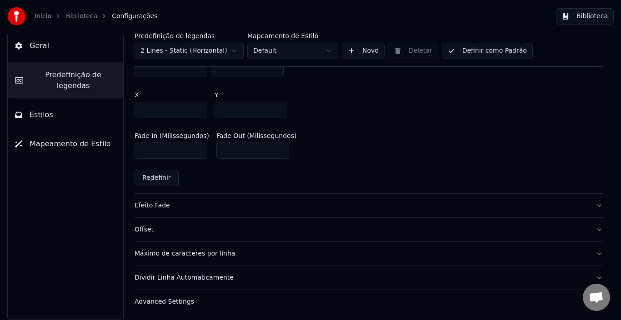
click at [244, 303] on div "Advanced Settings" at bounding box center [360, 302] width 453 height 9
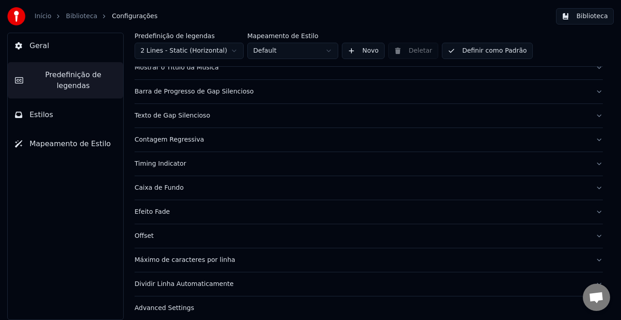
scroll to position [0, 0]
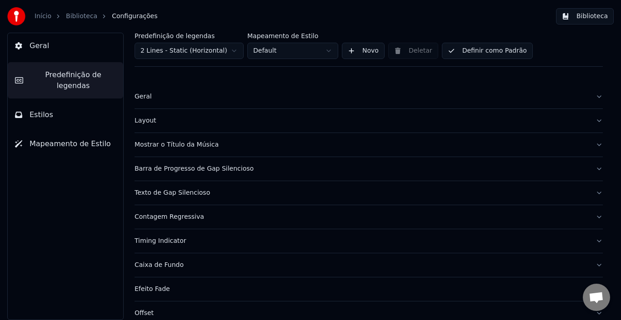
click at [49, 109] on span "Estilos" at bounding box center [42, 114] width 24 height 11
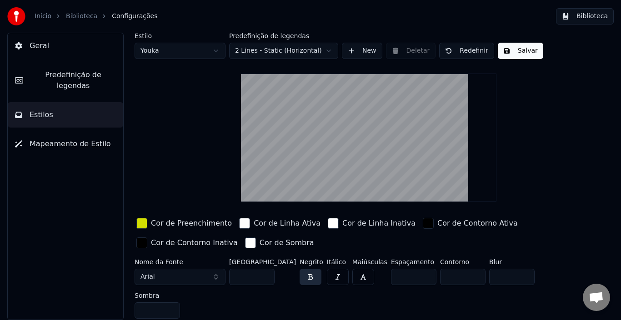
click at [60, 139] on span "Mapeamento de Estilo" at bounding box center [70, 144] width 81 height 11
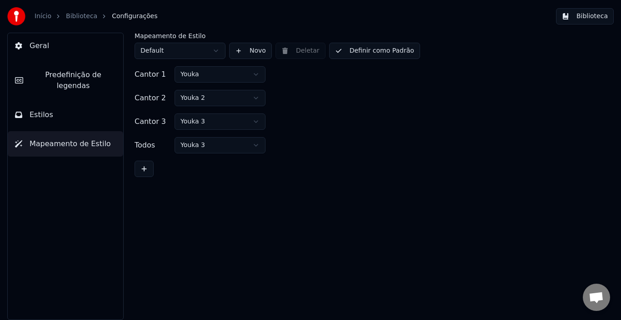
click at [239, 100] on html "Início Biblioteca Configurações Biblioteca Geral Predefinição de legendas Estil…" at bounding box center [310, 160] width 621 height 320
click at [319, 138] on div "Todos Youka 3" at bounding box center [368, 145] width 468 height 16
click at [582, 17] on button "Biblioteca" at bounding box center [585, 16] width 58 height 16
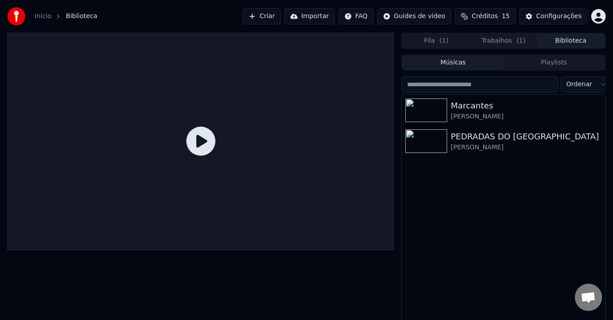
click at [424, 43] on button "Fila ( 1 )" at bounding box center [436, 41] width 67 height 13
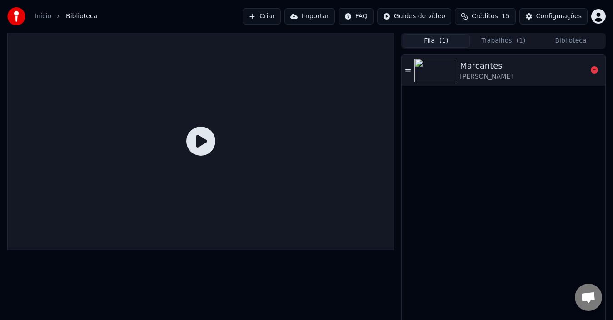
click at [504, 75] on div "Marcantes [PERSON_NAME]" at bounding box center [523, 71] width 127 height 22
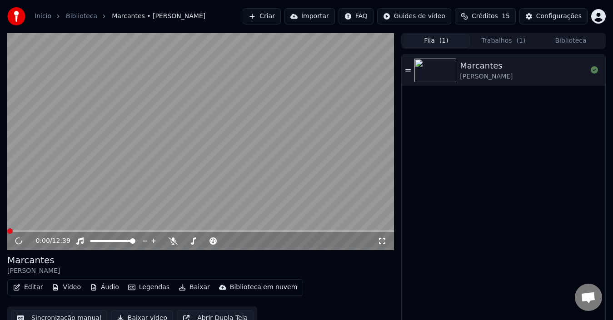
click at [504, 46] on button "Trabalhos ( 1 )" at bounding box center [503, 41] width 67 height 13
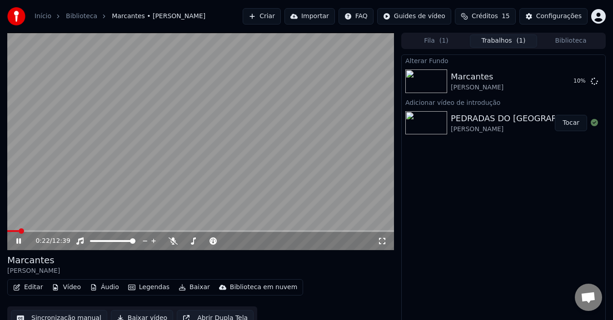
click at [20, 242] on icon at bounding box center [18, 241] width 5 height 5
click at [271, 15] on button "Criar" at bounding box center [262, 16] width 38 height 16
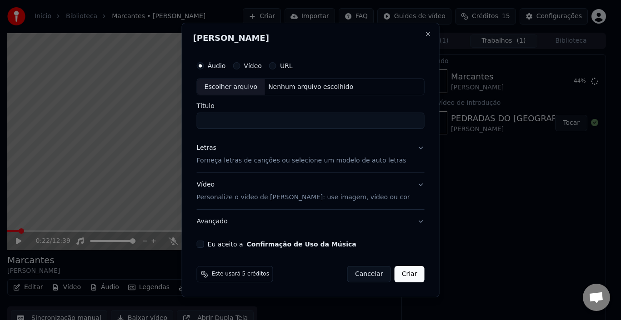
paste input "**********"
drag, startPoint x: 258, startPoint y: 122, endPoint x: 0, endPoint y: 126, distance: 258.1
click at [0, 123] on body "**********" at bounding box center [306, 160] width 613 height 320
click at [236, 92] on div "Escolher arquivo" at bounding box center [231, 87] width 68 height 16
click at [207, 121] on input "**********" at bounding box center [304, 121] width 215 height 16
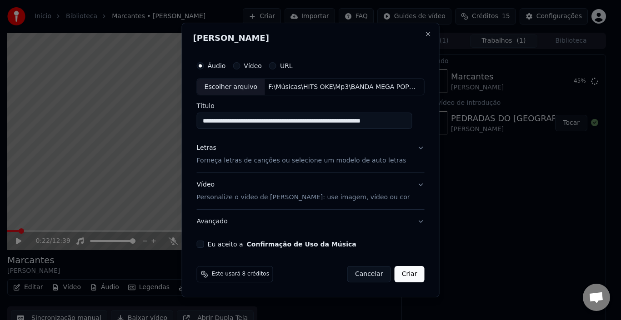
drag, startPoint x: 303, startPoint y: 121, endPoint x: 354, endPoint y: 118, distance: 51.4
click at [354, 118] on input "**********" at bounding box center [304, 121] width 215 height 16
drag, startPoint x: 221, startPoint y: 121, endPoint x: 362, endPoint y: 120, distance: 140.8
click at [362, 120] on input "**********" at bounding box center [304, 121] width 215 height 16
type input "**********"
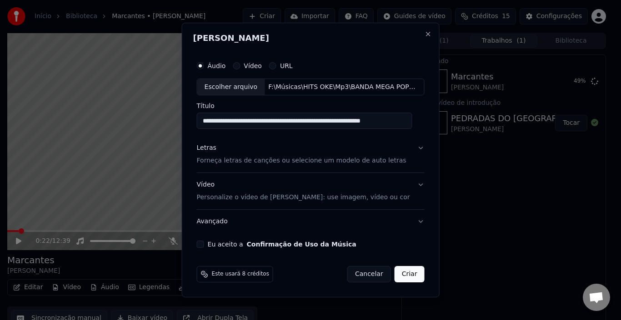
click at [415, 150] on button "Letras Forneça letras de canções ou selecione um modelo de auto letras" at bounding box center [311, 155] width 228 height 36
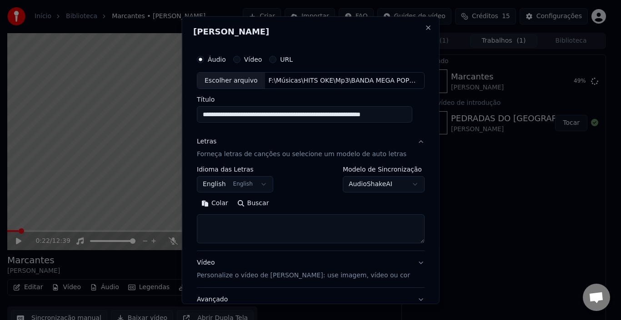
click at [246, 188] on button "English English" at bounding box center [235, 184] width 76 height 16
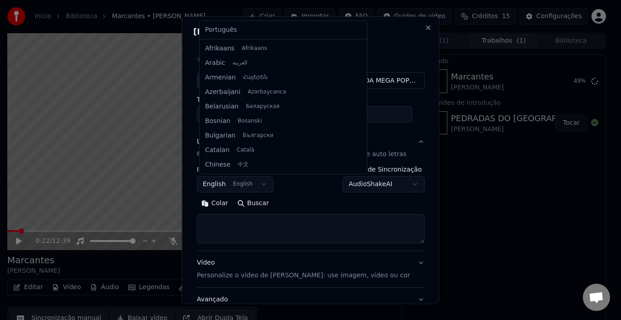
scroll to position [73, 0]
select select "**"
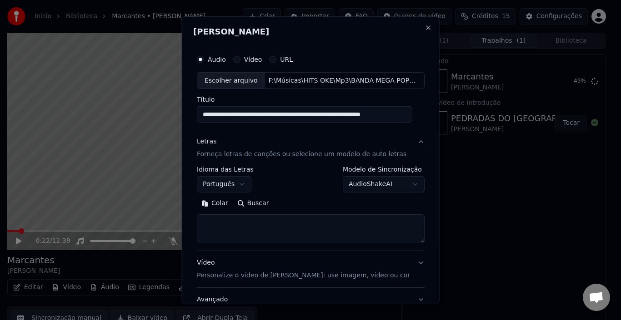
click at [301, 223] on textarea at bounding box center [311, 228] width 228 height 29
paste textarea "**********"
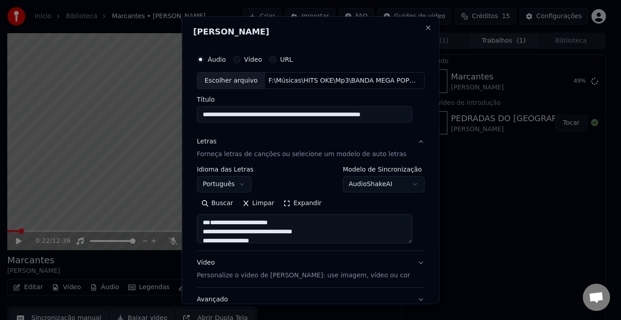
click at [250, 229] on textarea at bounding box center [304, 228] width 215 height 29
click at [236, 227] on textarea at bounding box center [304, 228] width 215 height 29
click at [231, 234] on textarea at bounding box center [304, 228] width 215 height 29
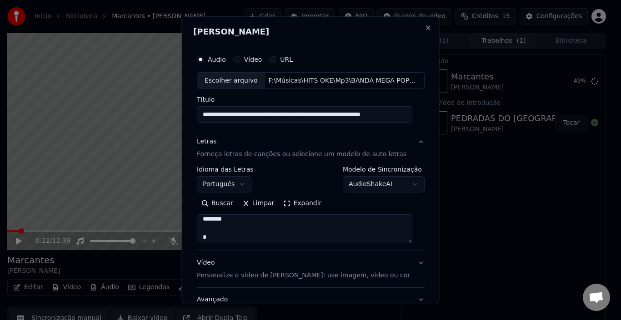
click at [230, 240] on textarea at bounding box center [304, 228] width 215 height 29
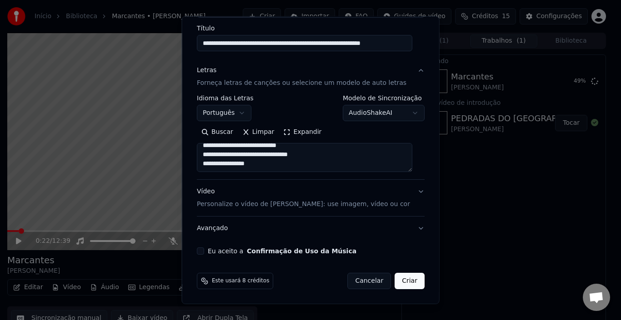
type textarea "**********"
click at [411, 192] on button "Vídeo Personalize o vídeo de karaokê: use imagem, vídeo ou cor" at bounding box center [311, 198] width 228 height 36
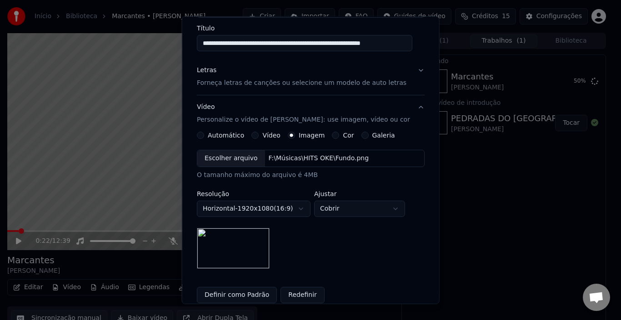
click at [361, 136] on button "Galeria" at bounding box center [364, 135] width 7 height 7
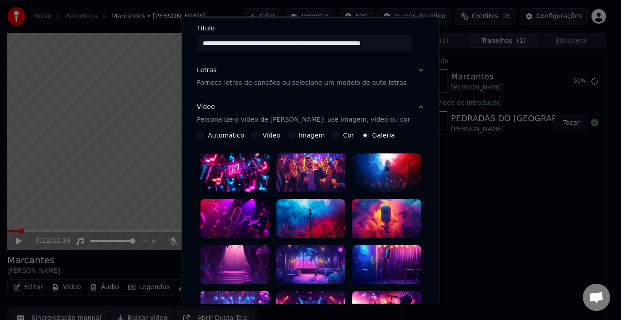
click at [368, 254] on div at bounding box center [386, 264] width 69 height 39
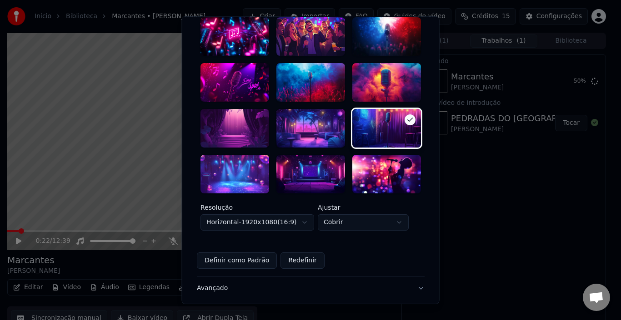
scroll to position [253, 0]
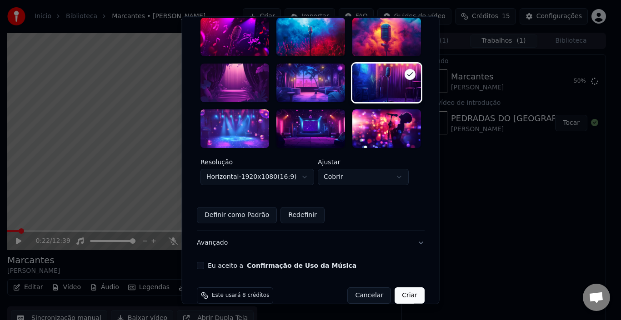
click at [236, 211] on button "Definir como Padrão" at bounding box center [237, 215] width 80 height 16
click at [204, 262] on button "Eu aceito a Confirmação de Uso da Música" at bounding box center [200, 265] width 7 height 7
click at [394, 233] on button "Avançado" at bounding box center [311, 243] width 228 height 24
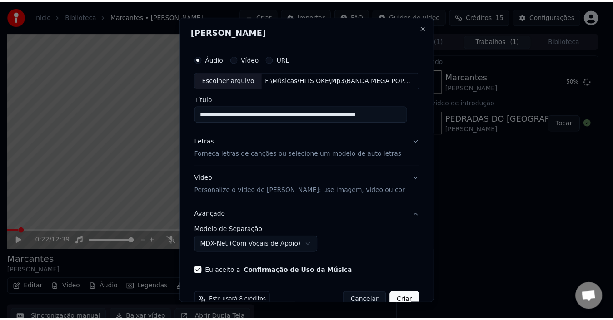
scroll to position [20, 0]
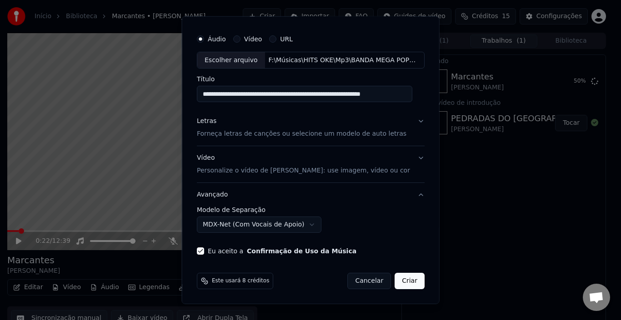
click at [403, 278] on button "Criar" at bounding box center [409, 281] width 30 height 16
